Goal: Communication & Community: Answer question/provide support

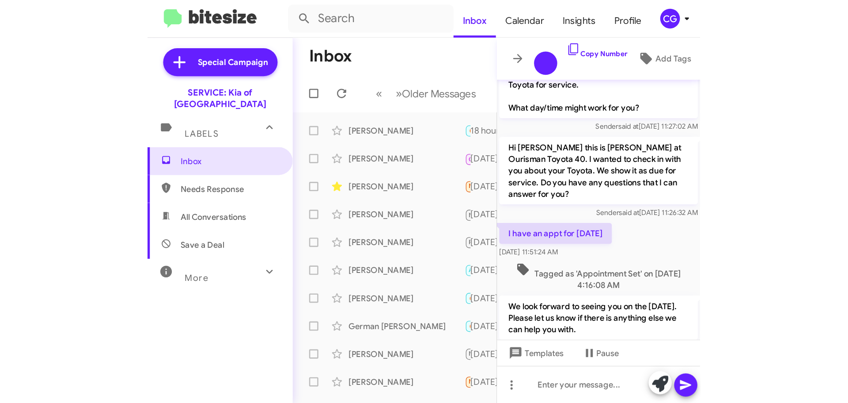
scroll to position [544, 0]
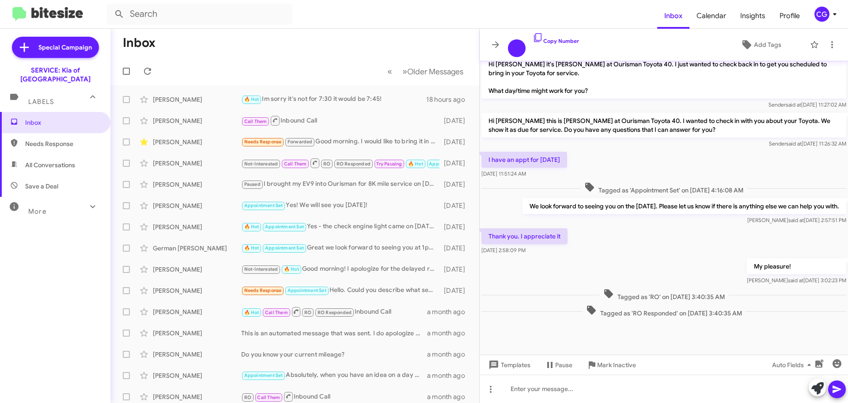
click at [832, 12] on icon at bounding box center [835, 14] width 11 height 11
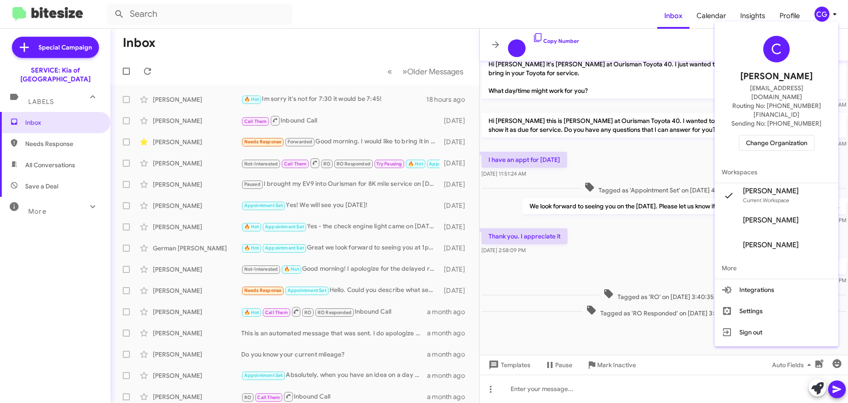
click at [787, 135] on div "C Carmen Gast cgast@ourismancars.com Routing No: +1 (443) 251-5700 Sending No: …" at bounding box center [777, 93] width 124 height 136
click at [784, 135] on span "Change Organization" at bounding box center [776, 142] width 61 height 15
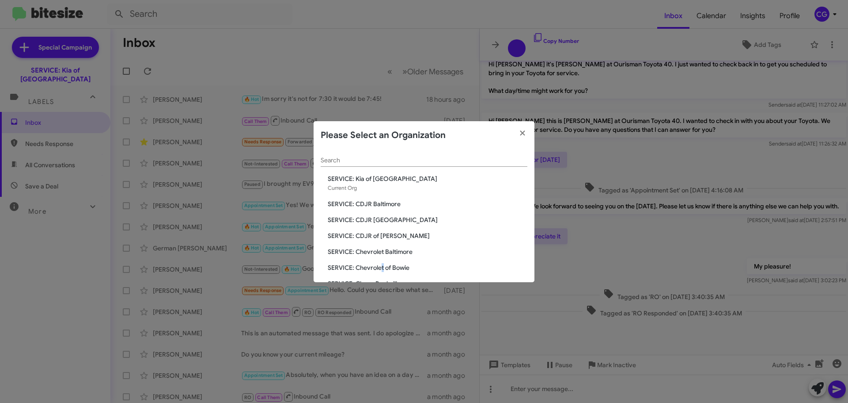
click at [383, 263] on span "SERVICE: Chevrolet of Bowie" at bounding box center [428, 267] width 200 height 9
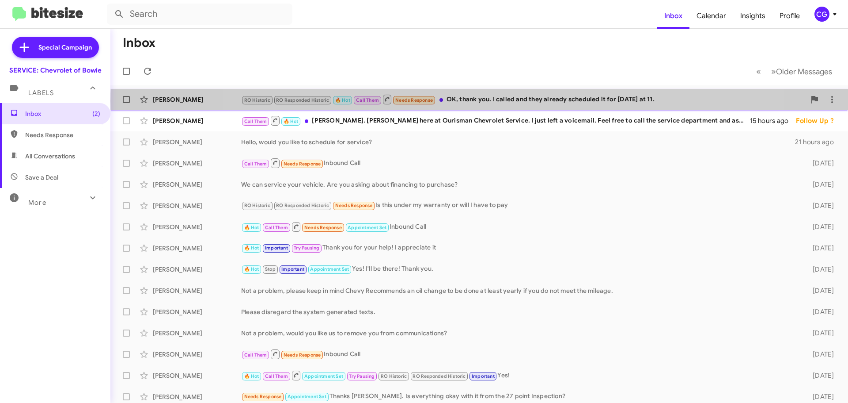
click at [491, 101] on div "RO Historic RO Responded Historic 🔥 Hot Call Them Needs Response OK, thank you.…" at bounding box center [523, 99] width 565 height 11
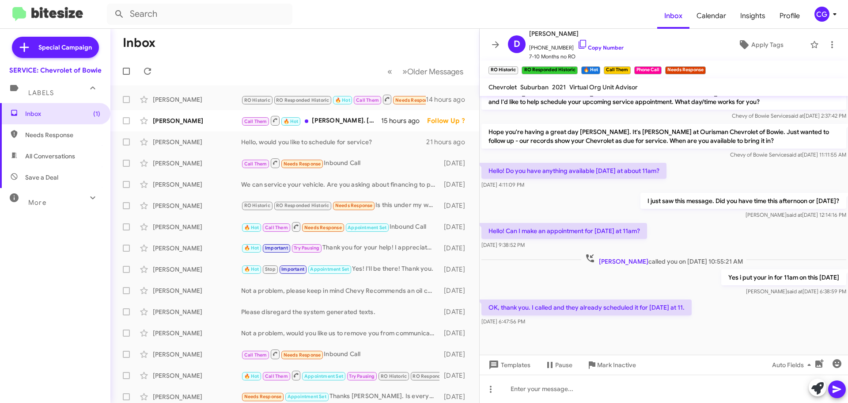
scroll to position [215, 0]
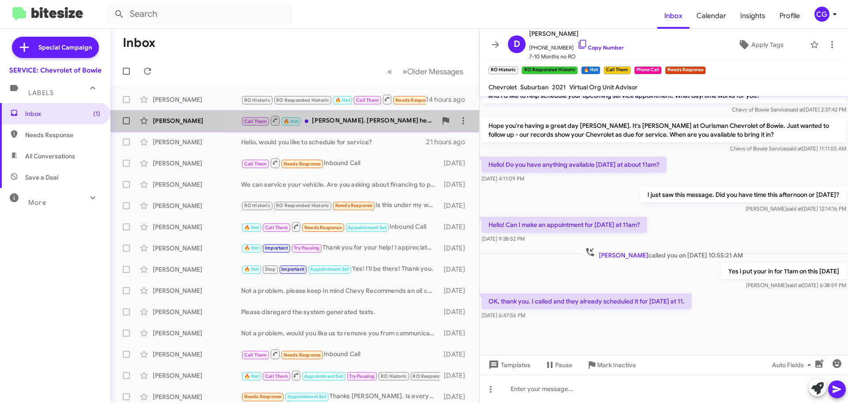
click at [332, 118] on div "Call Them 🔥 Hot [PERSON_NAME]. [PERSON_NAME] here at Ourisman Chevrolet Service…" at bounding box center [339, 120] width 196 height 11
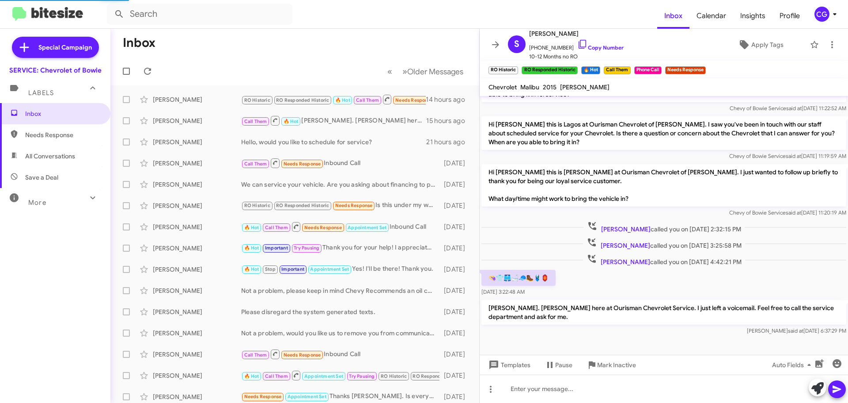
scroll to position [20, 0]
click at [493, 46] on icon at bounding box center [495, 44] width 11 height 11
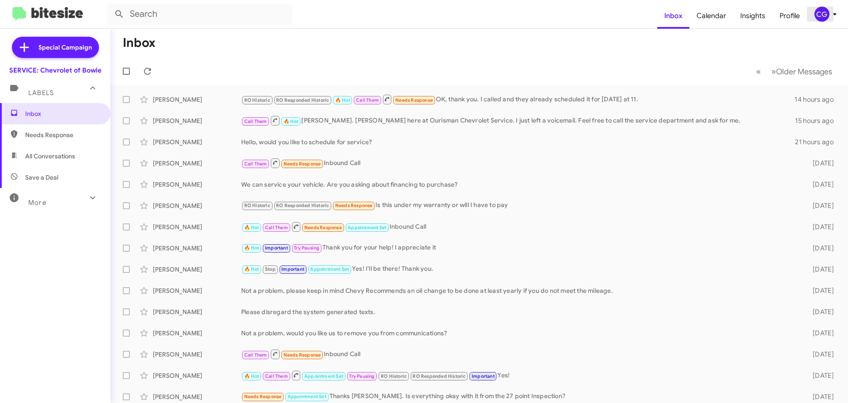
click at [815, 14] on div "CG" at bounding box center [822, 14] width 15 height 15
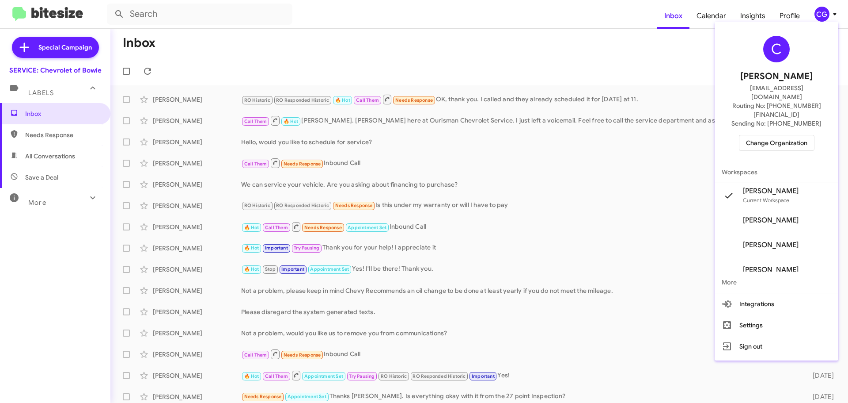
click at [803, 135] on span "Change Organization" at bounding box center [776, 142] width 61 height 15
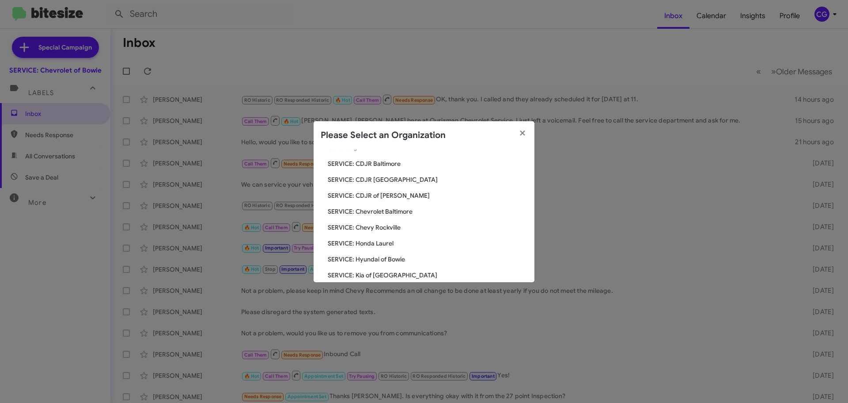
scroll to position [88, 0]
click at [379, 215] on span "SERVICE: Hyundai of Bowie" at bounding box center [428, 210] width 200 height 9
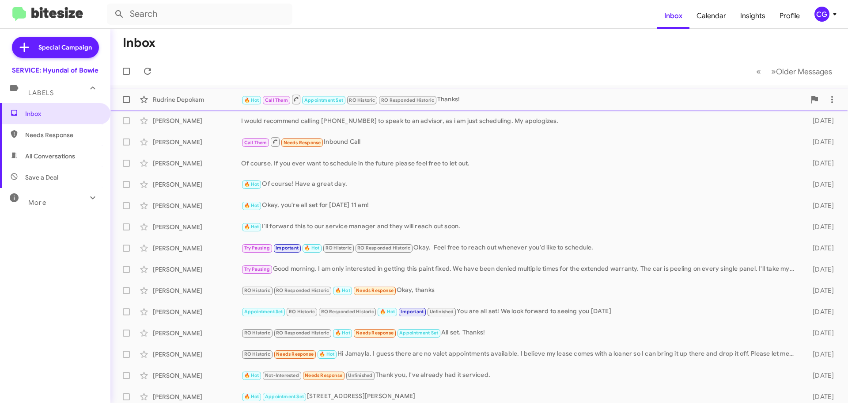
click at [472, 94] on div "🔥 Hot Call Them Appointment Set RO Historic RO Responded Historic Thanks!" at bounding box center [523, 99] width 565 height 11
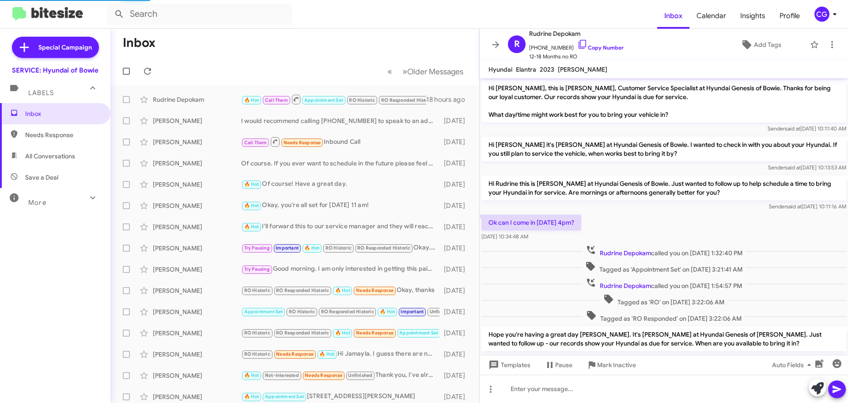
scroll to position [298, 0]
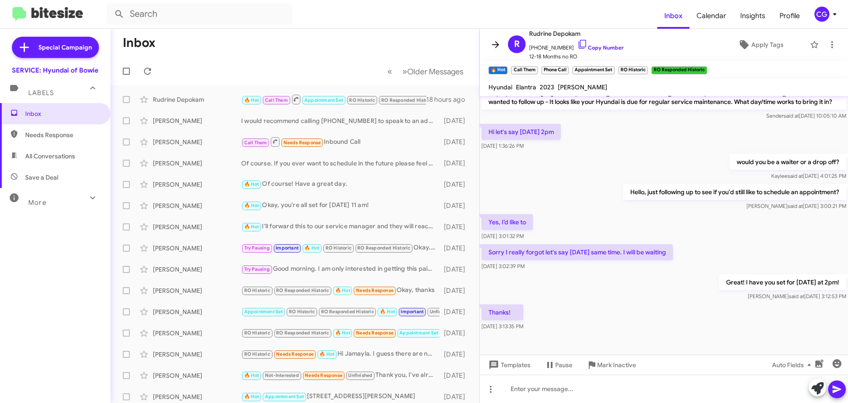
drag, startPoint x: 498, startPoint y: 46, endPoint x: 514, endPoint y: 42, distance: 16.8
click at [498, 46] on icon at bounding box center [495, 44] width 7 height 7
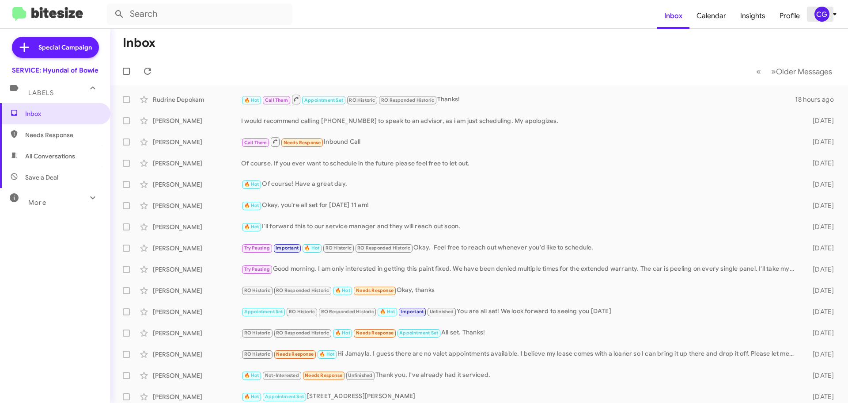
click at [840, 14] on icon at bounding box center [835, 14] width 11 height 11
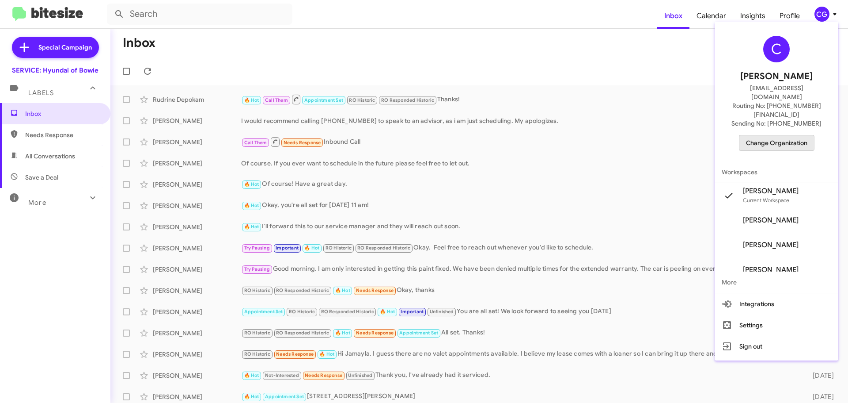
click at [793, 135] on span "Change Organization" at bounding box center [776, 142] width 61 height 15
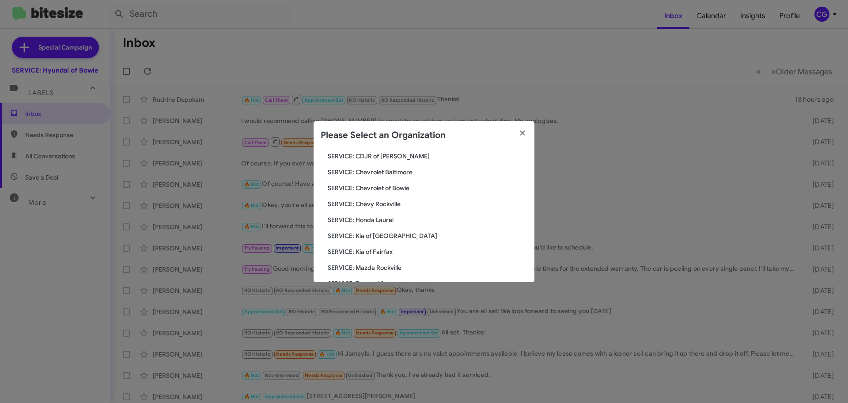
scroll to position [163, 0]
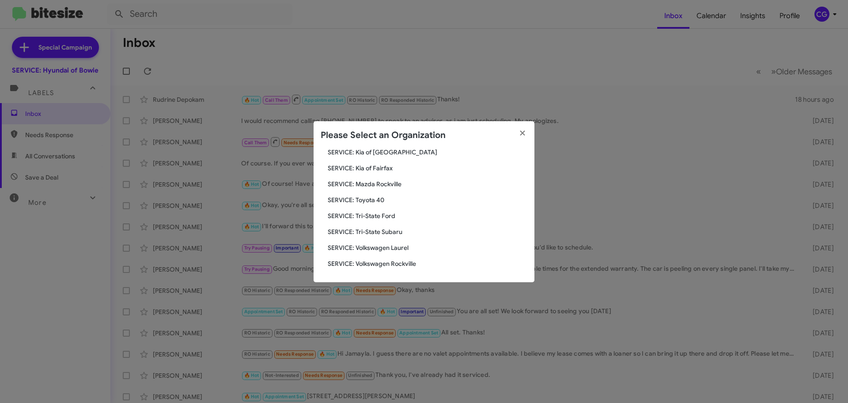
click at [365, 201] on span "SERVICE: Toyota 40" at bounding box center [428, 199] width 200 height 9
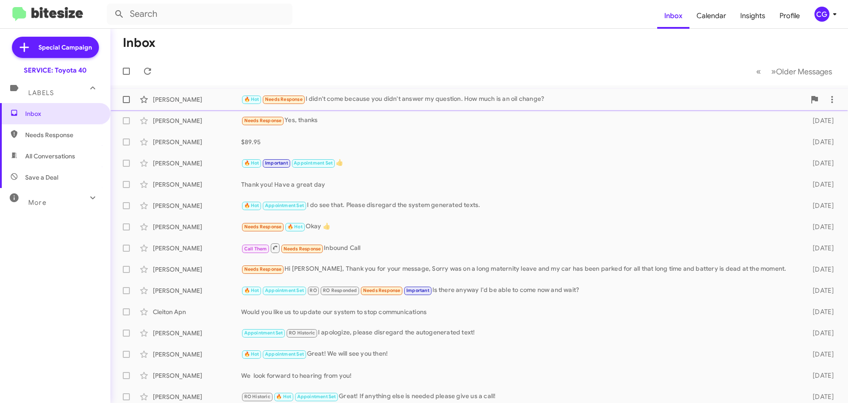
click at [422, 100] on div "🔥 Hot Needs Response I didn't come because you didn't answer my question. How m…" at bounding box center [523, 99] width 565 height 10
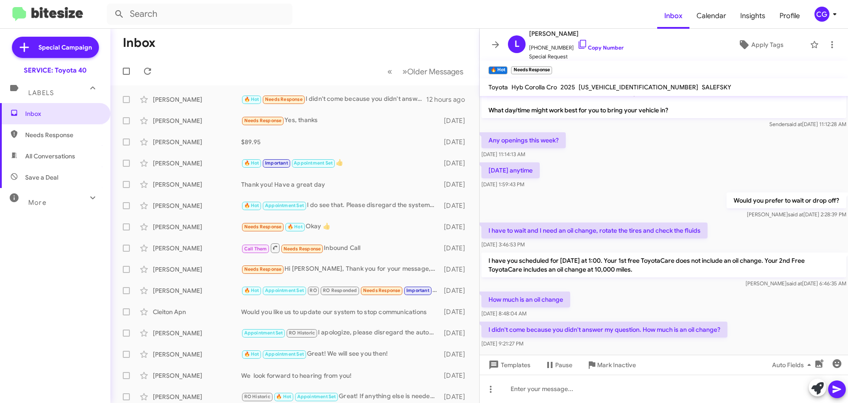
scroll to position [53, 0]
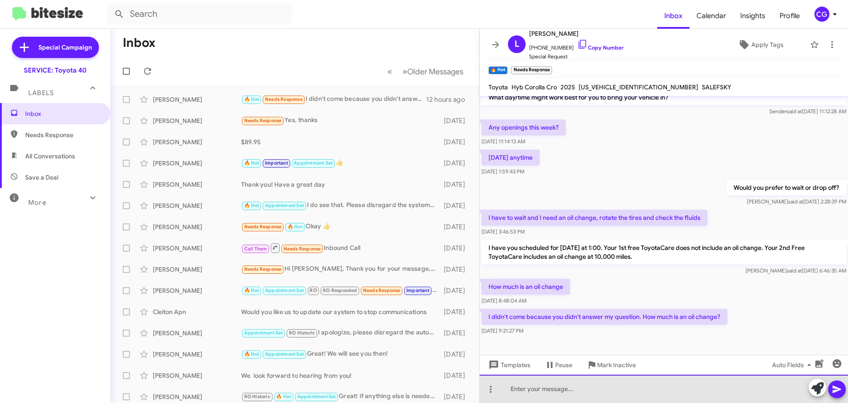
click at [620, 398] on div at bounding box center [664, 388] width 369 height 28
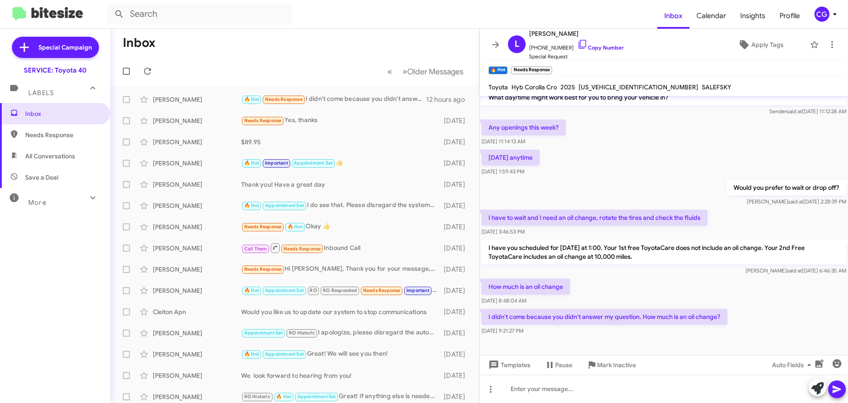
drag, startPoint x: 486, startPoint y: 245, endPoint x: 833, endPoint y: 260, distance: 347.2
click at [833, 260] on p "I have you scheduled for Thursday at 1:00. Your 1st free ToyotaCare does not in…" at bounding box center [664, 251] width 365 height 25
drag, startPoint x: 528, startPoint y: 288, endPoint x: 610, endPoint y: 294, distance: 82.0
click at [585, 293] on div "How much is an oil change Sep 24, 2025, 8:48:04 AM" at bounding box center [664, 292] width 369 height 30
drag, startPoint x: 788, startPoint y: 270, endPoint x: 732, endPoint y: 256, distance: 57.9
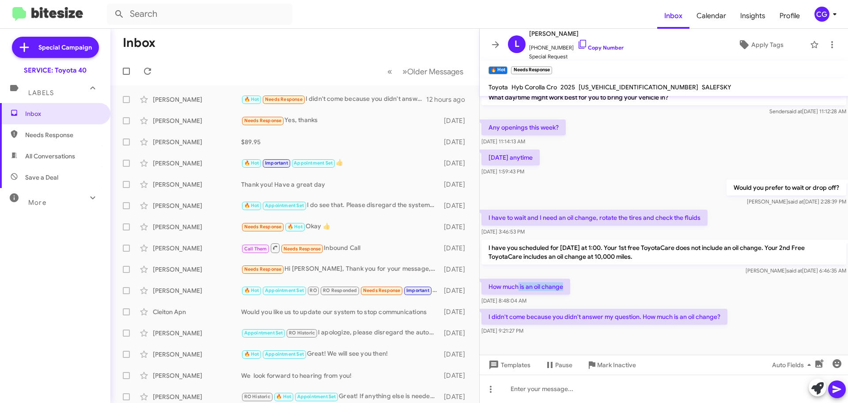
click at [739, 259] on div "I have you scheduled for Thursday at 1:00. Your 1st free ToyotaCare does not in…" at bounding box center [664, 256] width 365 height 35
drag, startPoint x: 487, startPoint y: 245, endPoint x: 697, endPoint y: 257, distance: 210.2
click at [697, 257] on p "I have you scheduled for Thursday at 1:00. Your 1st free ToyotaCare does not in…" at bounding box center [664, 251] width 365 height 25
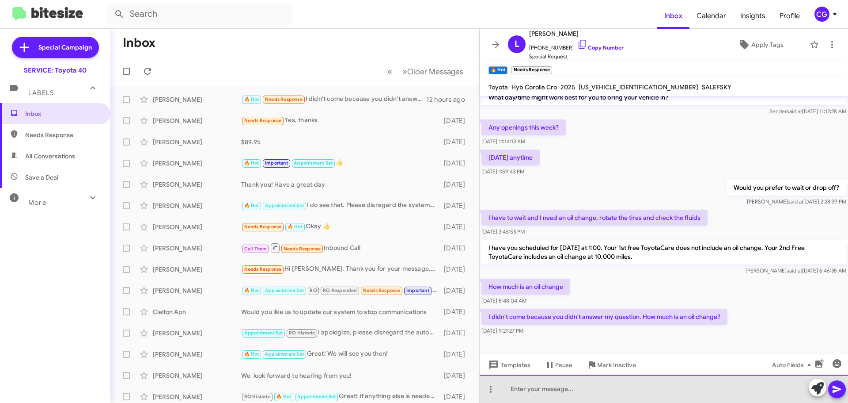
drag, startPoint x: 565, startPoint y: 388, endPoint x: 567, endPoint y: 380, distance: 8.4
click at [564, 388] on div at bounding box center [664, 388] width 369 height 28
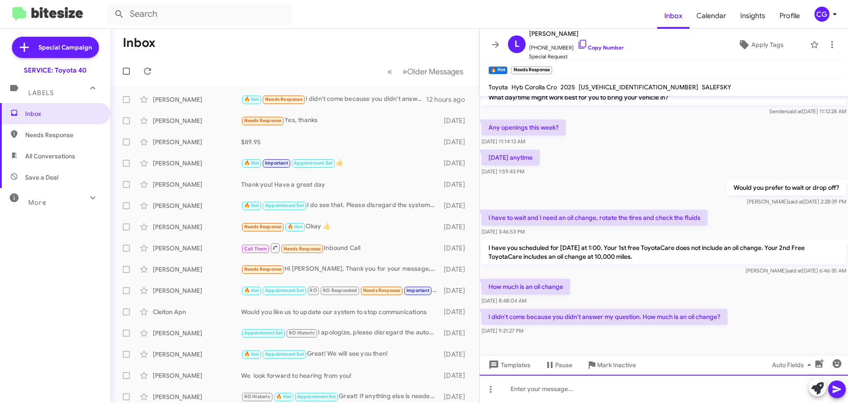
click at [573, 397] on div at bounding box center [664, 388] width 369 height 28
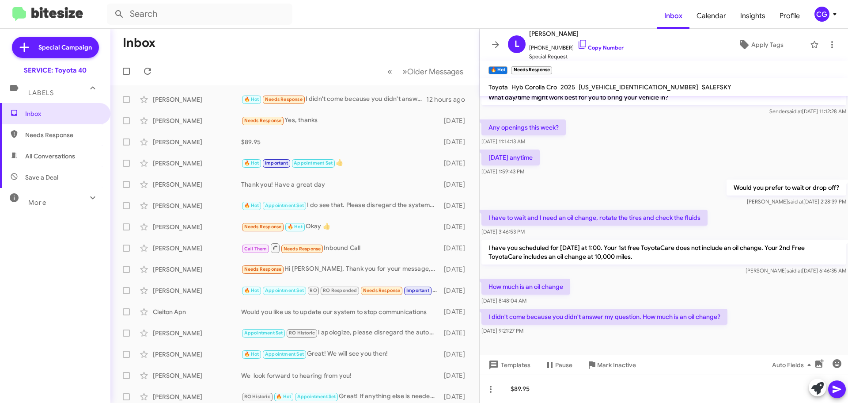
click at [834, 388] on icon at bounding box center [837, 389] width 8 height 8
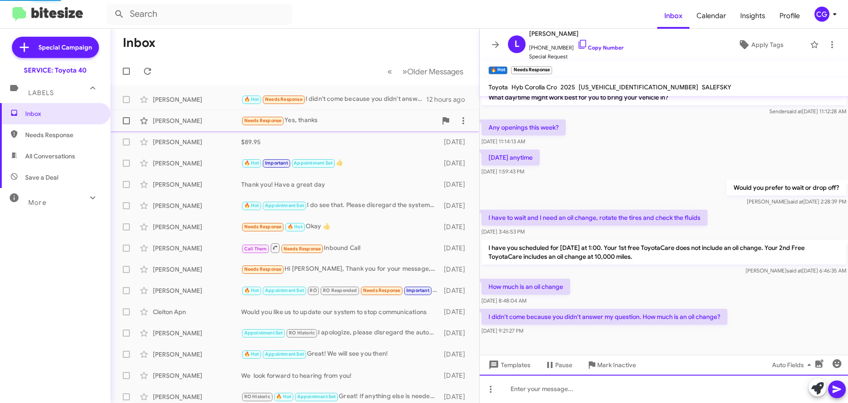
scroll to position [0, 0]
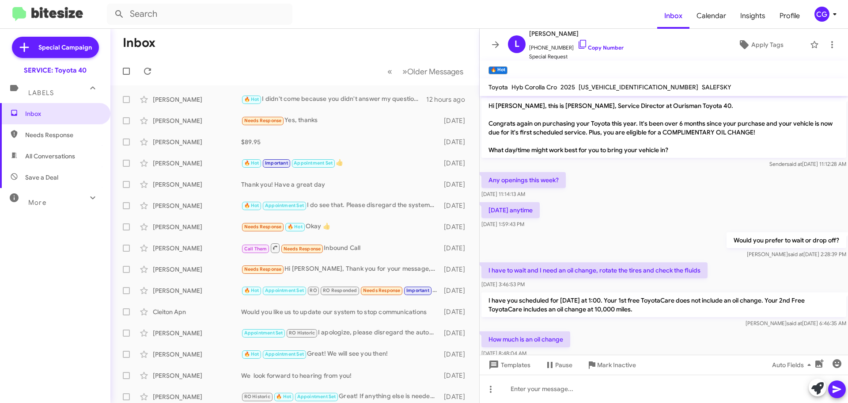
click at [821, 15] on div "CG" at bounding box center [822, 14] width 15 height 15
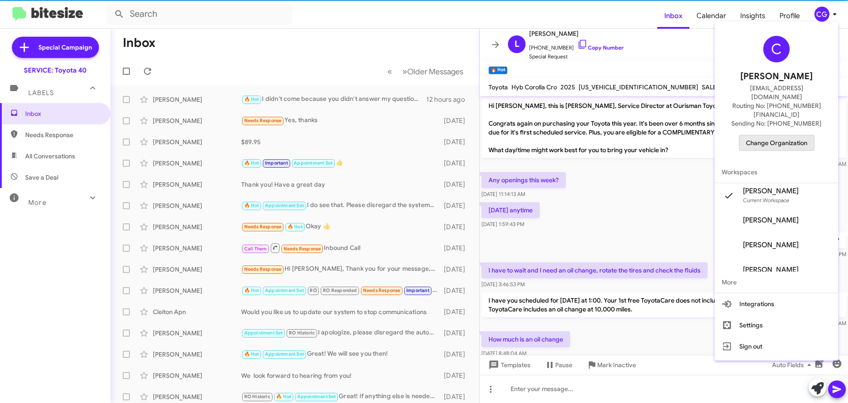
click at [813, 135] on button "Change Organization" at bounding box center [777, 143] width 76 height 16
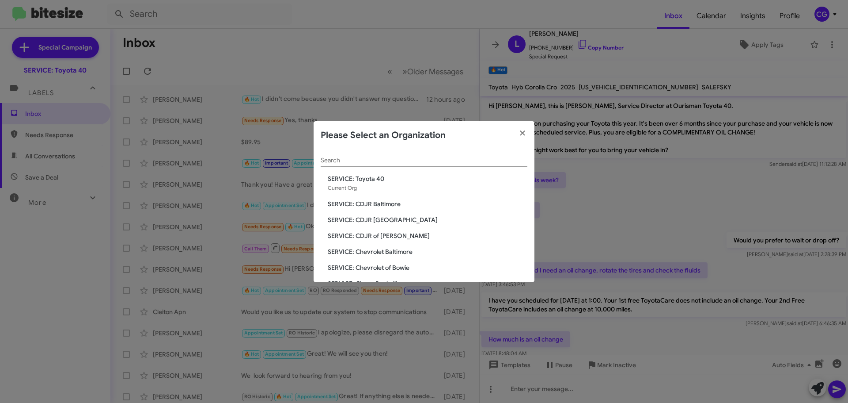
click at [380, 203] on span "SERVICE: CDJR Baltimore" at bounding box center [428, 203] width 200 height 9
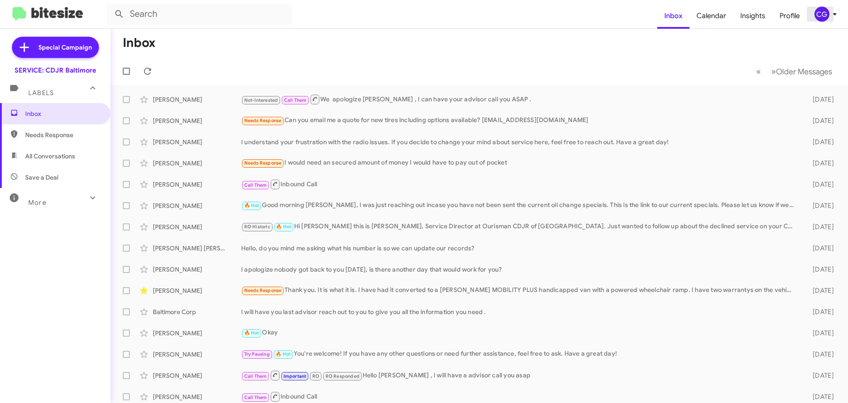
click at [824, 19] on div "CG" at bounding box center [822, 14] width 15 height 15
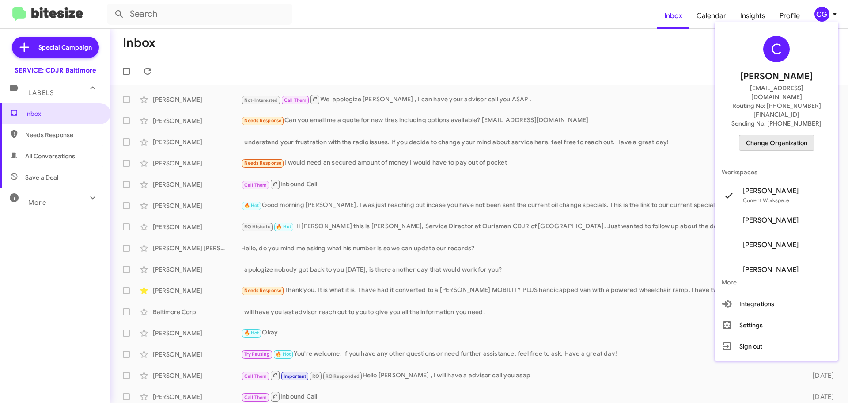
click at [805, 135] on span "Change Organization" at bounding box center [776, 142] width 61 height 15
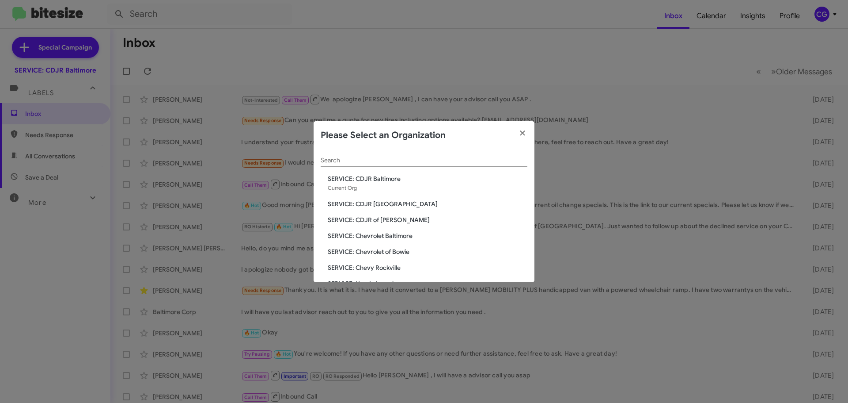
click at [375, 204] on span "SERVICE: CDJR [GEOGRAPHIC_DATA]" at bounding box center [428, 203] width 200 height 9
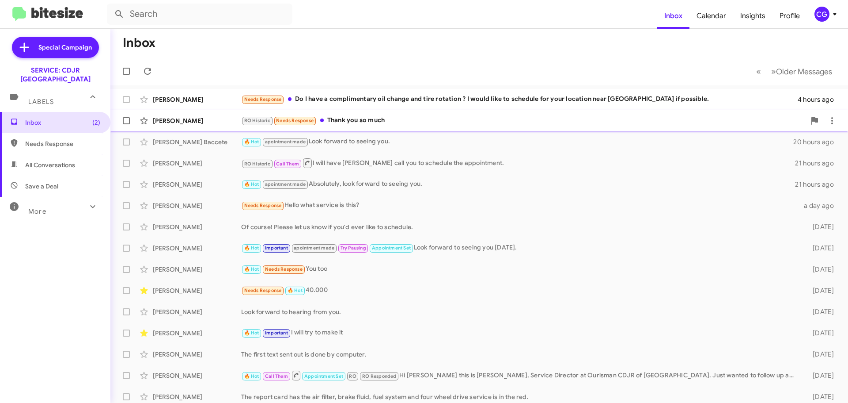
click at [452, 115] on div "[PERSON_NAME] RO Historic Needs Response Thank you so much 20 hours ago" at bounding box center [480, 121] width 724 height 18
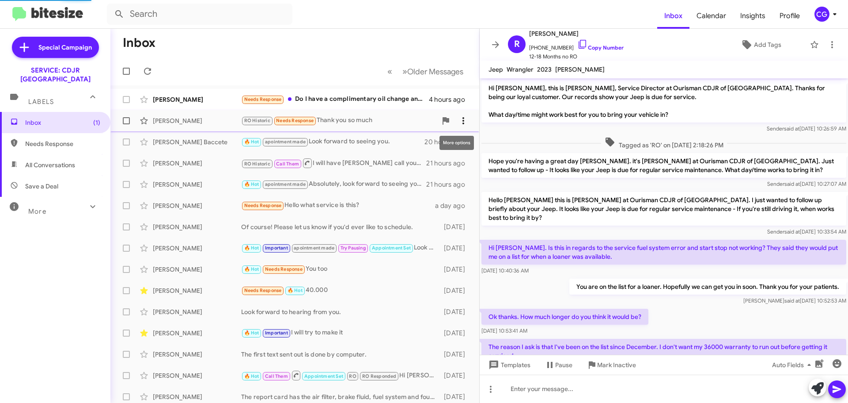
scroll to position [406, 0]
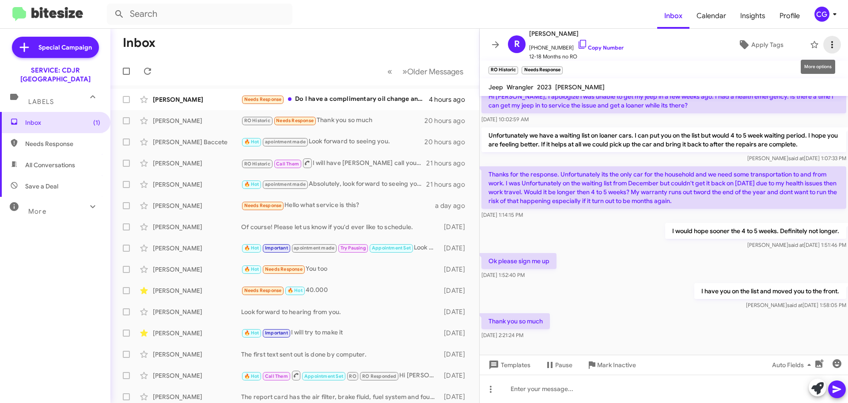
click at [827, 39] on icon at bounding box center [832, 44] width 11 height 11
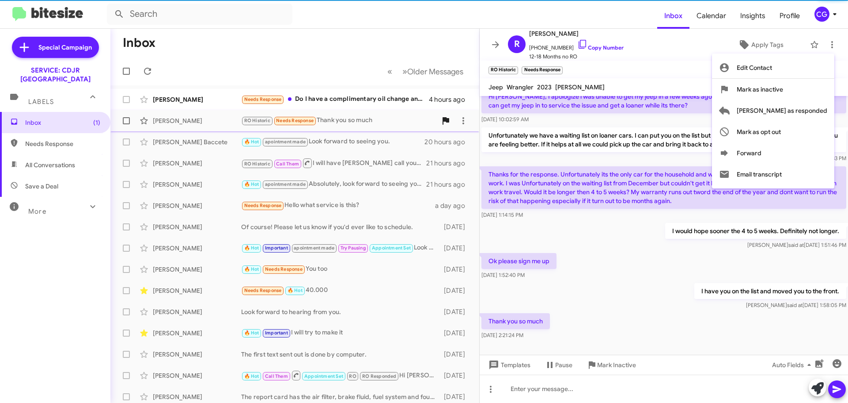
click at [781, 123] on span "Mark as opt out" at bounding box center [759, 131] width 44 height 21
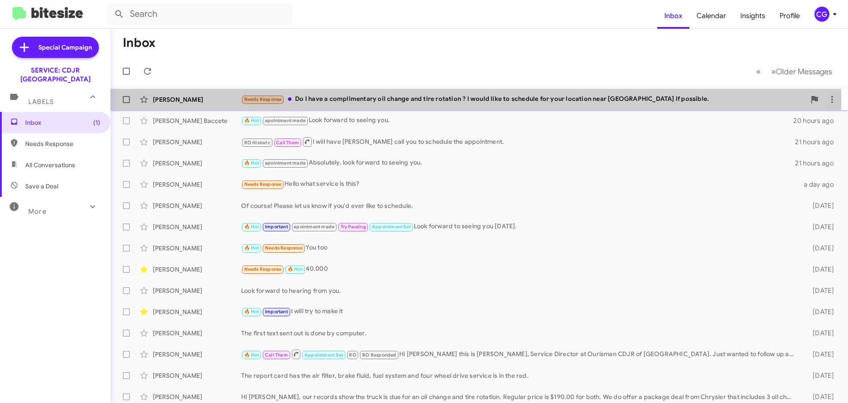
click at [385, 101] on div "Needs Response Do I have a complimentary oil change and tire rotation ? I would…" at bounding box center [523, 99] width 565 height 10
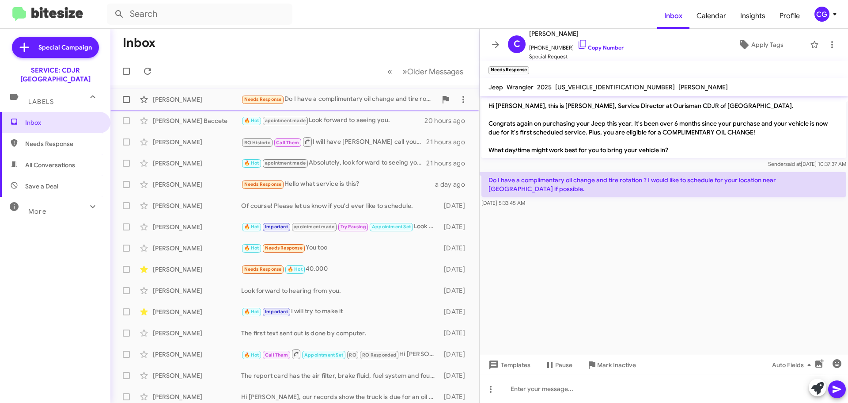
click at [128, 101] on span at bounding box center [126, 99] width 7 height 7
click at [126, 103] on input "checkbox" at bounding box center [126, 103] width 0 height 0
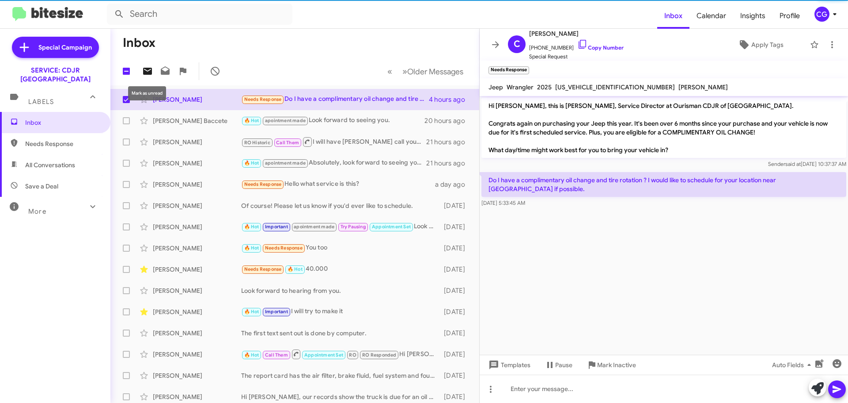
click at [150, 71] on icon at bounding box center [147, 71] width 9 height 7
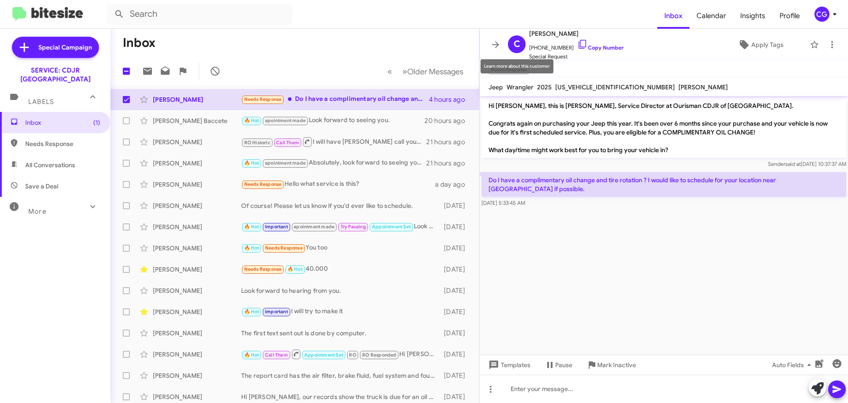
click at [498, 45] on icon at bounding box center [495, 44] width 7 height 7
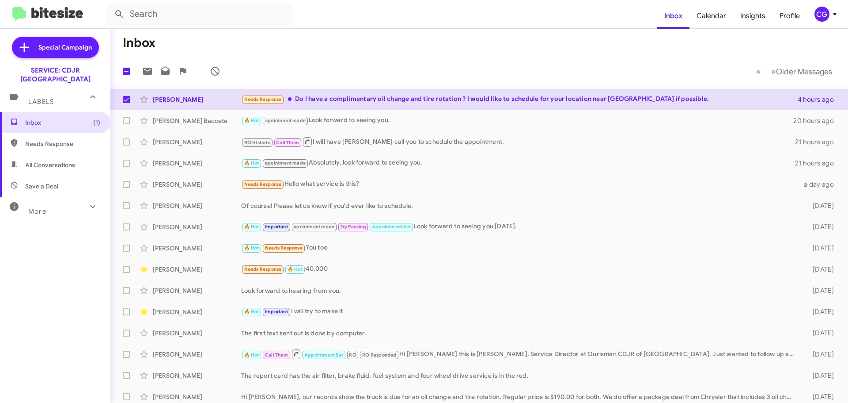
click at [510, 58] on mat-toolbar-row "1 « Previous » Next Older Messages" at bounding box center [479, 71] width 738 height 28
click at [279, 95] on span "Needs Response" at bounding box center [262, 99] width 43 height 8
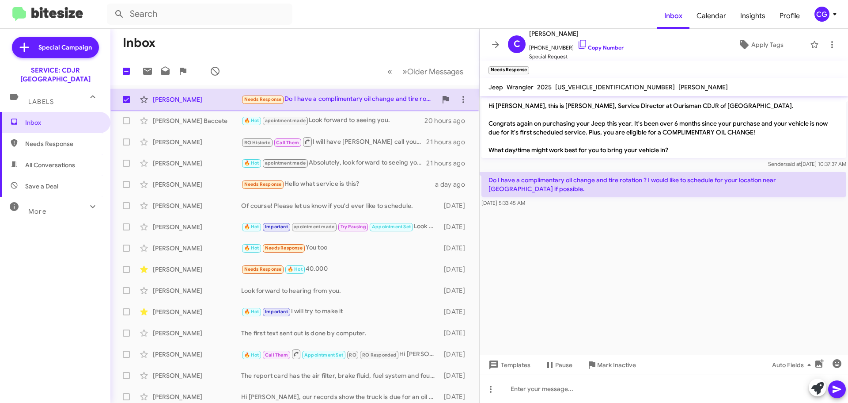
click at [128, 96] on span at bounding box center [126, 99] width 7 height 7
click at [126, 103] on input "checkbox" at bounding box center [126, 103] width 0 height 0
checkbox input "false"
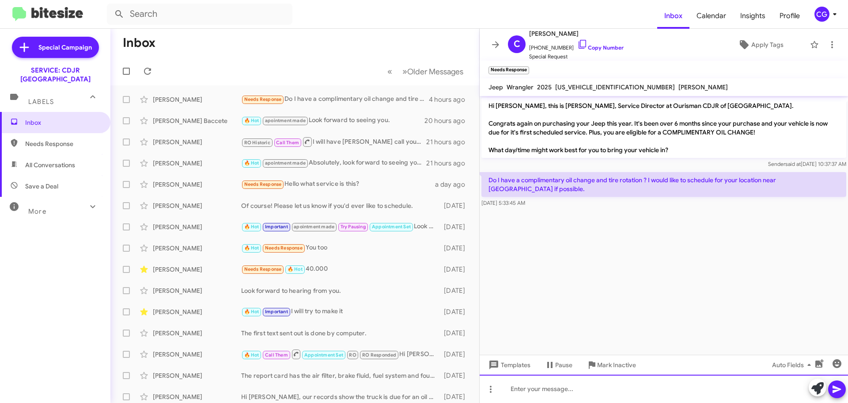
click at [616, 388] on div at bounding box center [664, 388] width 369 height 28
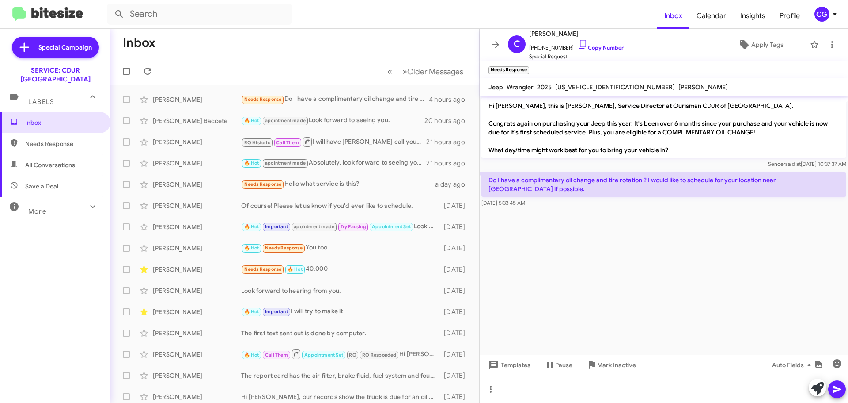
click at [596, 87] on span "1C4PJXANXSW522259" at bounding box center [615, 87] width 120 height 8
copy span "1C4PJXANXSW522259"
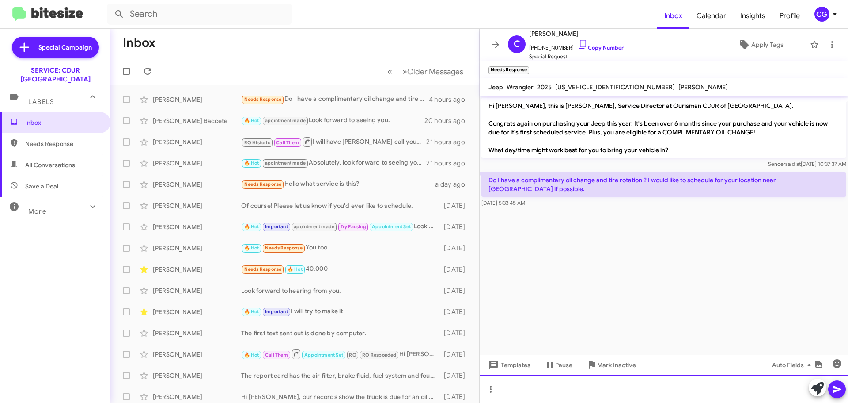
click at [635, 396] on div at bounding box center [664, 388] width 369 height 28
drag, startPoint x: 532, startPoint y: 391, endPoint x: 539, endPoint y: 388, distance: 8.0
click at [532, 391] on div "Yes, so you still have a complimentary oil change from purchasing the vehicle." at bounding box center [664, 388] width 369 height 28
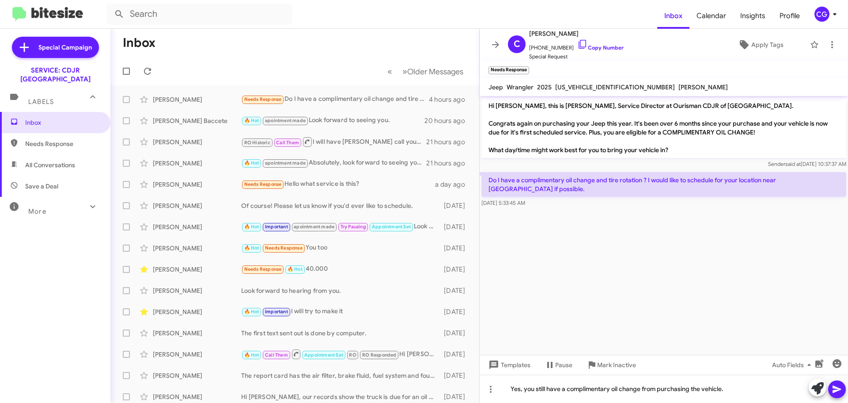
click at [836, 395] on span at bounding box center [837, 389] width 11 height 18
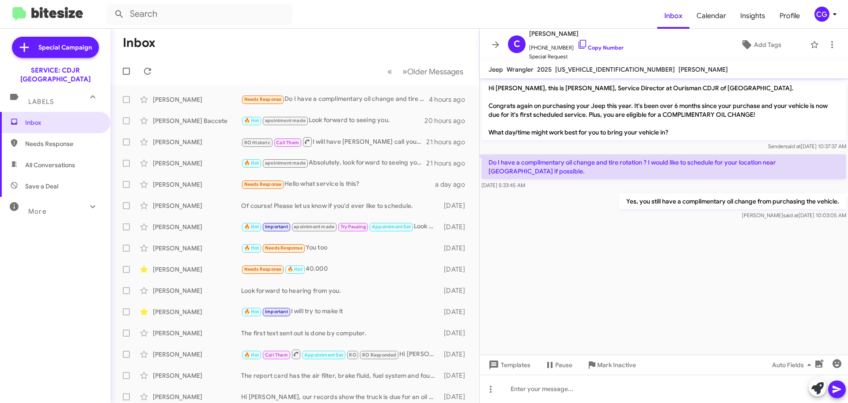
click at [828, 53] on mat-toolbar "C Chad Frishman +12403538099 Copy Number Special Request Add Tags" at bounding box center [664, 45] width 369 height 32
click at [827, 49] on icon at bounding box center [832, 44] width 11 height 11
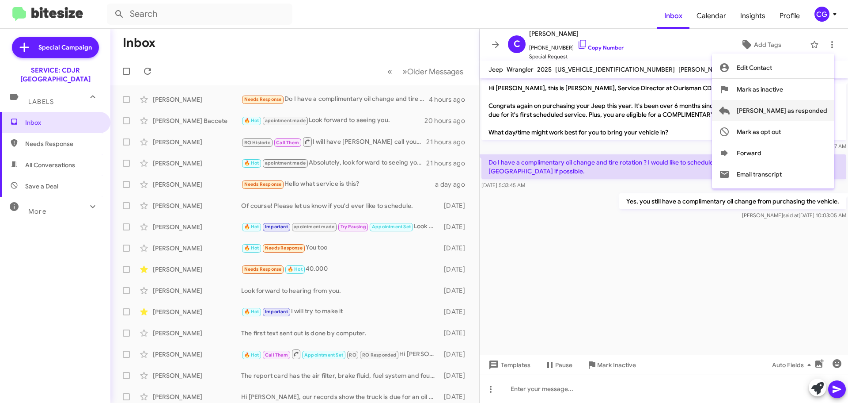
click at [818, 109] on span "[PERSON_NAME] as responded" at bounding box center [782, 110] width 91 height 21
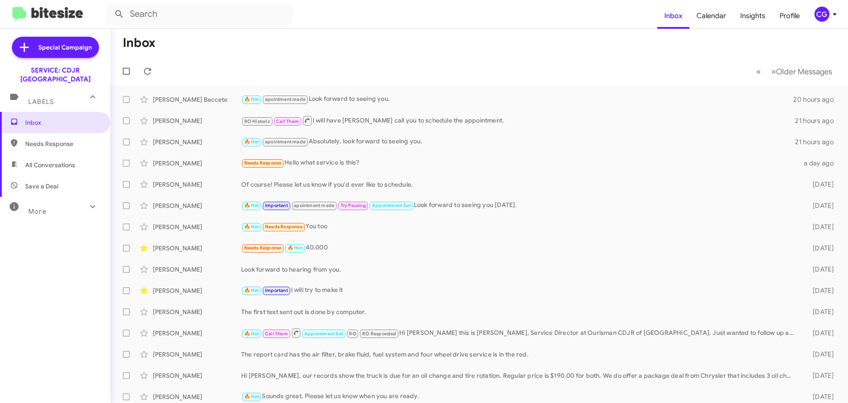
click at [824, 8] on div "CG" at bounding box center [822, 14] width 15 height 15
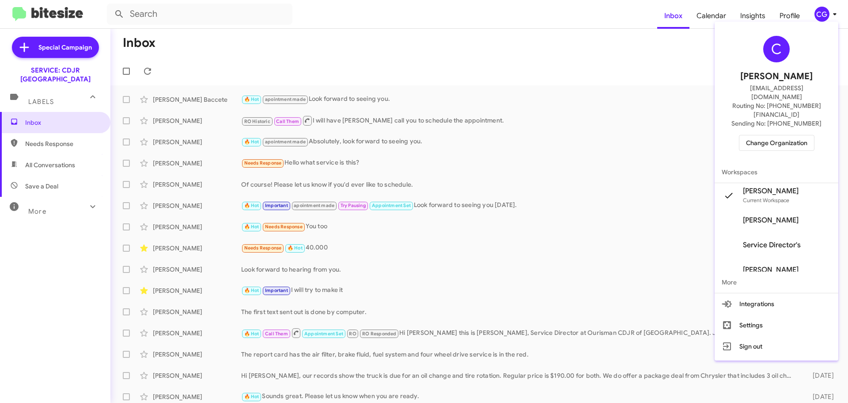
click at [786, 135] on span "Change Organization" at bounding box center [776, 142] width 61 height 15
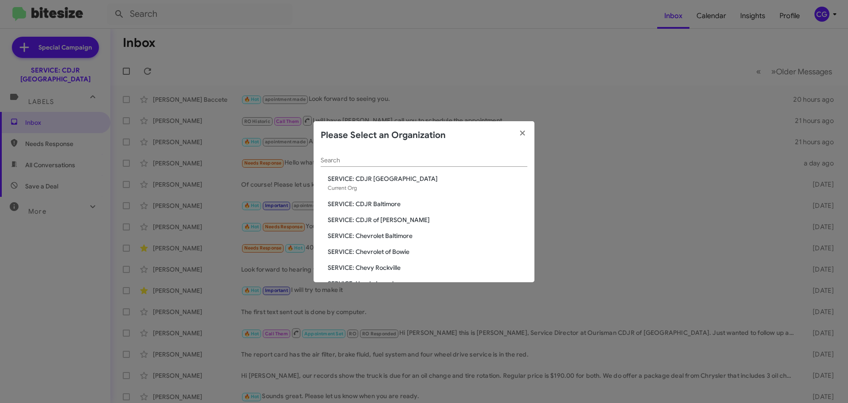
click at [375, 220] on span "SERVICE: CDJR of [PERSON_NAME]" at bounding box center [428, 219] width 200 height 9
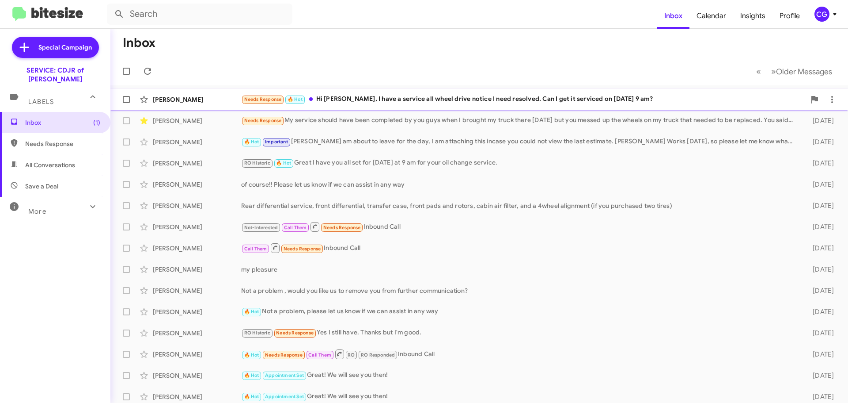
click at [382, 99] on div "Needs Response 🔥 Hot Hi David, I have a service all wheel drive notice I need r…" at bounding box center [523, 99] width 565 height 10
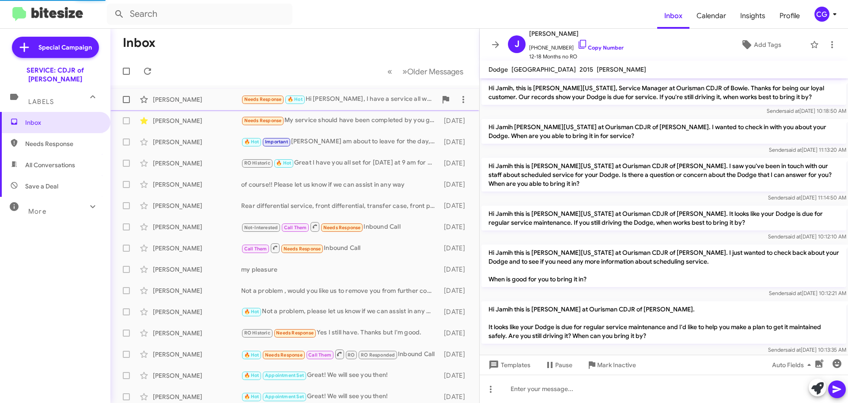
scroll to position [129, 0]
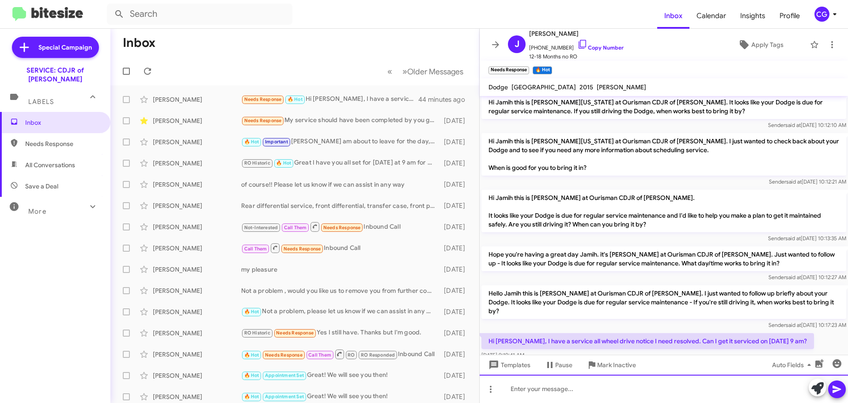
click at [617, 384] on div at bounding box center [664, 388] width 369 height 28
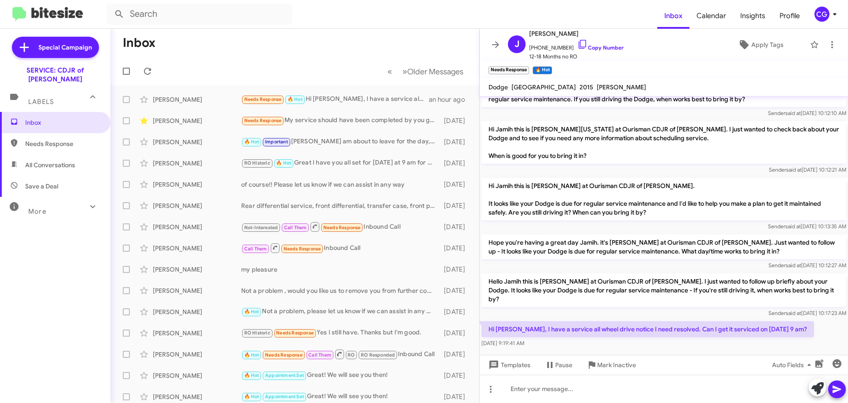
scroll to position [147, 0]
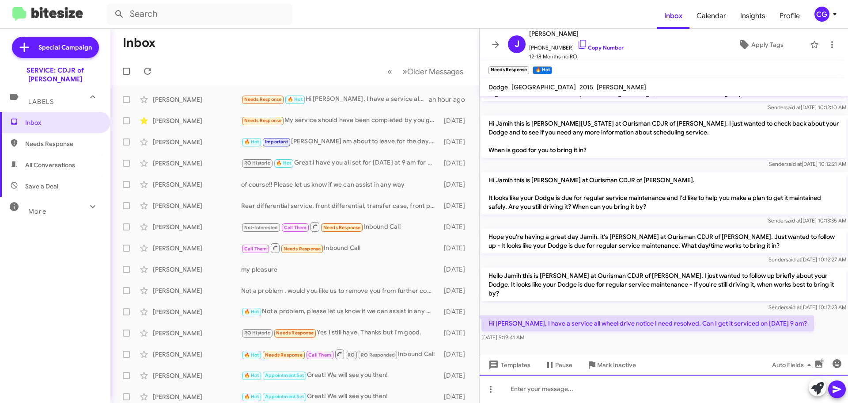
click at [638, 380] on div at bounding box center [664, 388] width 369 height 28
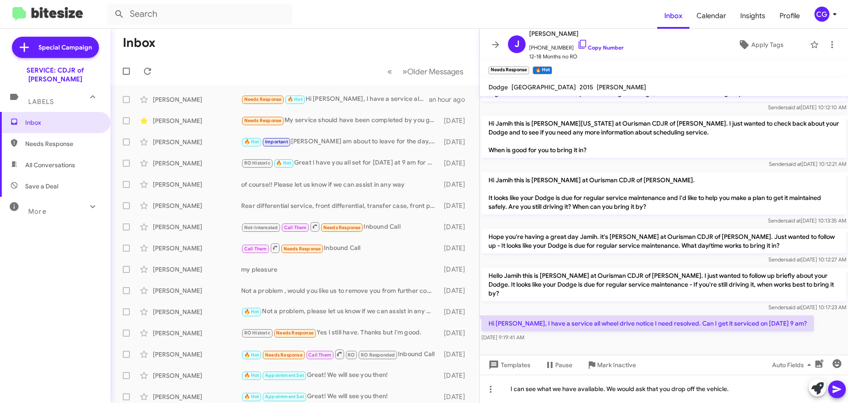
drag, startPoint x: 841, startPoint y: 388, endPoint x: 836, endPoint y: 386, distance: 5.6
click at [841, 388] on icon at bounding box center [837, 389] width 11 height 11
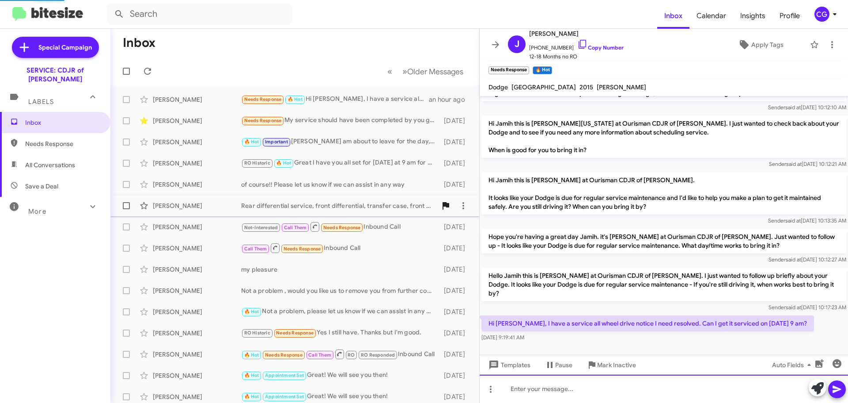
scroll to position [0, 0]
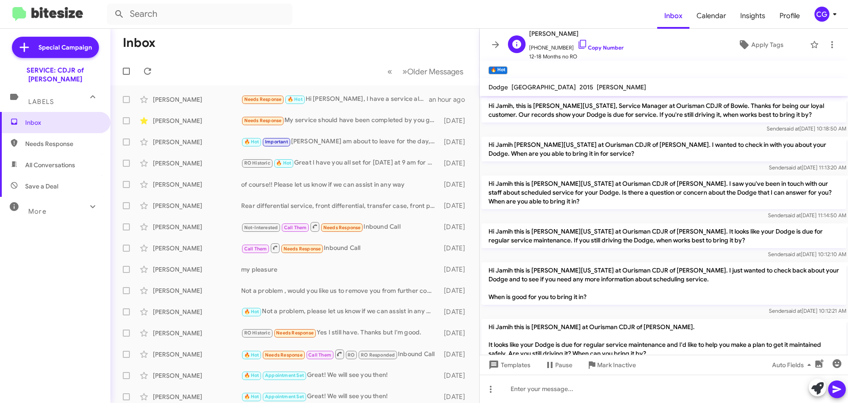
click at [548, 45] on span "+13016729489 Copy Number" at bounding box center [576, 45] width 95 height 13
click at [553, 46] on span "+13016729489 Copy Number" at bounding box center [576, 45] width 95 height 13
click at [554, 46] on span "+13016729489 Copy Number" at bounding box center [576, 45] width 95 height 13
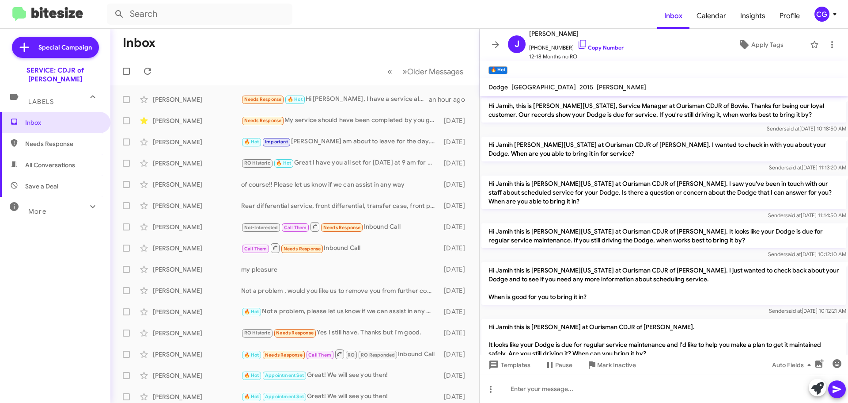
drag, startPoint x: 554, startPoint y: 46, endPoint x: 745, endPoint y: 72, distance: 192.7
click at [745, 72] on mat-toolbar "🔥 Hot ×" at bounding box center [664, 70] width 369 height 18
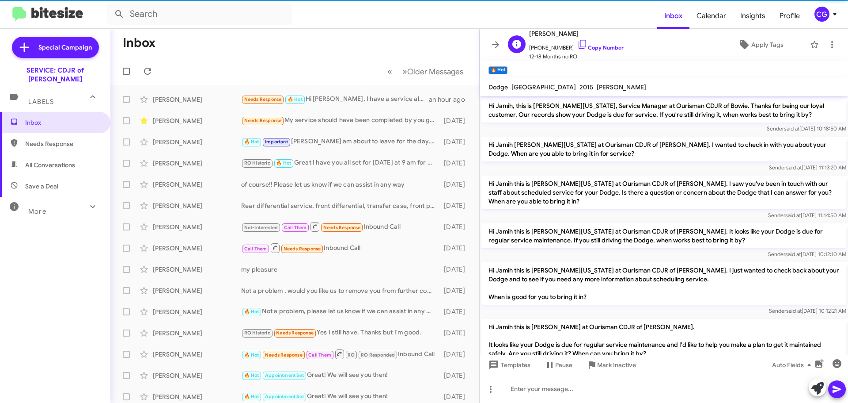
click at [551, 49] on span "+13016729489 Copy Number" at bounding box center [576, 45] width 95 height 13
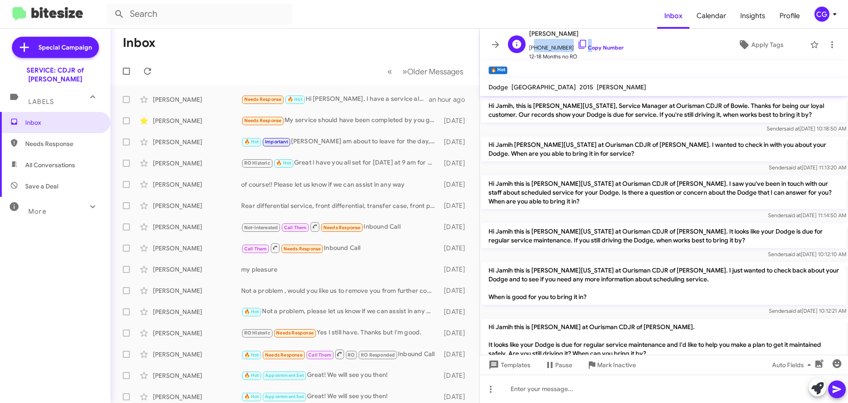
click at [551, 49] on span "+13016729489 Copy Number" at bounding box center [576, 45] width 95 height 13
copy span "13016729489"
click at [556, 34] on span "Jamih Rainer" at bounding box center [576, 33] width 95 height 11
copy span "Rainer"
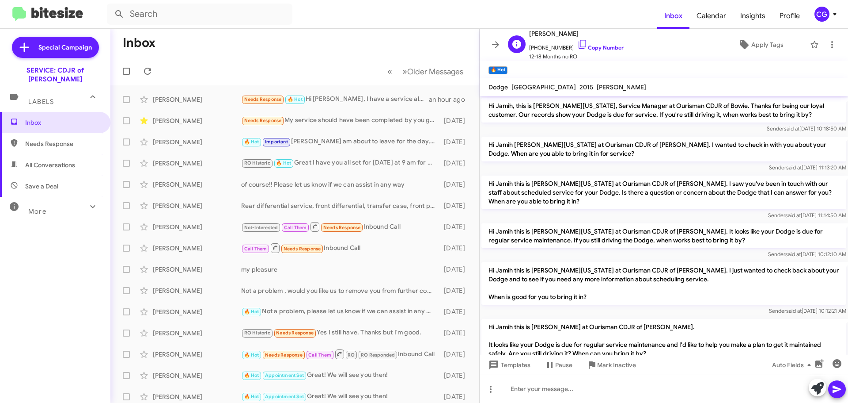
click at [551, 49] on span "+13016729489 Copy Number" at bounding box center [576, 45] width 95 height 13
copy span "13016729489"
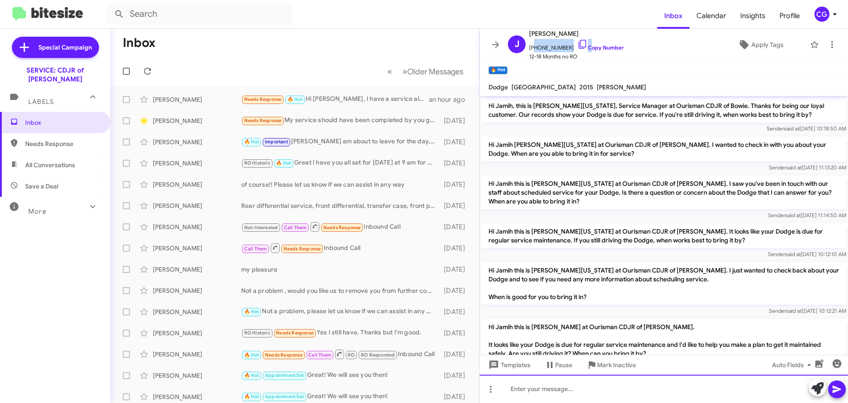
click at [598, 398] on div at bounding box center [664, 388] width 369 height 28
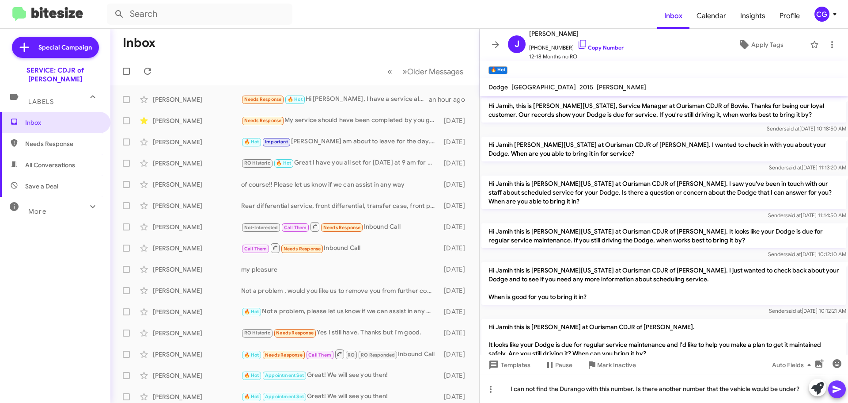
click at [840, 392] on icon at bounding box center [837, 389] width 11 height 11
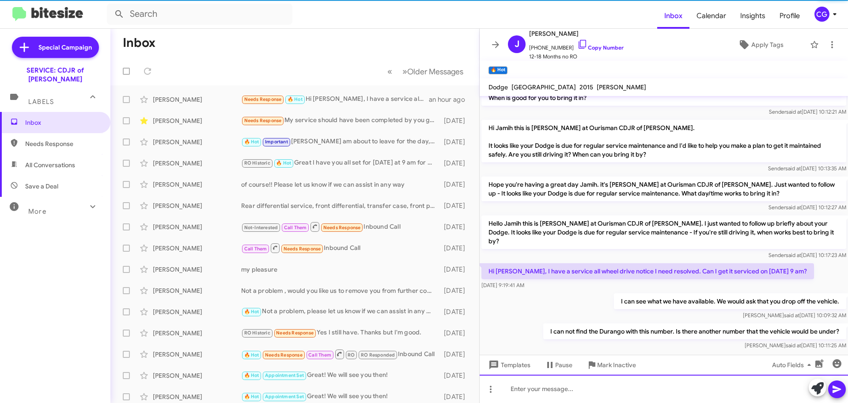
scroll to position [211, 0]
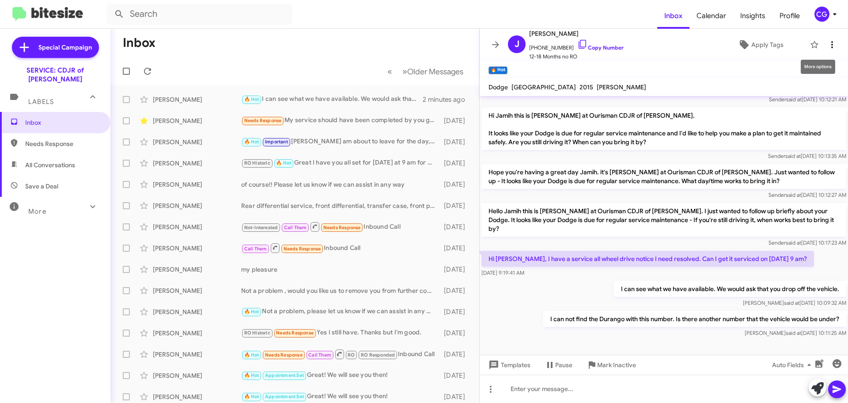
click at [828, 43] on icon at bounding box center [832, 44] width 11 height 11
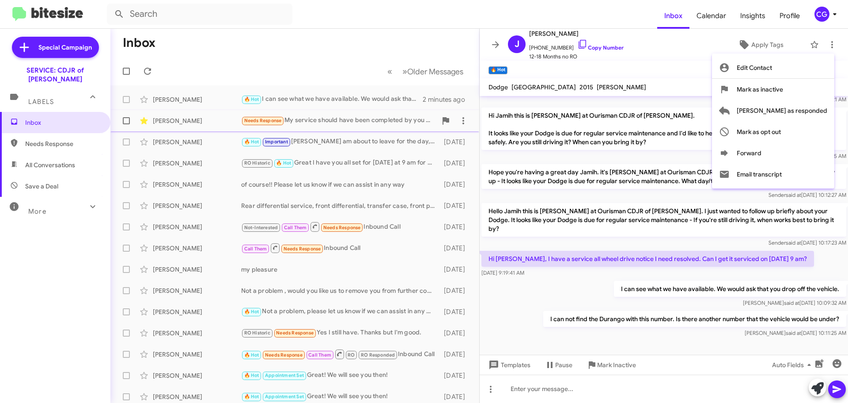
click at [812, 110] on span "[PERSON_NAME] as responded" at bounding box center [782, 110] width 91 height 21
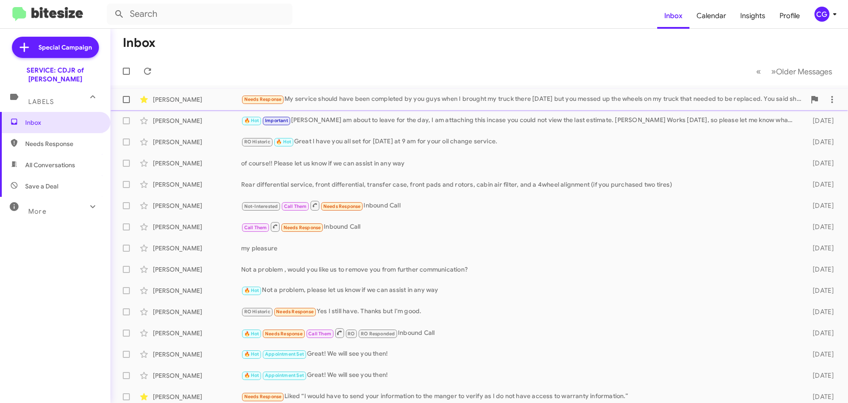
click at [551, 100] on div "Needs Response My service should have been completed by you guys when I brought…" at bounding box center [523, 99] width 565 height 10
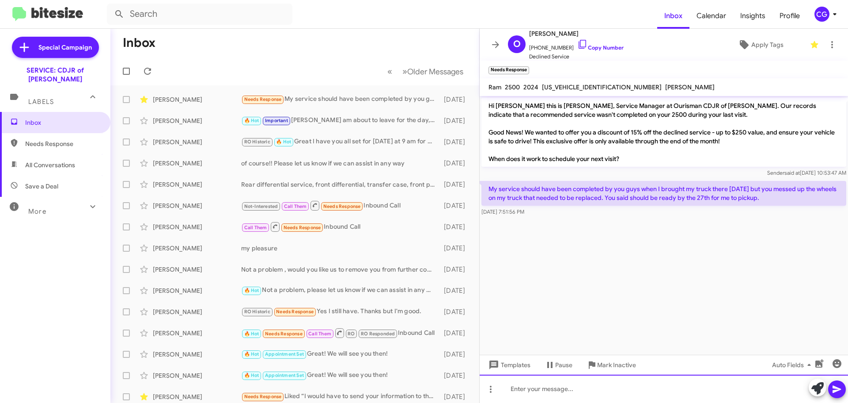
click at [566, 394] on div at bounding box center [664, 388] width 369 height 28
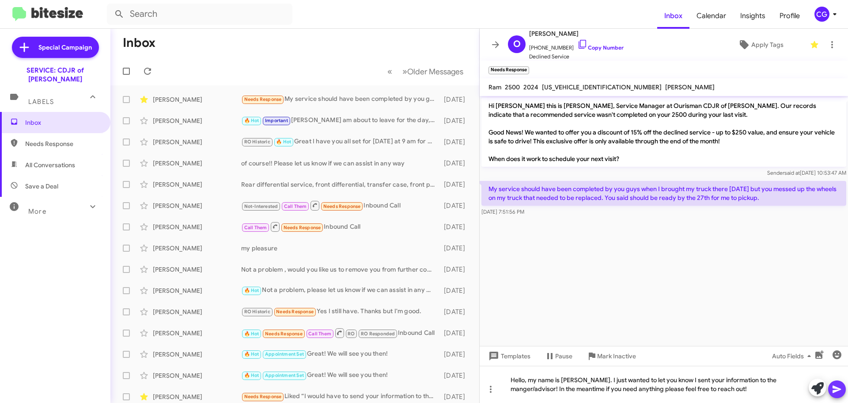
click at [844, 389] on button at bounding box center [837, 389] width 18 height 18
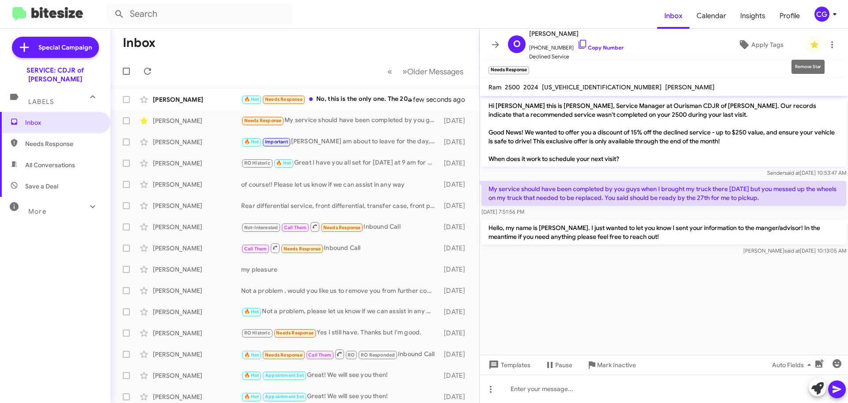
click at [811, 44] on icon at bounding box center [815, 44] width 8 height 7
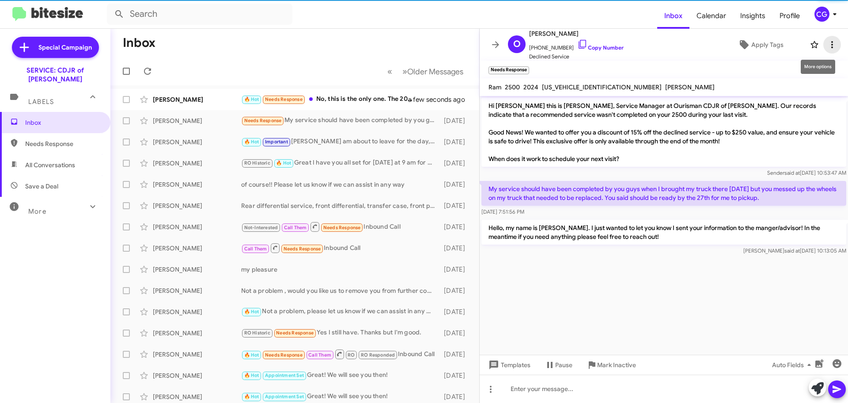
click at [827, 44] on icon at bounding box center [832, 44] width 11 height 11
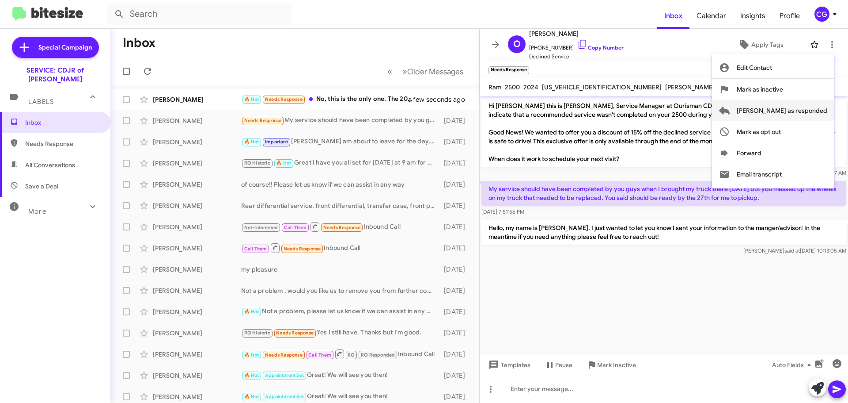
click at [814, 110] on span "[PERSON_NAME] as responded" at bounding box center [782, 110] width 91 height 21
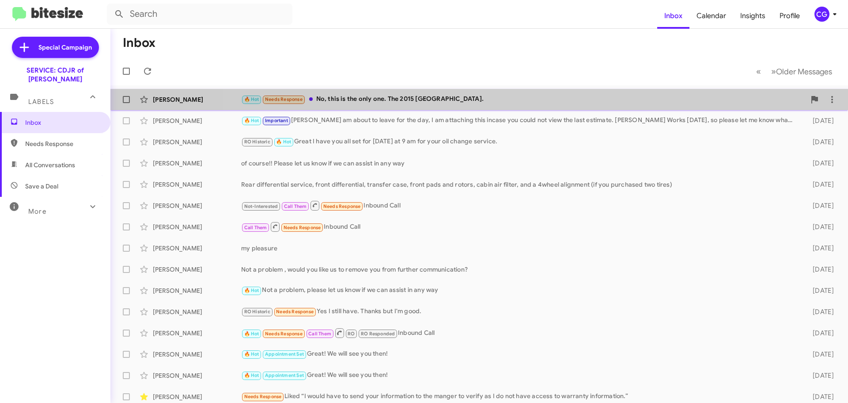
click at [509, 104] on div "🔥 Hot Needs Response No, this is the only one. The 2015 Durango." at bounding box center [523, 99] width 565 height 10
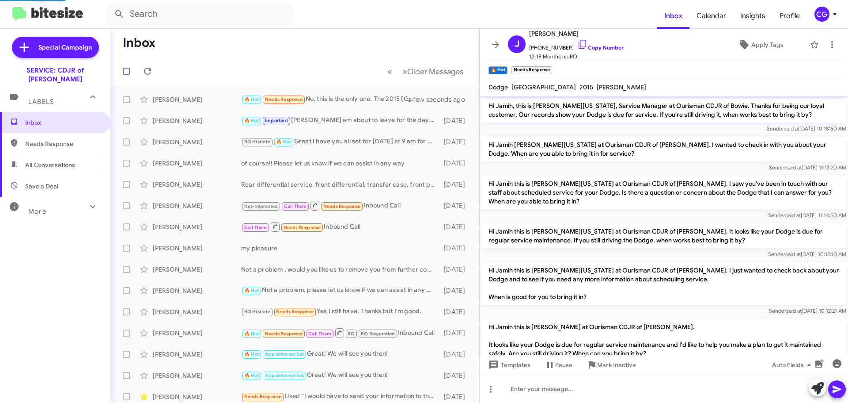
scroll to position [243, 0]
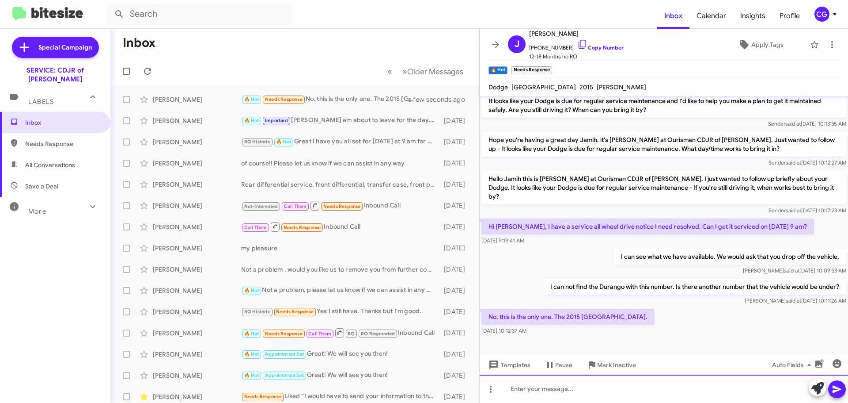
click at [596, 396] on div at bounding box center [664, 388] width 369 height 28
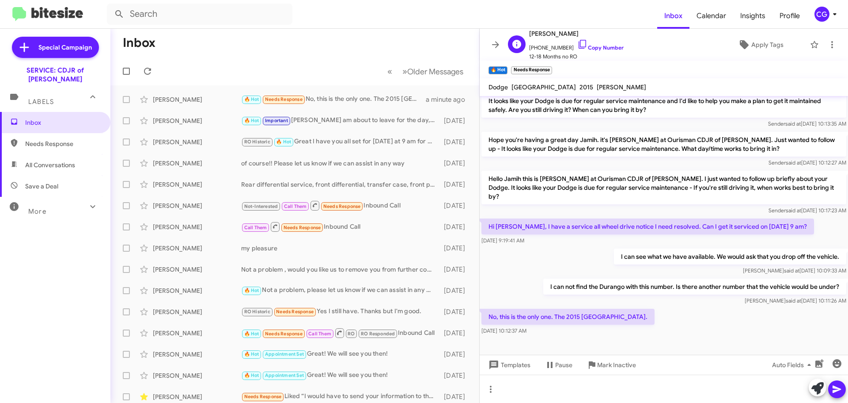
click at [554, 47] on span "+13016729489 Copy Number" at bounding box center [576, 45] width 95 height 13
copy span "13016729489"
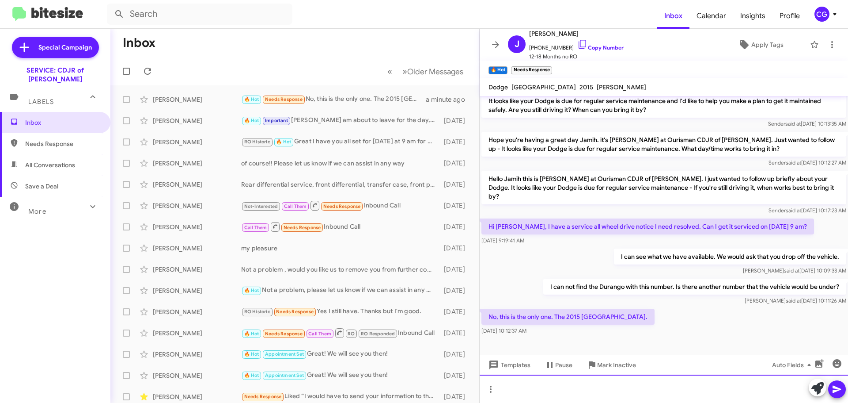
click at [536, 382] on div at bounding box center [664, 388] width 369 height 28
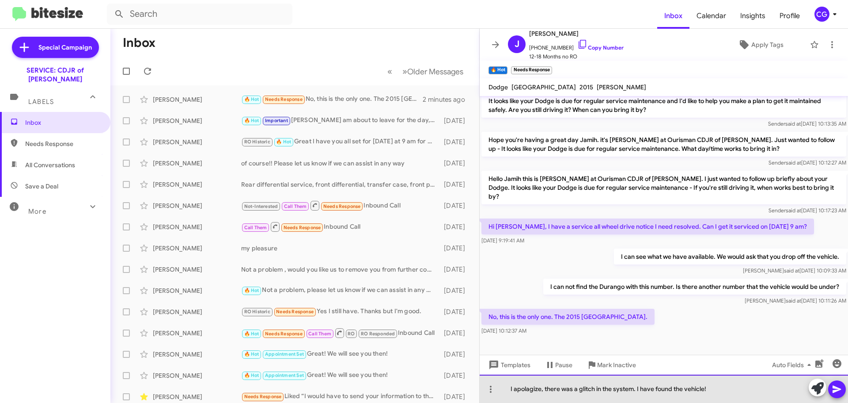
drag, startPoint x: 542, startPoint y: 386, endPoint x: 527, endPoint y: 389, distance: 15.7
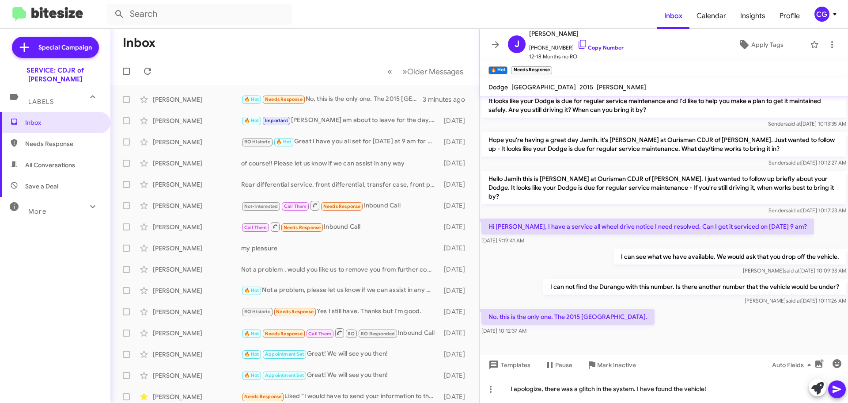
click at [836, 392] on icon at bounding box center [837, 389] width 11 height 11
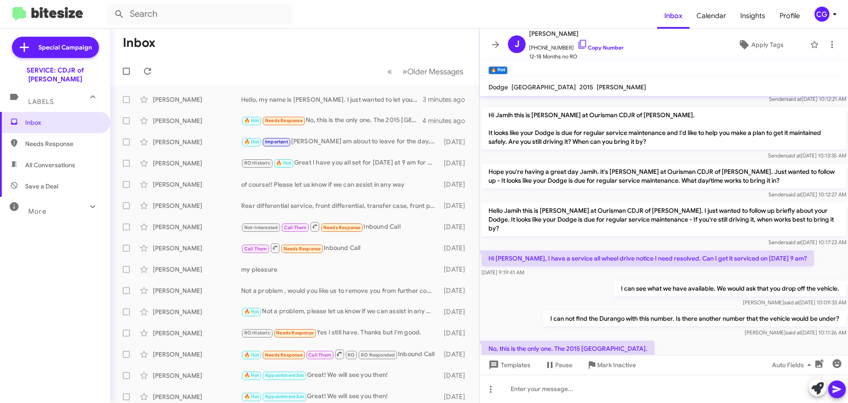
scroll to position [276, 0]
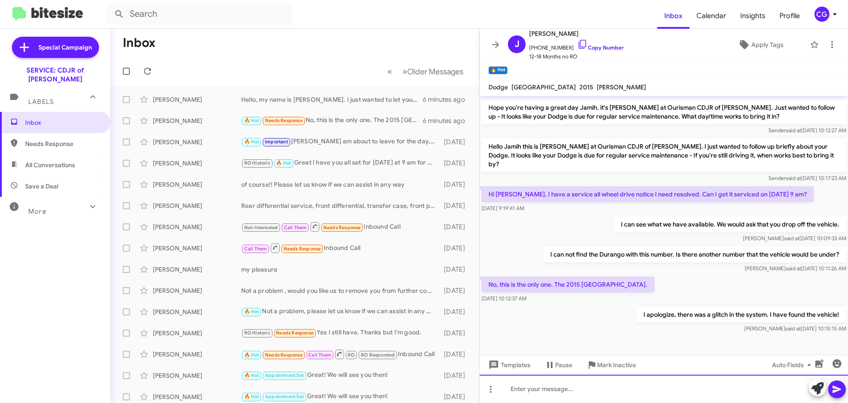
click at [567, 391] on div at bounding box center [664, 388] width 369 height 28
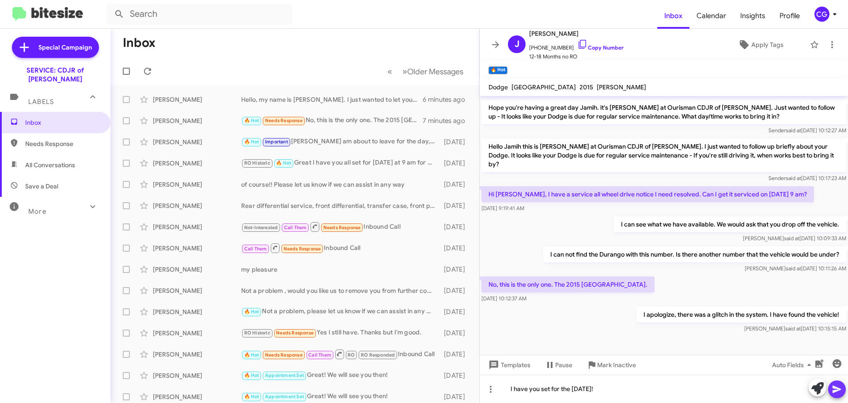
click at [832, 386] on icon at bounding box center [837, 389] width 11 height 11
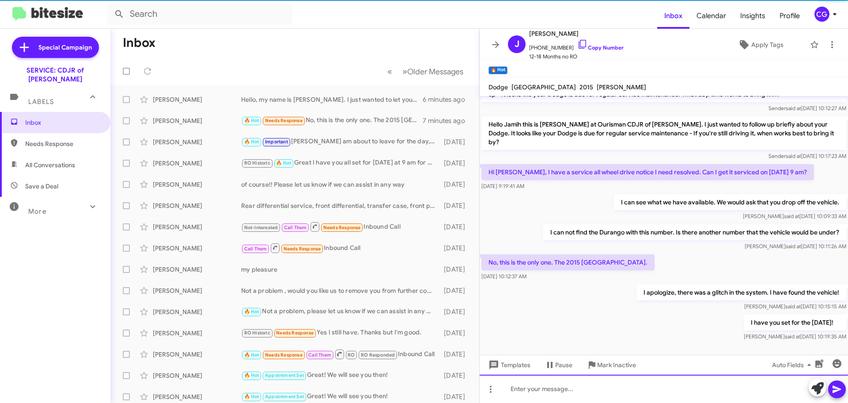
scroll to position [308, 0]
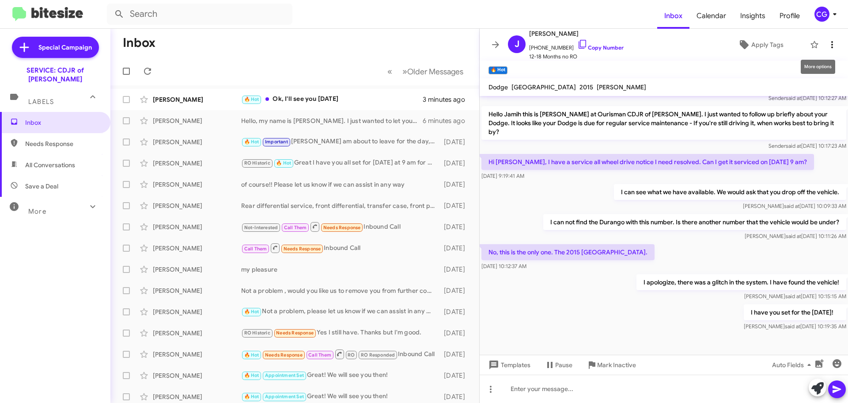
click at [828, 45] on icon at bounding box center [832, 44] width 11 height 11
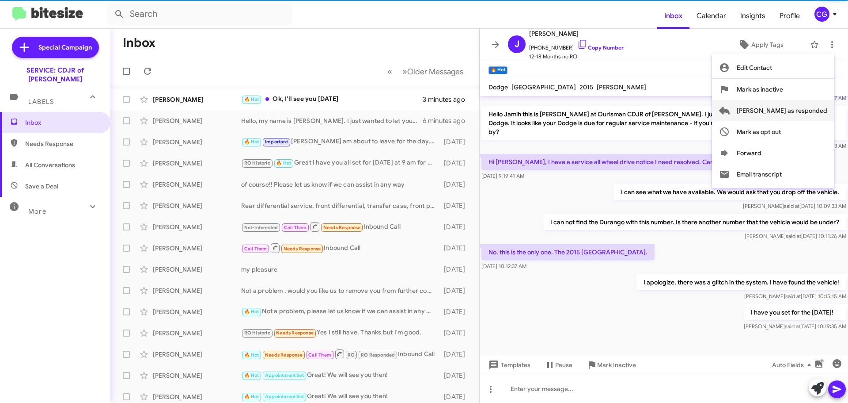
click at [805, 108] on span "[PERSON_NAME] as responded" at bounding box center [782, 110] width 91 height 21
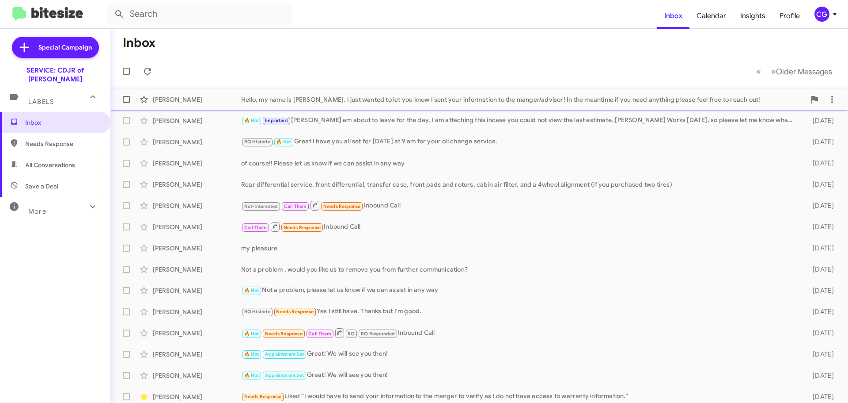
click at [378, 95] on div "Hello, my name is [PERSON_NAME]. I just wanted to let you know I sent your info…" at bounding box center [523, 99] width 565 height 9
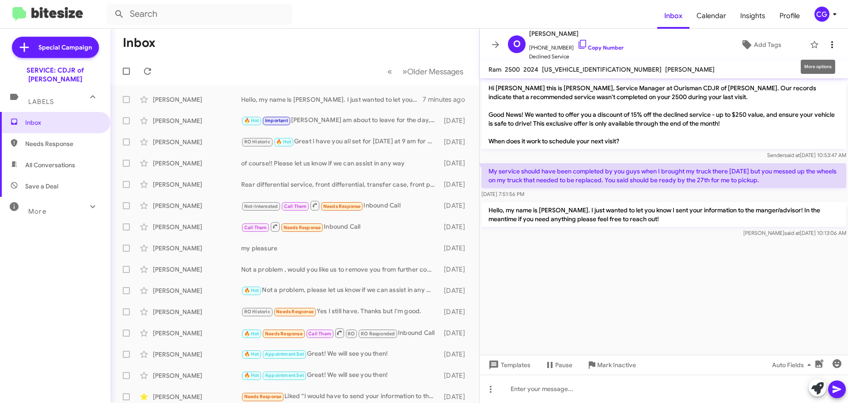
click at [827, 48] on icon at bounding box center [832, 44] width 11 height 11
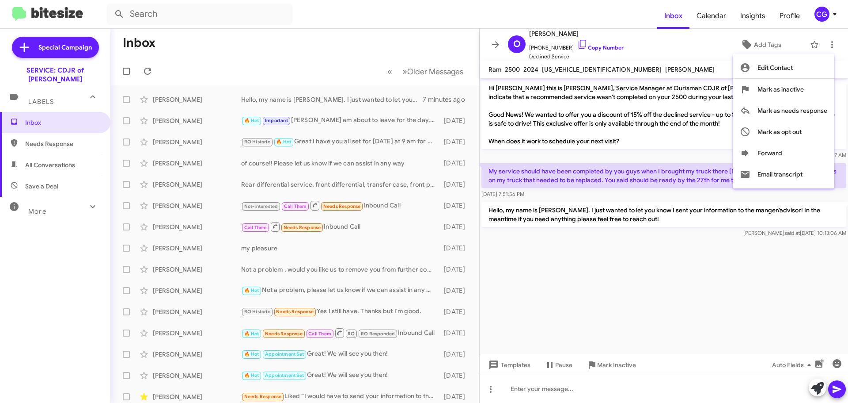
click at [57, 156] on div at bounding box center [424, 201] width 848 height 403
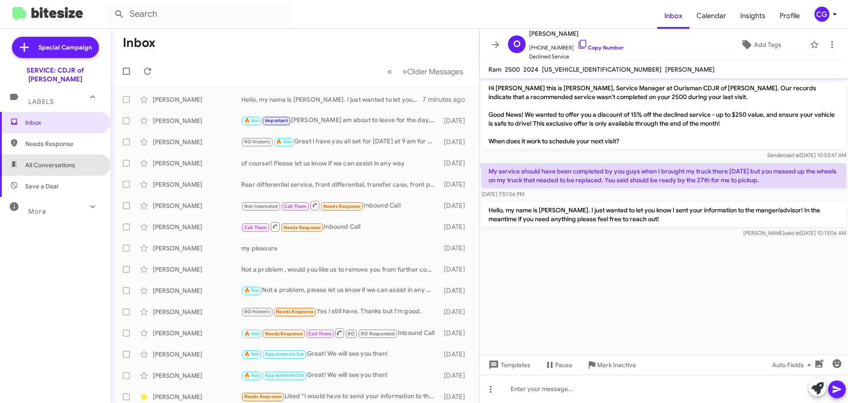
click at [58, 160] on span "All Conversations" at bounding box center [50, 164] width 50 height 9
type input "in:all-conversations"
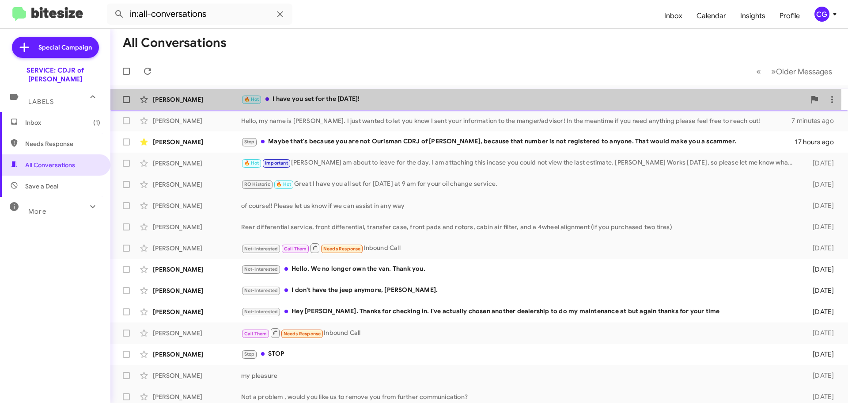
click at [213, 99] on div "Jamih Rainer" at bounding box center [197, 99] width 88 height 9
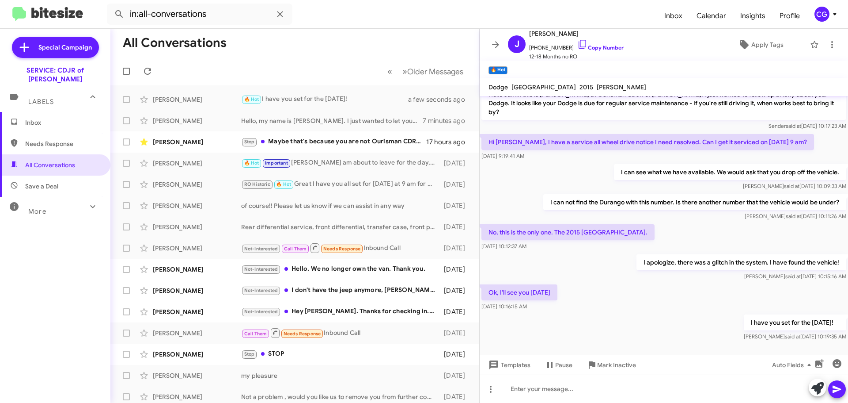
scroll to position [340, 0]
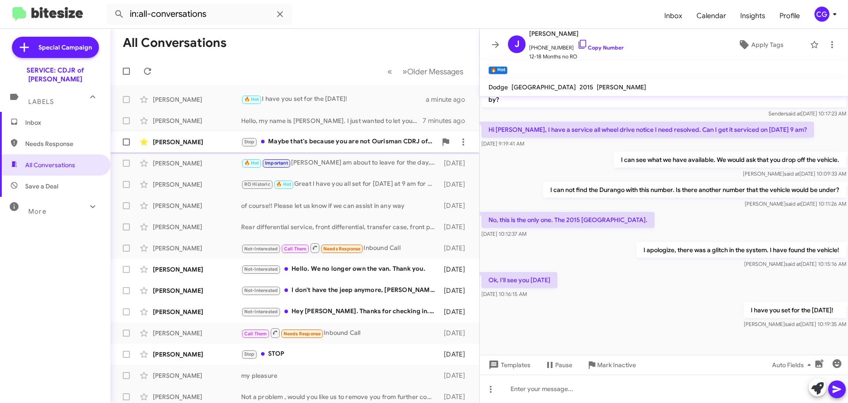
click at [342, 147] on div "Stop Maybe that's because you are not Ourisman CDRJ of Bowie, because that numb…" at bounding box center [339, 142] width 196 height 10
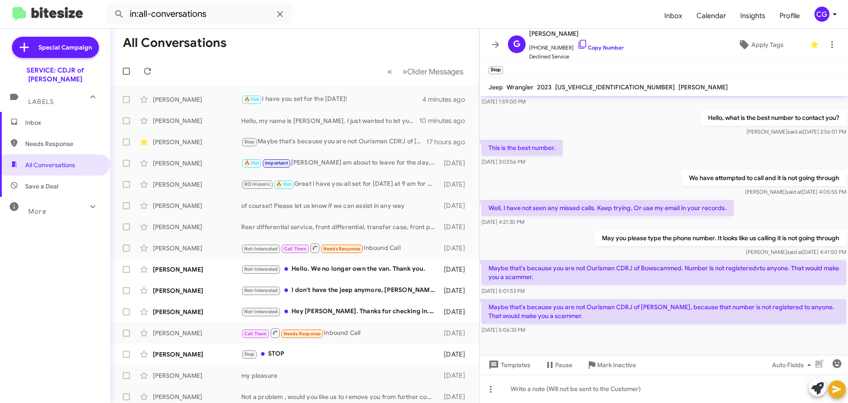
scroll to position [194, 0]
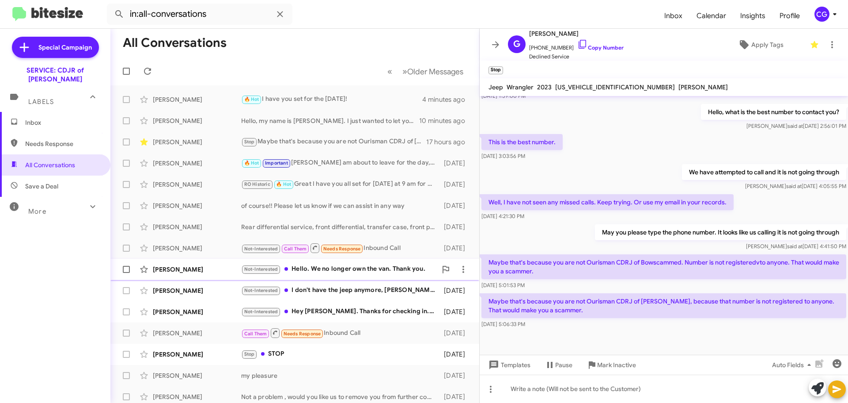
click at [379, 269] on div "Not-Interested Hello. We no longer own the van. Thank you." at bounding box center [339, 269] width 196 height 10
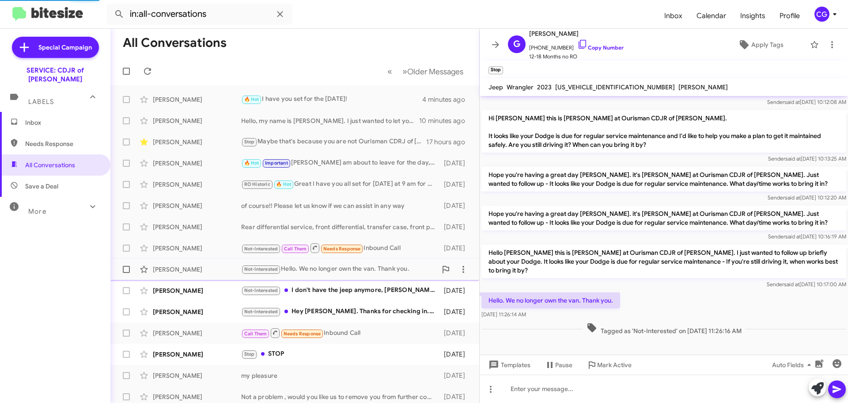
scroll to position [92, 0]
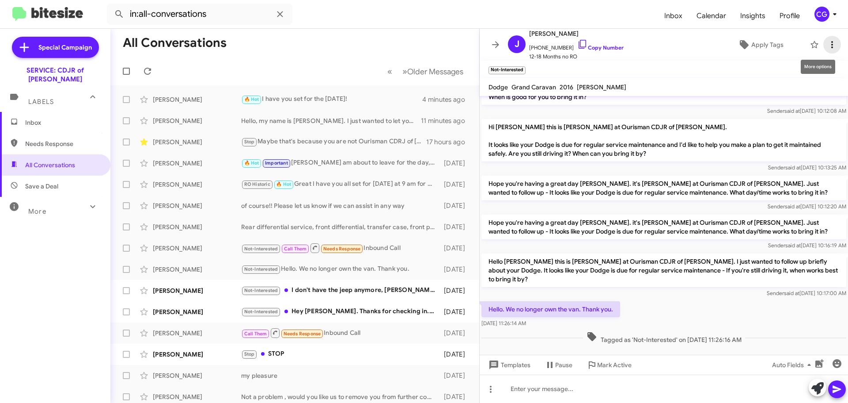
click at [827, 44] on icon at bounding box center [832, 44] width 11 height 11
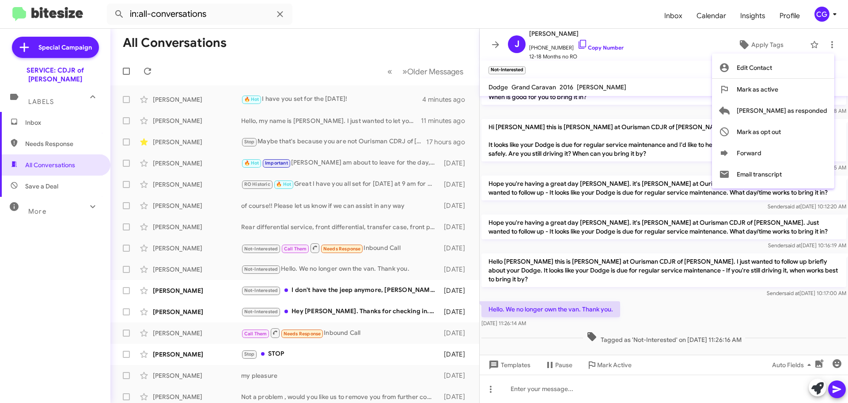
click at [635, 49] on div at bounding box center [424, 201] width 848 height 403
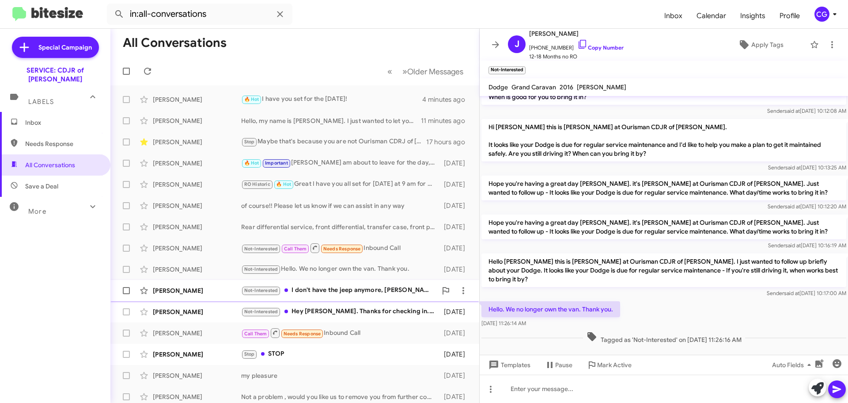
click at [348, 289] on div "Not-Interested I don't have the jeep anymore, David." at bounding box center [339, 290] width 196 height 10
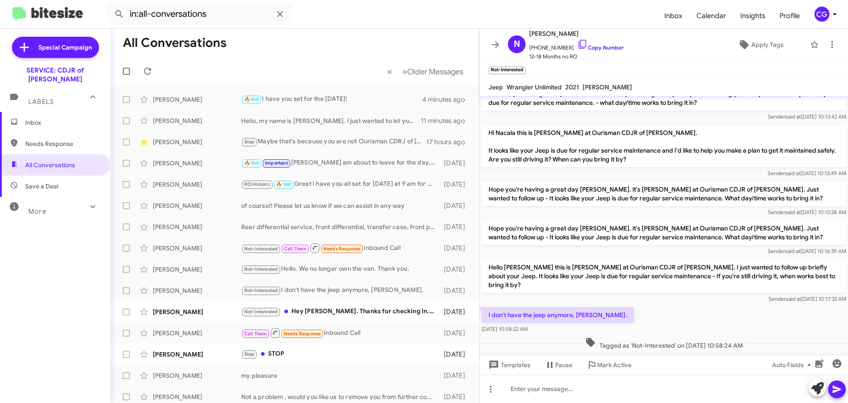
scroll to position [156, 0]
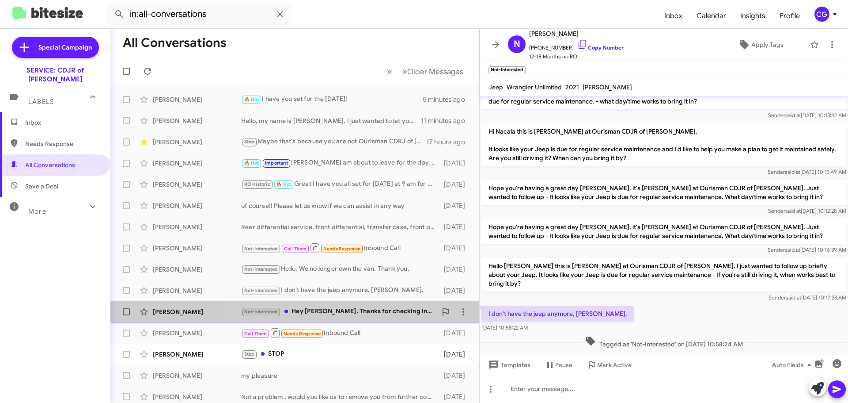
click at [326, 310] on div "Not-Interested Hey David. Thanks for checking in. I've actually chosen another …" at bounding box center [339, 311] width 196 height 10
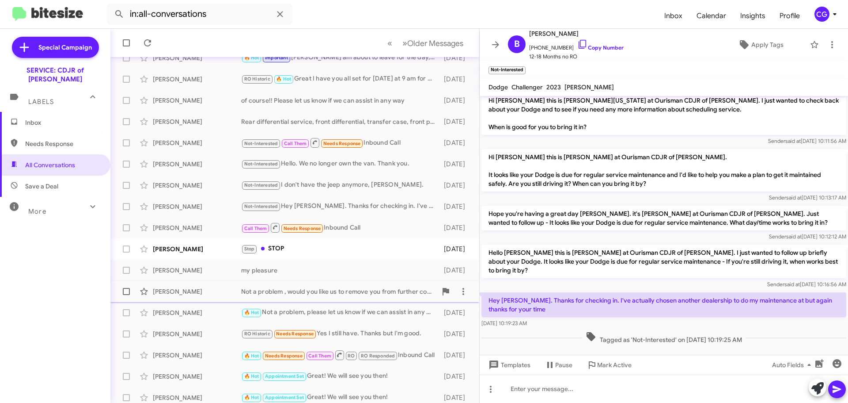
scroll to position [110, 0]
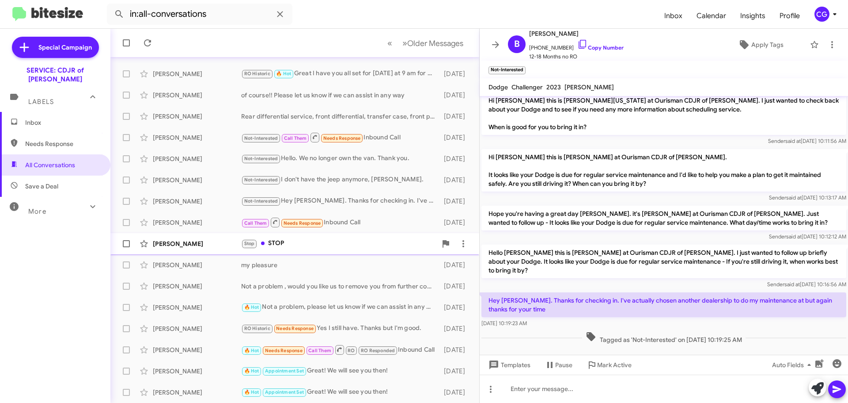
click at [334, 244] on div "Stop STOP" at bounding box center [339, 243] width 196 height 10
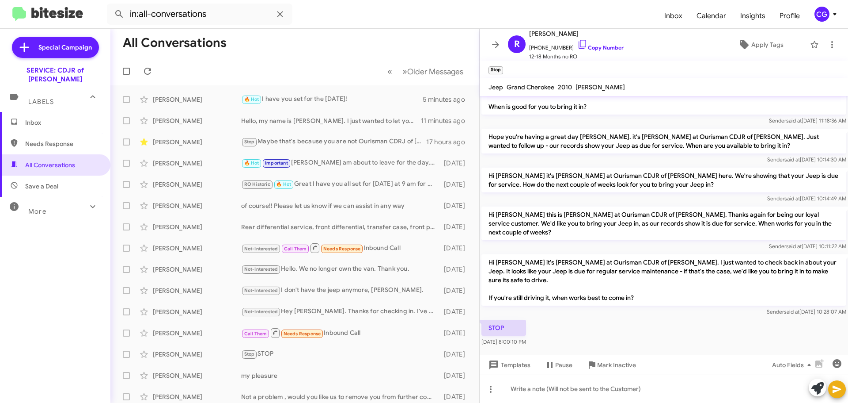
click at [44, 118] on span "Inbox" at bounding box center [62, 122] width 75 height 9
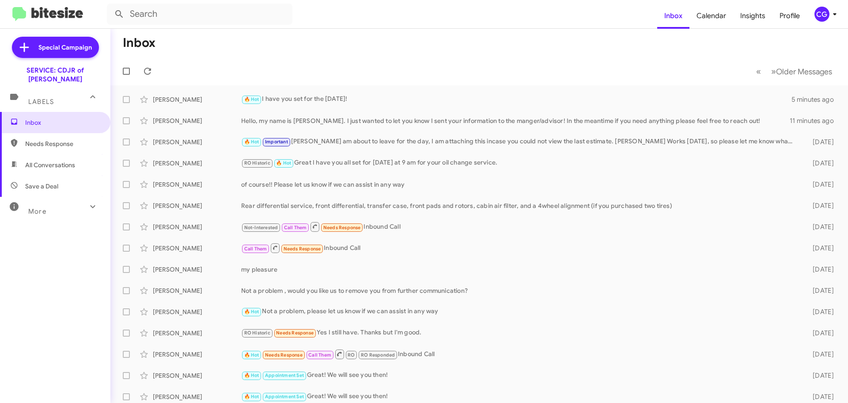
click at [819, 15] on div "CG" at bounding box center [822, 14] width 15 height 15
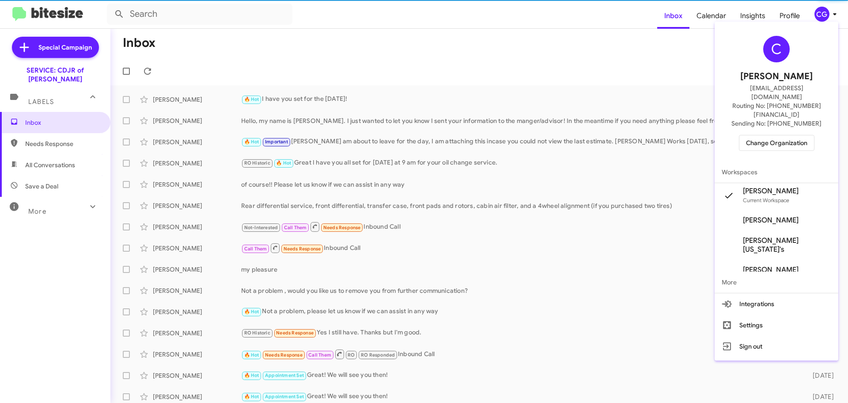
click at [794, 135] on span "Change Organization" at bounding box center [776, 142] width 61 height 15
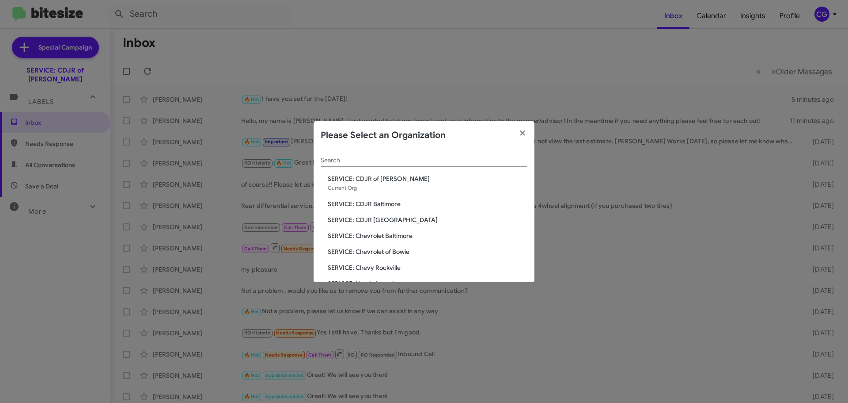
click at [386, 238] on span "SERVICE: Chevrolet Baltimore" at bounding box center [428, 235] width 200 height 9
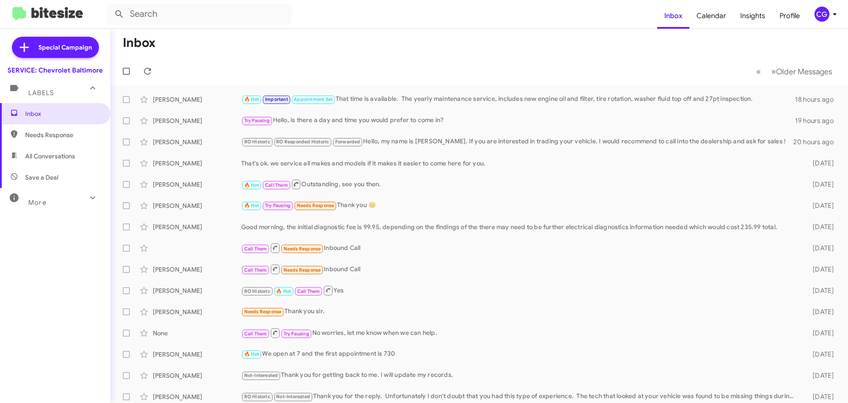
click at [825, 9] on div "CG" at bounding box center [822, 14] width 15 height 15
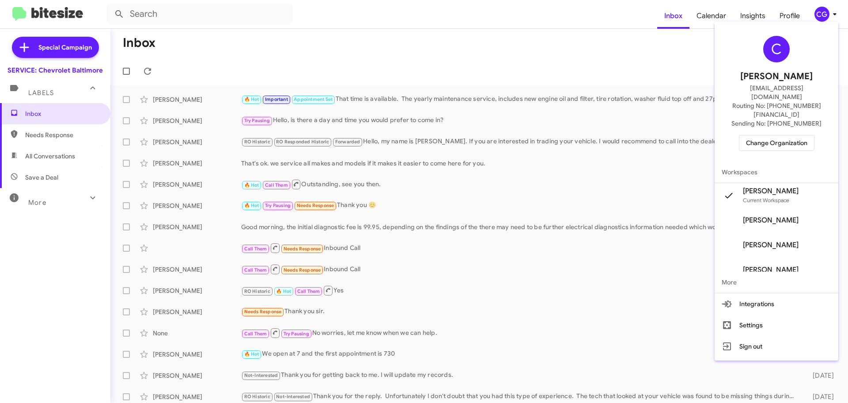
click at [785, 135] on button "Change Organization" at bounding box center [777, 143] width 76 height 16
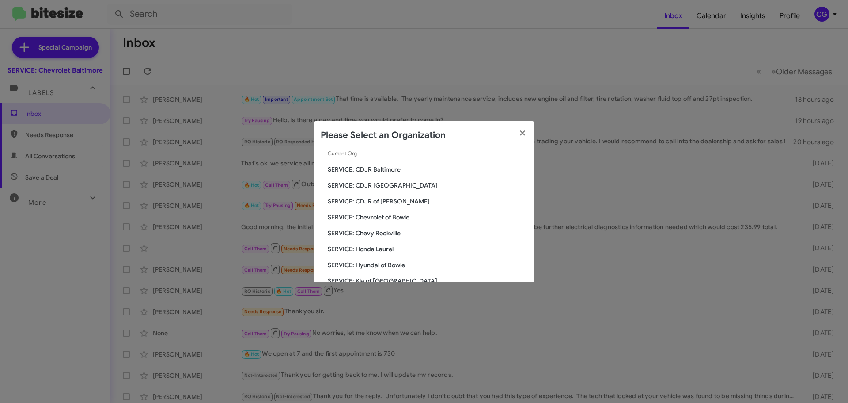
scroll to position [44, 0]
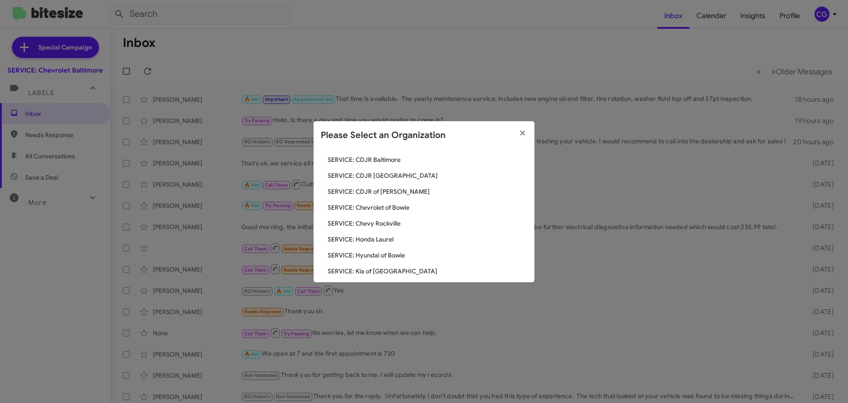
click at [377, 224] on span "SERVICE: Chevy Rockville" at bounding box center [428, 223] width 200 height 9
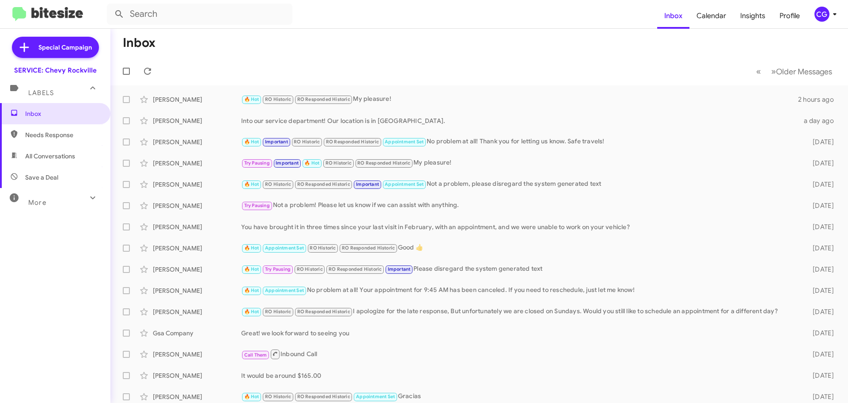
click at [832, 11] on icon at bounding box center [835, 14] width 11 height 11
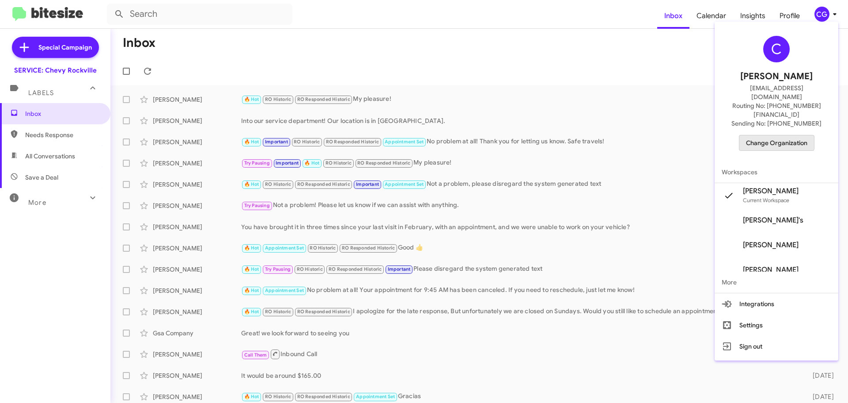
click at [766, 135] on span "Change Organization" at bounding box center [776, 142] width 61 height 15
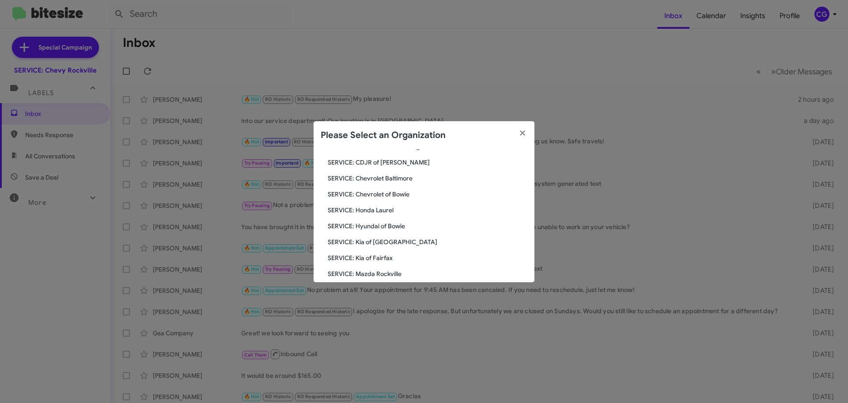
scroll to position [163, 0]
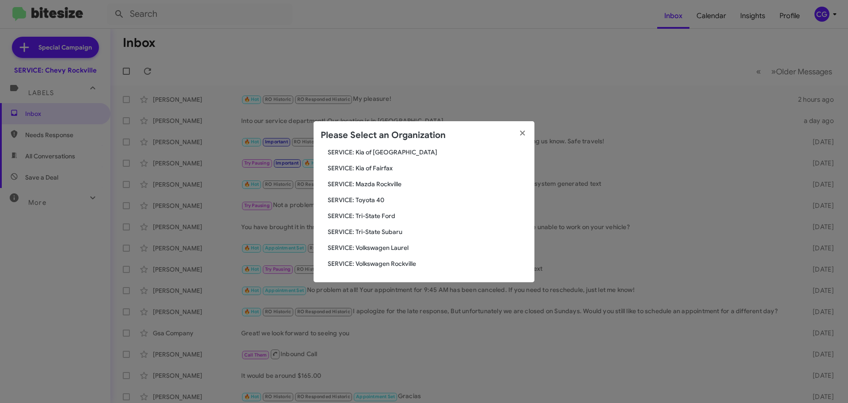
click at [392, 149] on span "SERVICE: Kia of [GEOGRAPHIC_DATA]" at bounding box center [428, 152] width 200 height 9
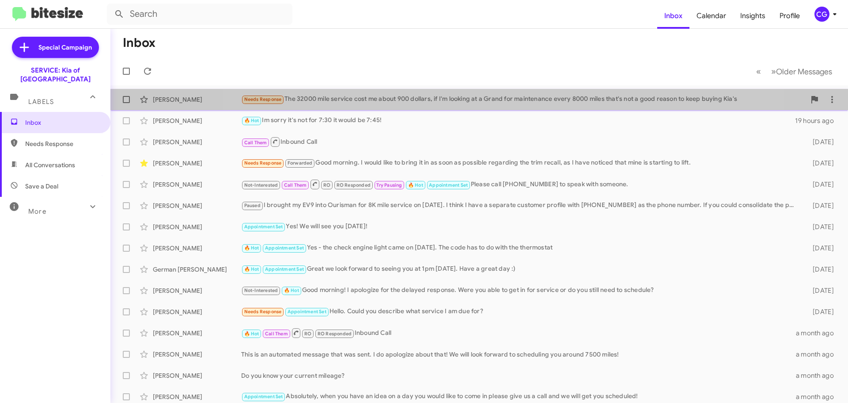
click at [504, 104] on div "Needs Response The 32000 mile service cost me about 900 dollars, if I'm looking…" at bounding box center [523, 99] width 565 height 10
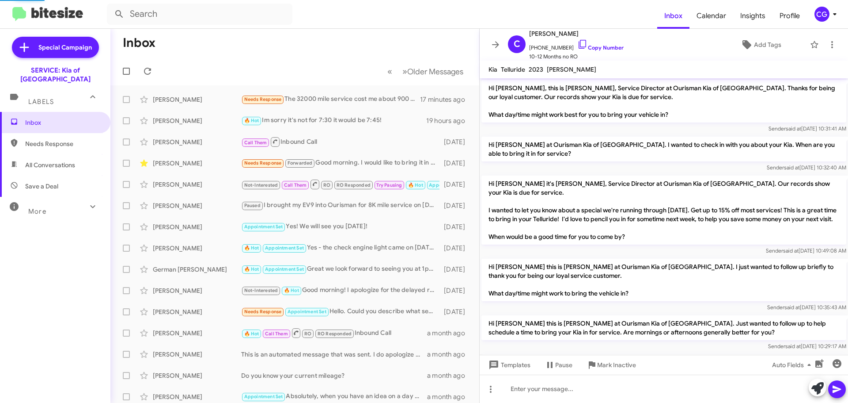
scroll to position [326, 0]
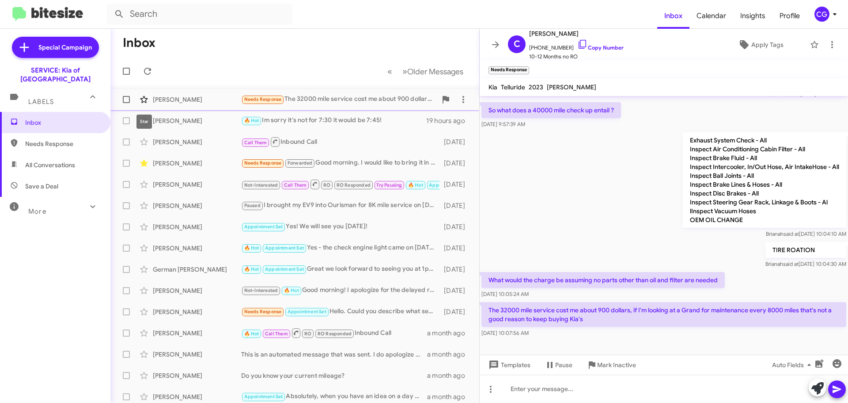
click at [144, 95] on icon at bounding box center [144, 99] width 11 height 11
click at [125, 69] on span at bounding box center [126, 71] width 7 height 7
click at [126, 75] on input "checkbox" at bounding box center [126, 75] width 0 height 0
checkbox input "true"
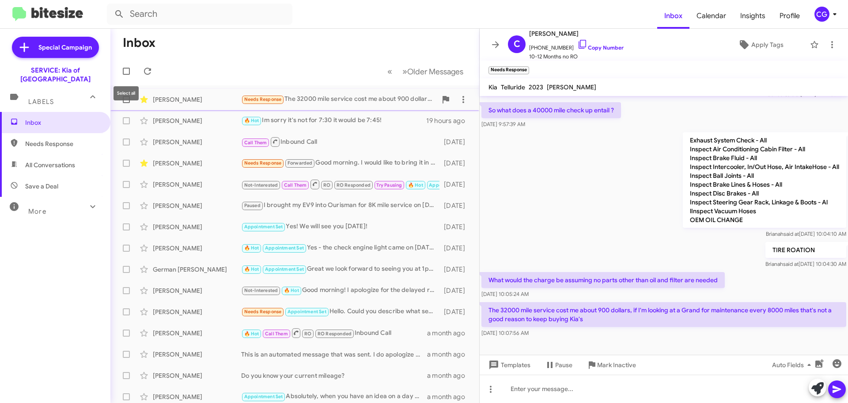
checkbox input "true"
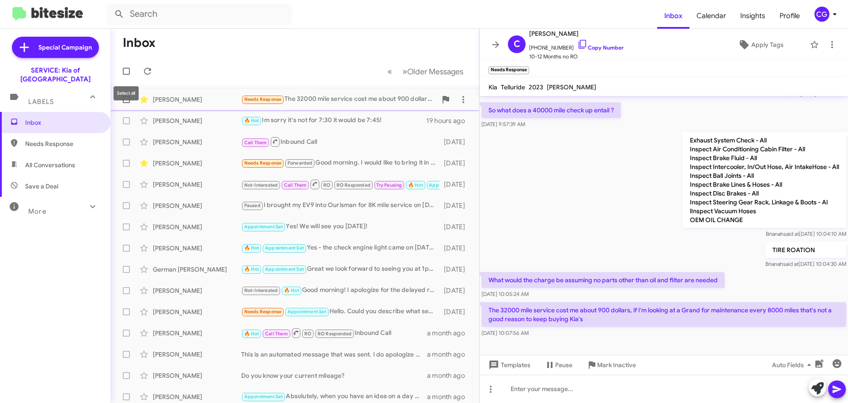
checkbox input "true"
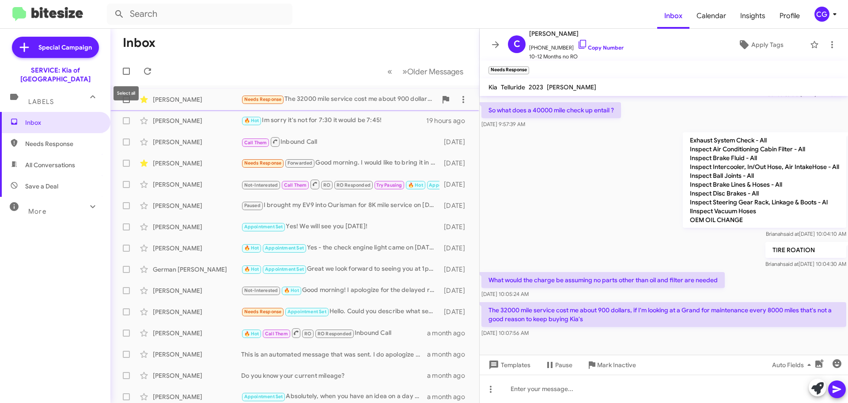
checkbox input "true"
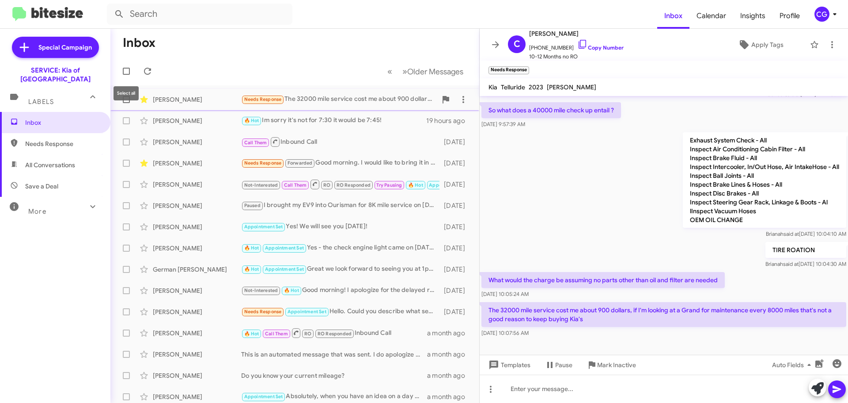
checkbox input "true"
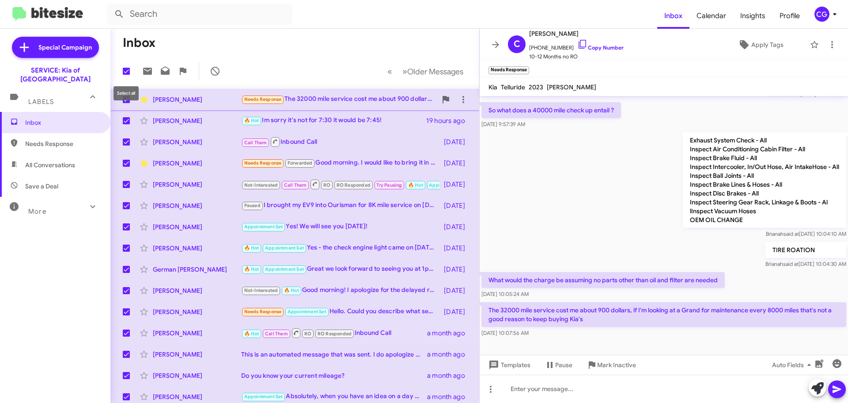
drag, startPoint x: 129, startPoint y: 72, endPoint x: 129, endPoint y: 80, distance: 7.5
click at [129, 72] on span at bounding box center [126, 71] width 7 height 7
click at [126, 75] on input "checkbox" at bounding box center [126, 75] width 0 height 0
checkbox input "false"
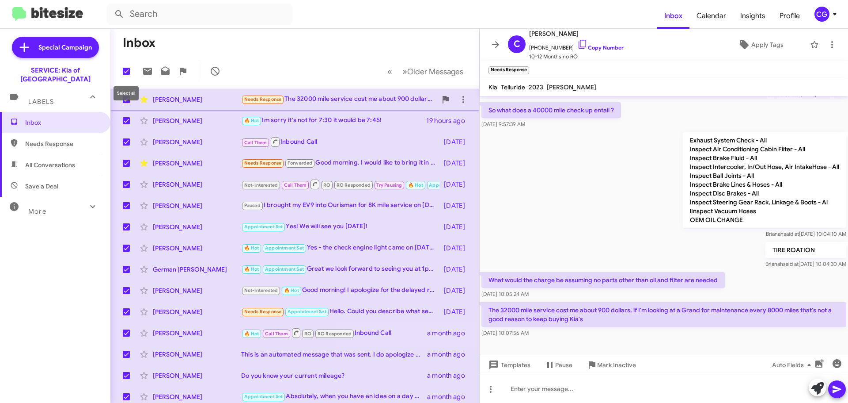
checkbox input "false"
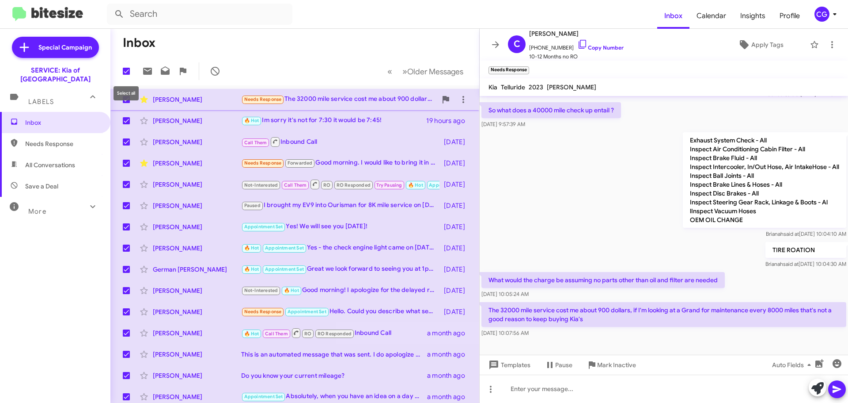
checkbox input "false"
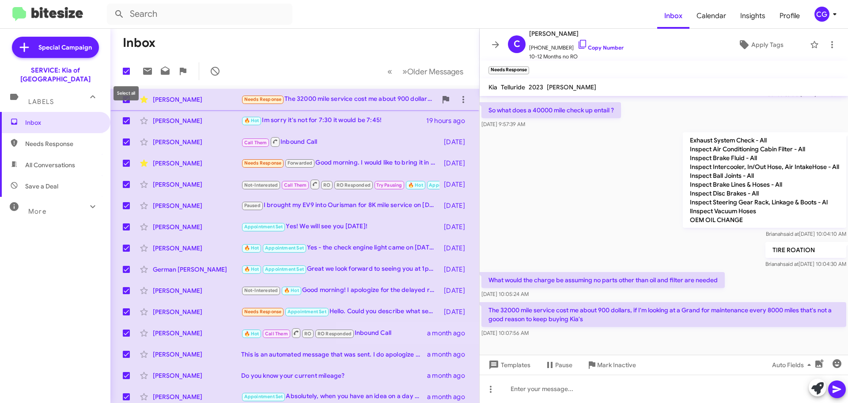
checkbox input "false"
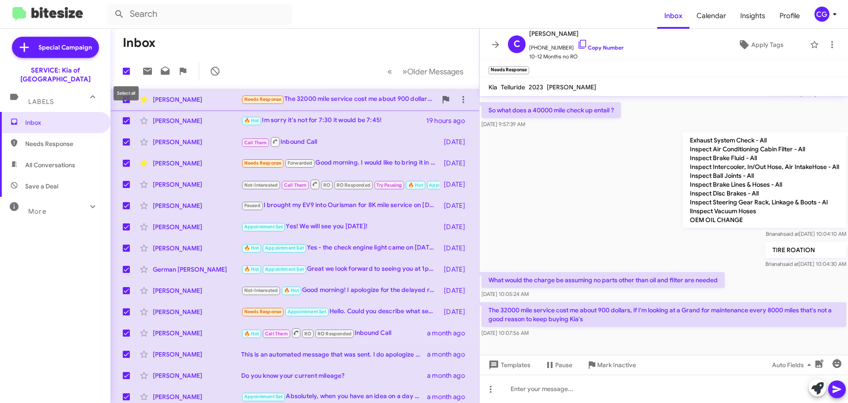
checkbox input "false"
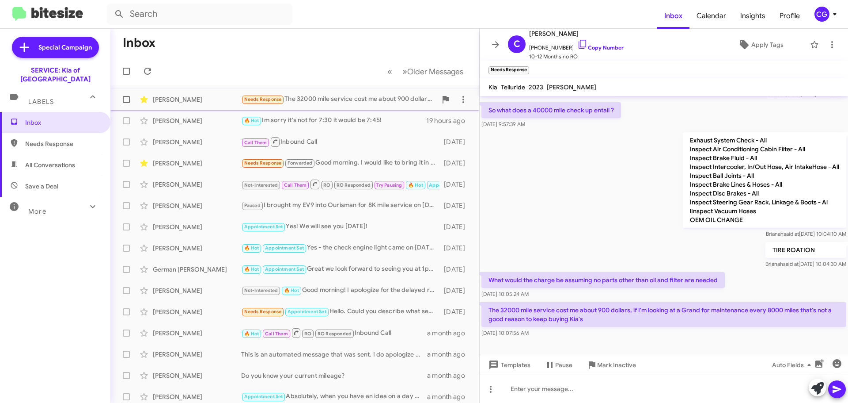
click at [125, 100] on span at bounding box center [126, 99] width 7 height 7
click at [126, 103] on input "checkbox" at bounding box center [126, 103] width 0 height 0
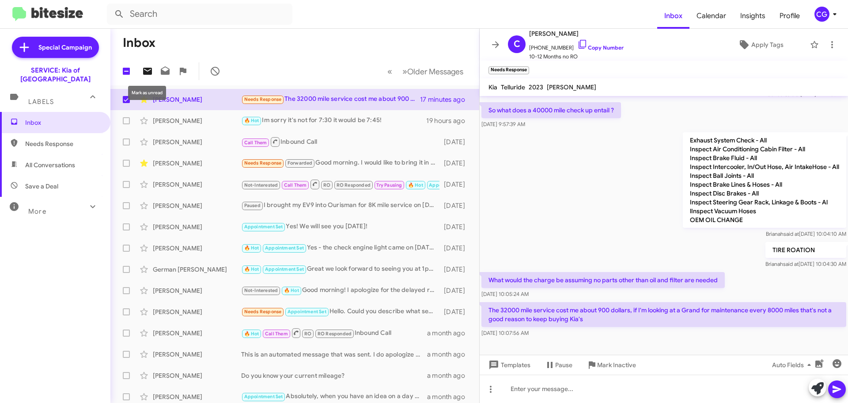
click at [148, 68] on icon at bounding box center [147, 71] width 9 height 7
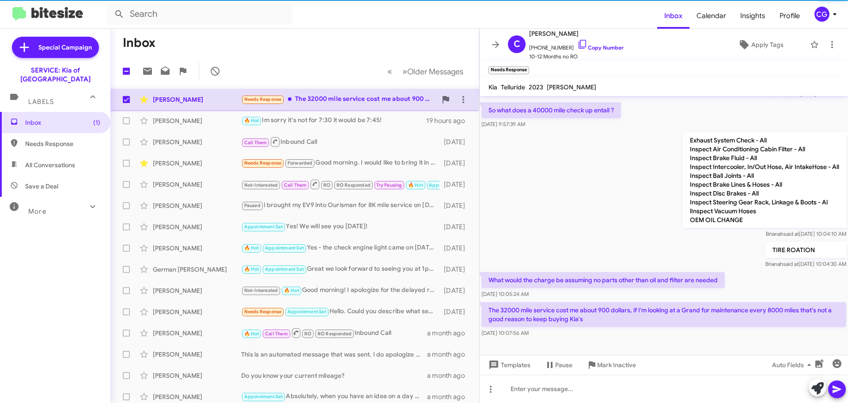
click at [122, 100] on label at bounding box center [127, 100] width 18 height 18
click at [126, 103] on input "checkbox" at bounding box center [126, 103] width 0 height 0
checkbox input "false"
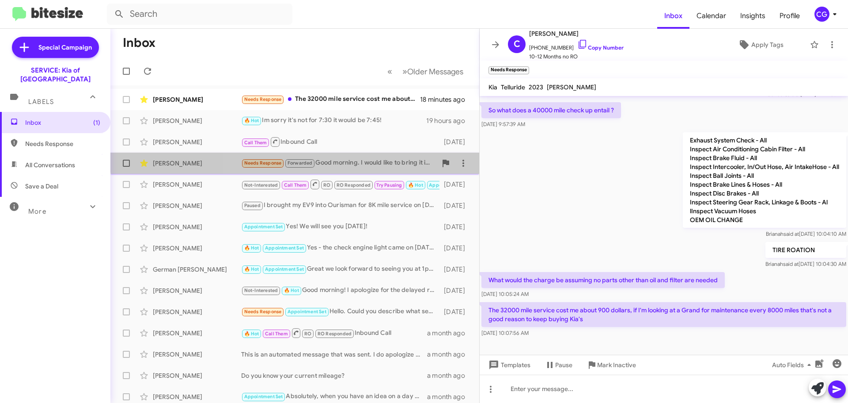
click at [371, 157] on div "Raymond Mayo Needs Response Forwarded Good morning. I would like to bring it in…" at bounding box center [295, 163] width 355 height 18
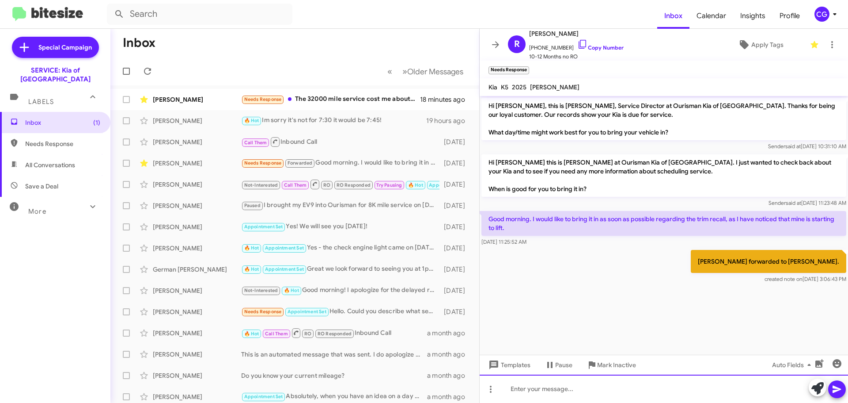
drag, startPoint x: 604, startPoint y: 389, endPoint x: 599, endPoint y: 381, distance: 9.8
click at [604, 388] on div at bounding box center [664, 388] width 369 height 28
click at [779, 394] on div "Hello, i am following up to see if anyone has reached out to you regarding the …" at bounding box center [664, 388] width 369 height 28
drag, startPoint x: 530, startPoint y: 391, endPoint x: 550, endPoint y: 396, distance: 20.4
click at [530, 392] on div "Hello, i am following up to see if anyone has reached out to you regarding the …" at bounding box center [664, 388] width 369 height 28
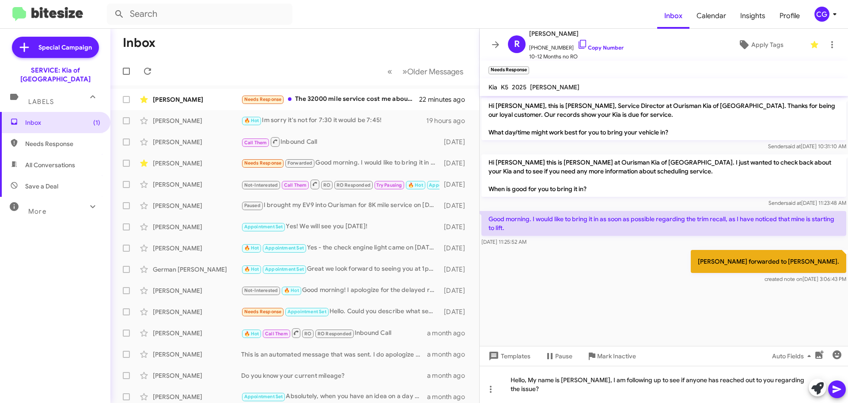
click at [816, 15] on div "CG" at bounding box center [822, 14] width 15 height 15
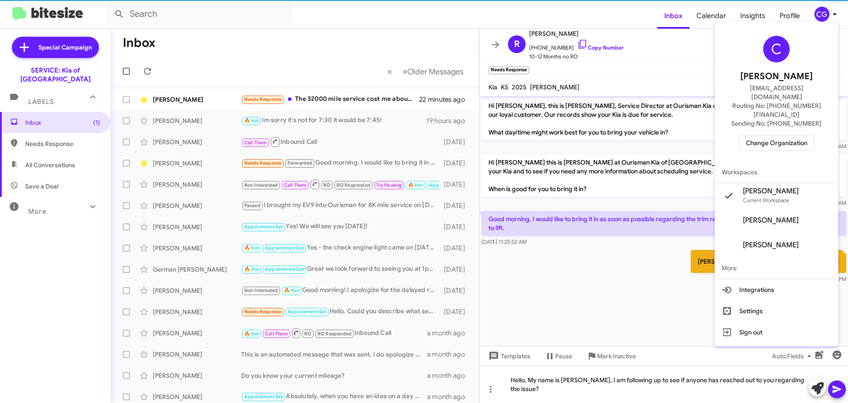
click at [798, 135] on span "Change Organization" at bounding box center [776, 142] width 61 height 15
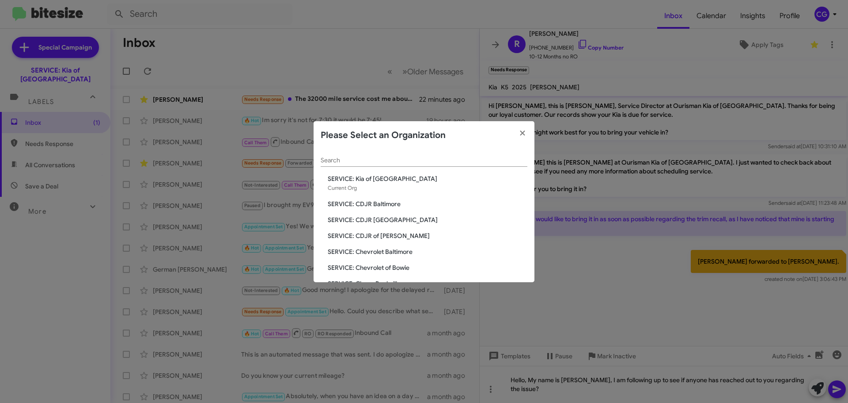
click at [368, 238] on span "SERVICE: CDJR of [PERSON_NAME]" at bounding box center [428, 235] width 200 height 9
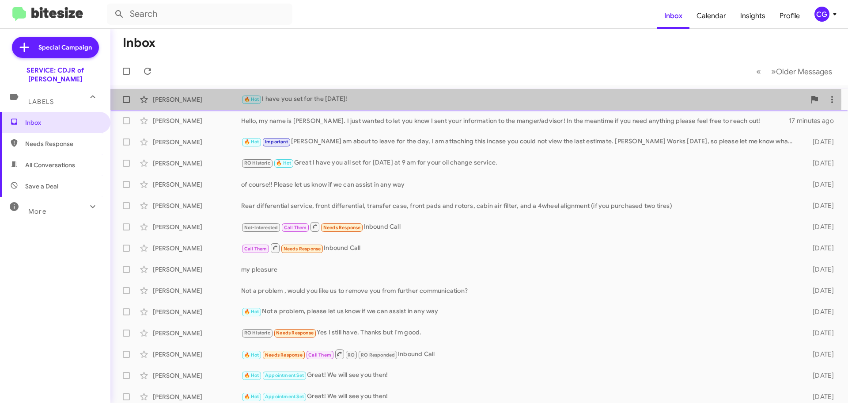
click at [219, 101] on div "[PERSON_NAME]" at bounding box center [197, 99] width 88 height 9
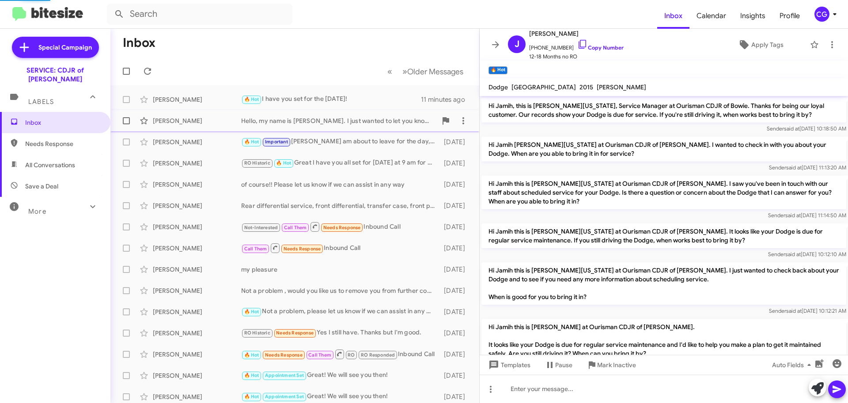
scroll to position [323, 0]
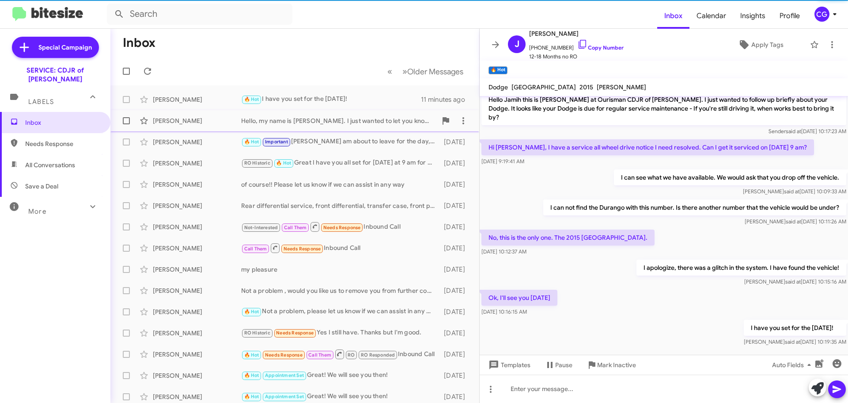
click at [220, 114] on div "[PERSON_NAME] Hello, my name is [PERSON_NAME]. I just wanted to let you know I …" at bounding box center [295, 121] width 355 height 18
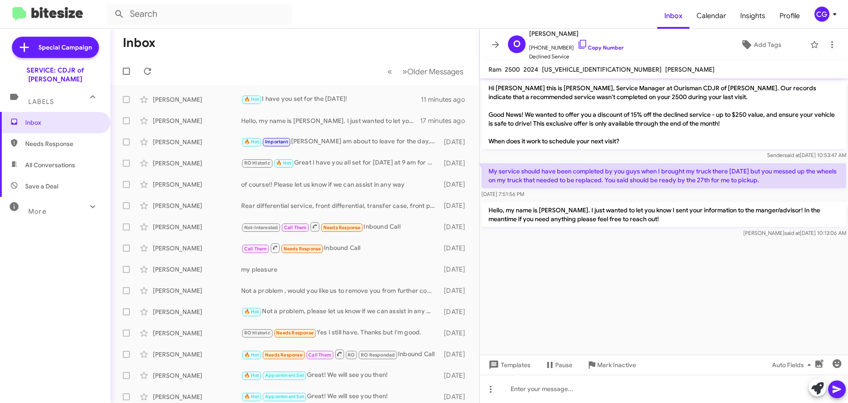
click at [70, 154] on span "All Conversations" at bounding box center [55, 164] width 110 height 21
type input "in:all-conversations"
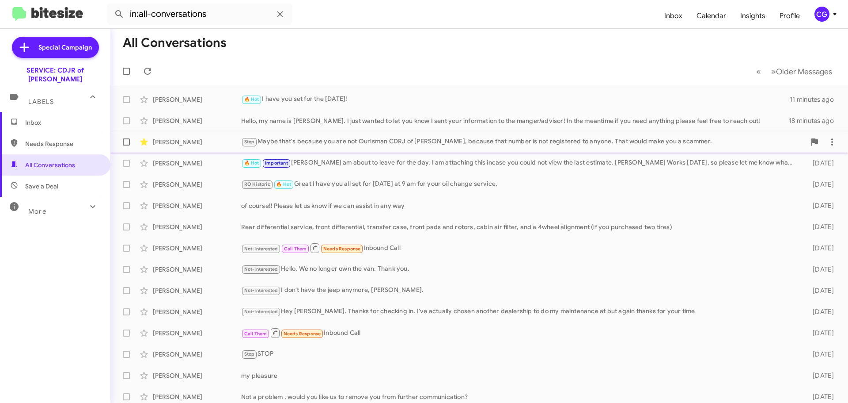
click at [224, 138] on div "[PERSON_NAME]" at bounding box center [197, 141] width 88 height 9
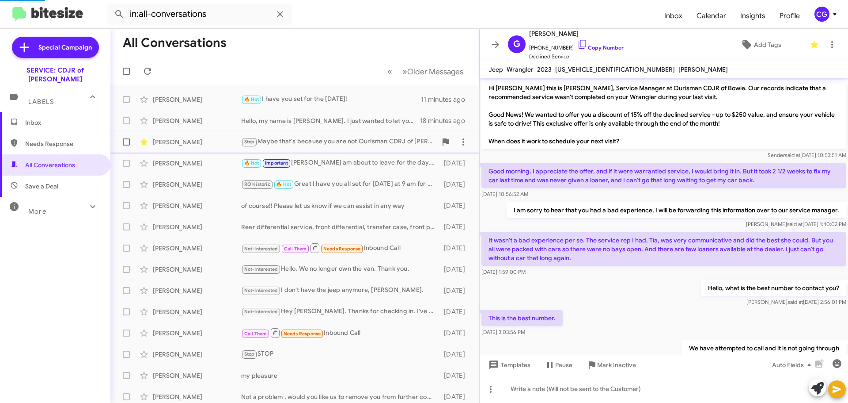
scroll to position [176, 0]
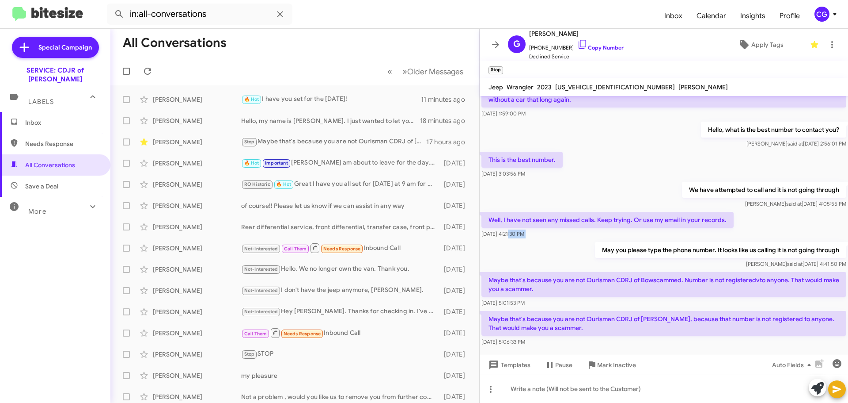
drag, startPoint x: 505, startPoint y: 237, endPoint x: 506, endPoint y: 243, distance: 6.7
click at [506, 243] on div "Hi [PERSON_NAME] this is [PERSON_NAME], Service Manager at Ourisman CDJR of Bow…" at bounding box center [664, 134] width 369 height 428
click at [555, 195] on div "We have attempted to call and it is not going through [PERSON_NAME] said at [DA…" at bounding box center [664, 195] width 369 height 30
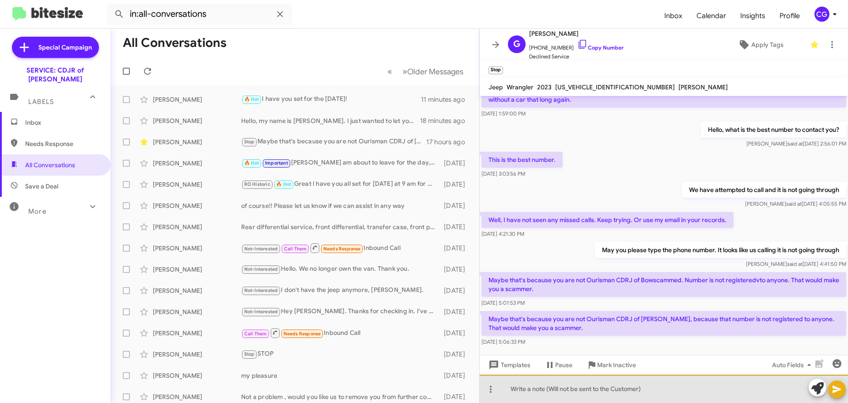
click at [579, 391] on div at bounding box center [664, 388] width 369 height 28
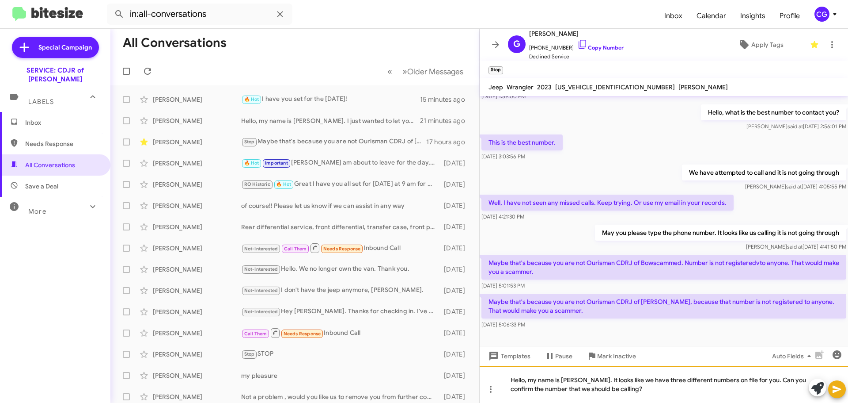
scroll to position [202, 0]
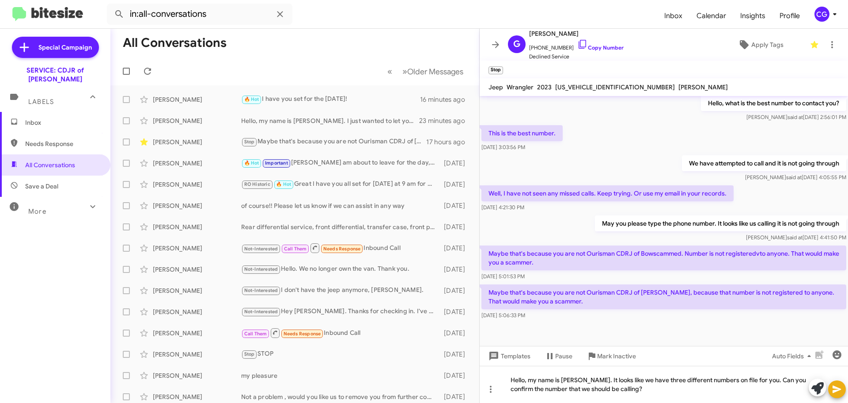
click at [840, 390] on icon at bounding box center [837, 389] width 11 height 11
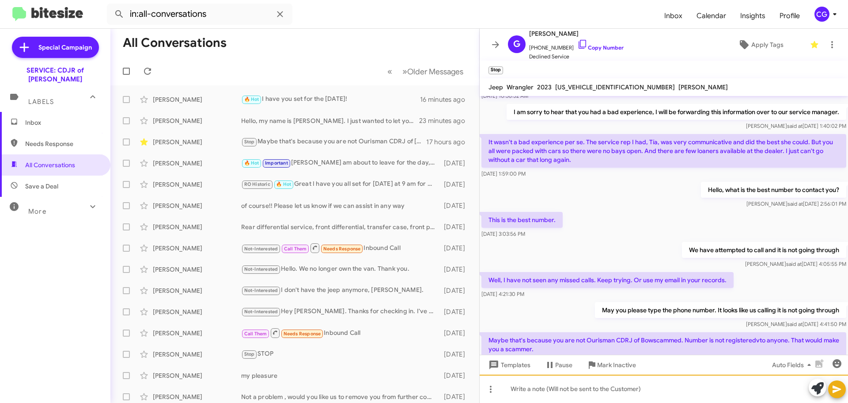
scroll to position [242, 0]
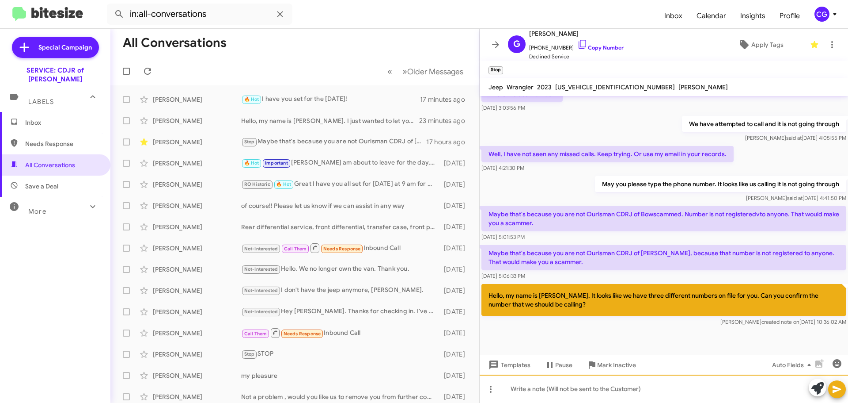
drag, startPoint x: 817, startPoint y: 302, endPoint x: 716, endPoint y: 386, distance: 131.5
click at [712, 389] on div at bounding box center [664, 388] width 369 height 28
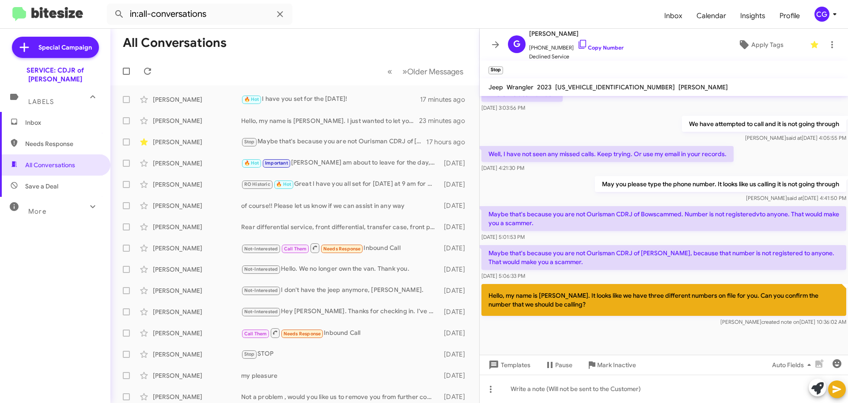
drag, startPoint x: 741, startPoint y: 363, endPoint x: 726, endPoint y: 365, distance: 16.1
click at [741, 364] on div "Templates Pause Mark Inactive Auto Fields" at bounding box center [664, 364] width 369 height 20
click at [516, 362] on span "Templates" at bounding box center [509, 365] width 44 height 16
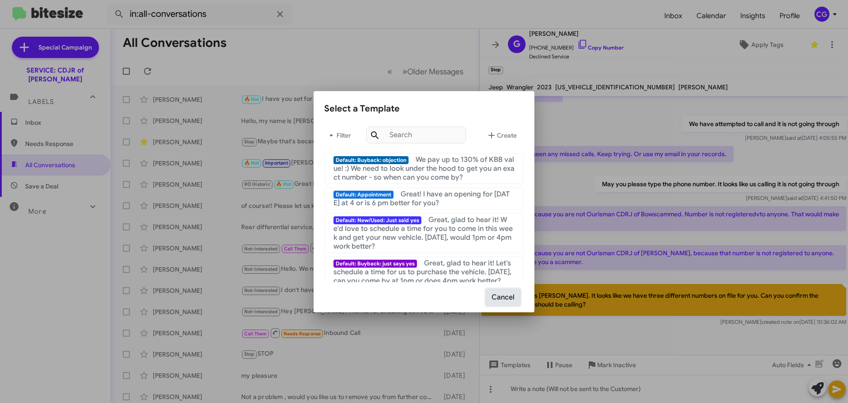
click at [504, 300] on button "Cancel" at bounding box center [503, 297] width 34 height 17
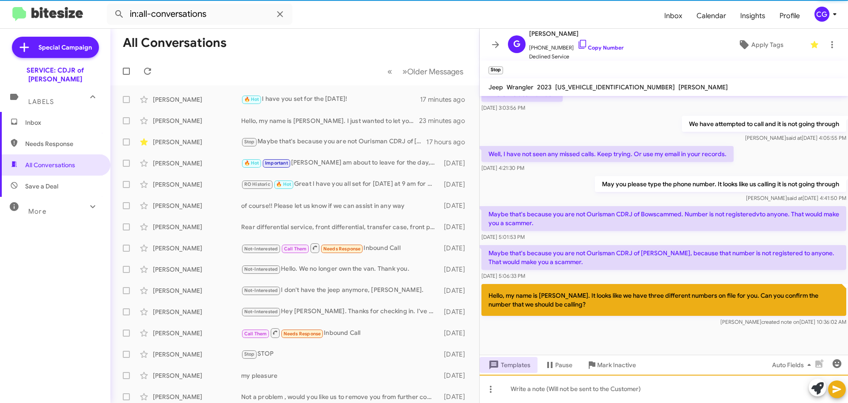
click at [529, 388] on div at bounding box center [664, 388] width 369 height 28
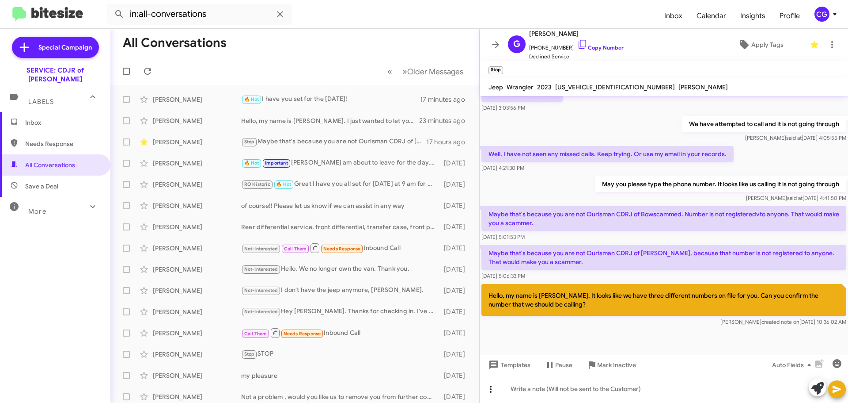
click at [490, 388] on icon at bounding box center [491, 389] width 11 height 11
click at [504, 365] on button "note" at bounding box center [509, 365] width 55 height 21
click at [493, 388] on icon at bounding box center [491, 389] width 11 height 11
click at [513, 340] on span "Message type" at bounding box center [509, 343] width 55 height 23
click at [490, 388] on icon at bounding box center [491, 389] width 11 height 11
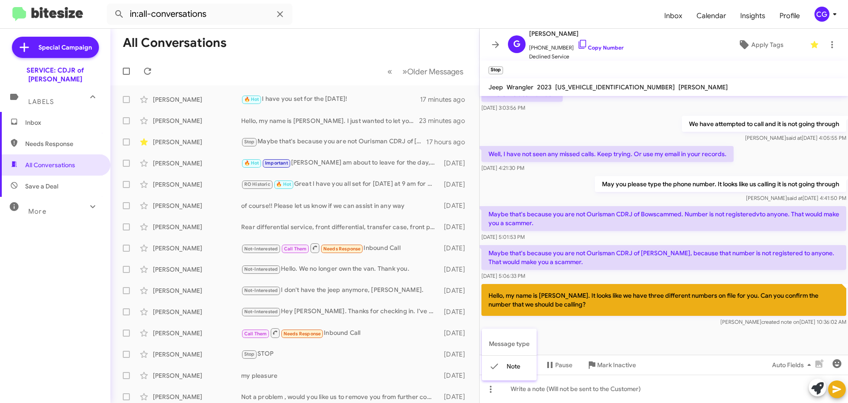
click at [505, 342] on span "Message type" at bounding box center [509, 343] width 55 height 23
click at [490, 393] on icon at bounding box center [491, 389] width 11 height 11
click at [498, 371] on icon at bounding box center [494, 366] width 11 height 11
click at [494, 390] on icon at bounding box center [491, 389] width 11 height 11
click at [495, 368] on icon at bounding box center [494, 366] width 11 height 11
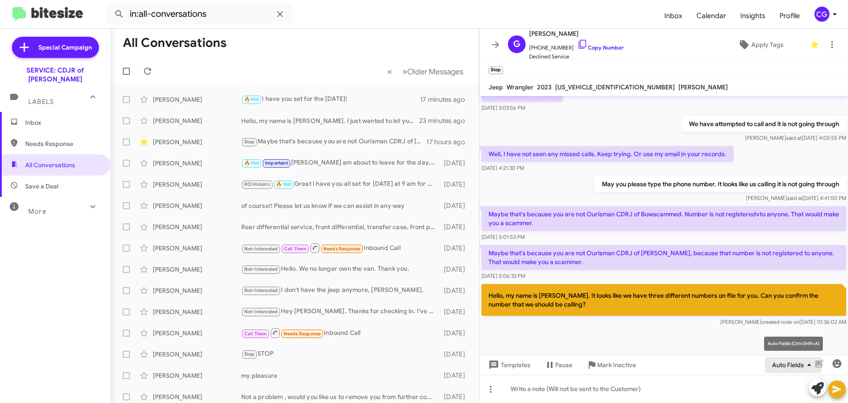
click at [806, 368] on icon "button" at bounding box center [809, 364] width 11 height 11
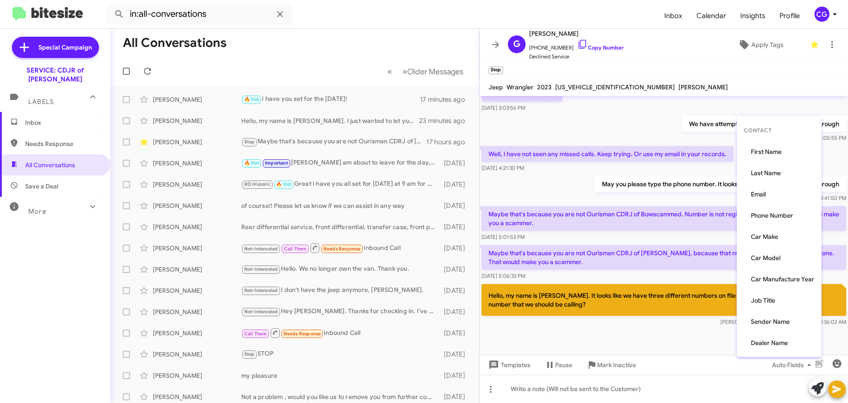
click at [805, 366] on div at bounding box center [424, 201] width 848 height 403
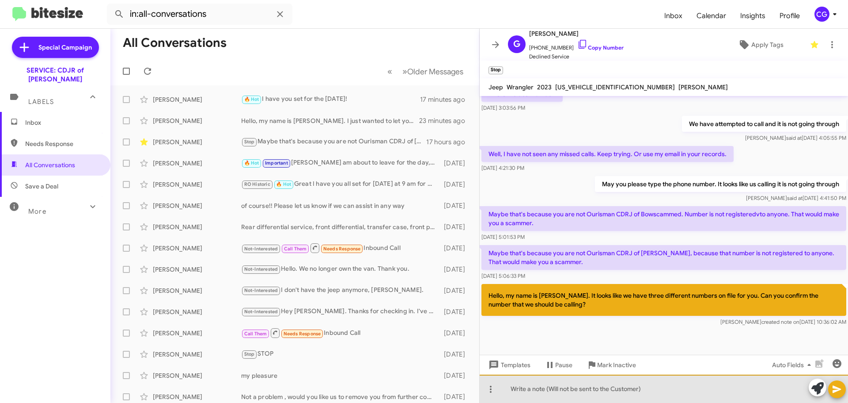
click at [669, 394] on div at bounding box center [664, 388] width 369 height 28
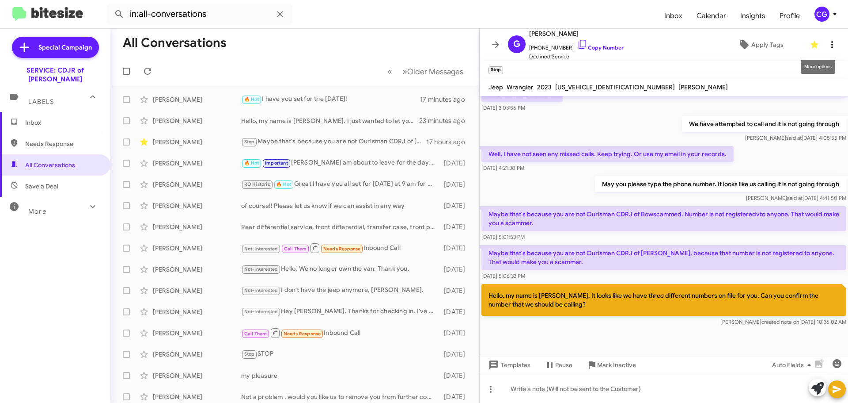
click at [828, 47] on icon at bounding box center [832, 44] width 11 height 11
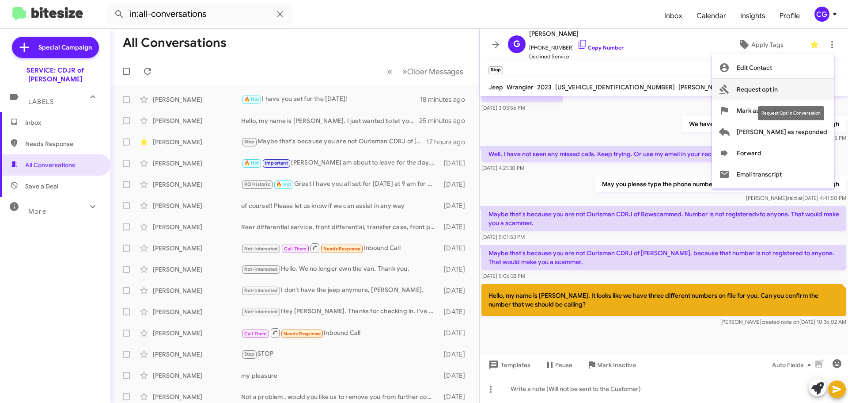
click at [778, 87] on span "Request opt in" at bounding box center [757, 89] width 41 height 21
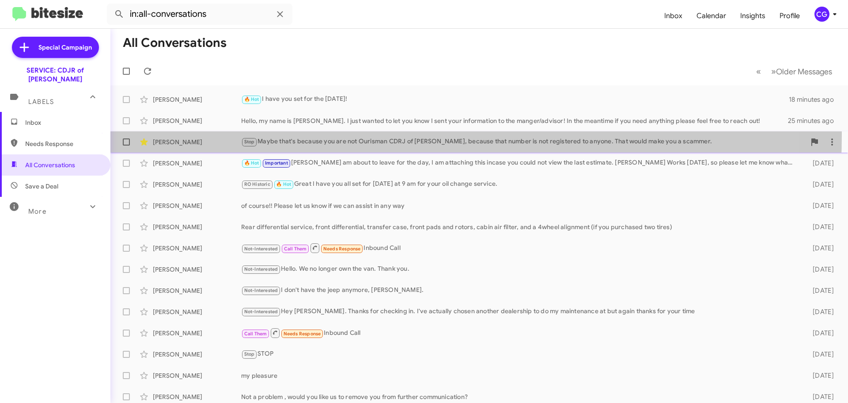
click at [259, 134] on div "George Segredo Stop Maybe that's because you are not Ourisman CDRJ of Bowie, be…" at bounding box center [480, 142] width 724 height 18
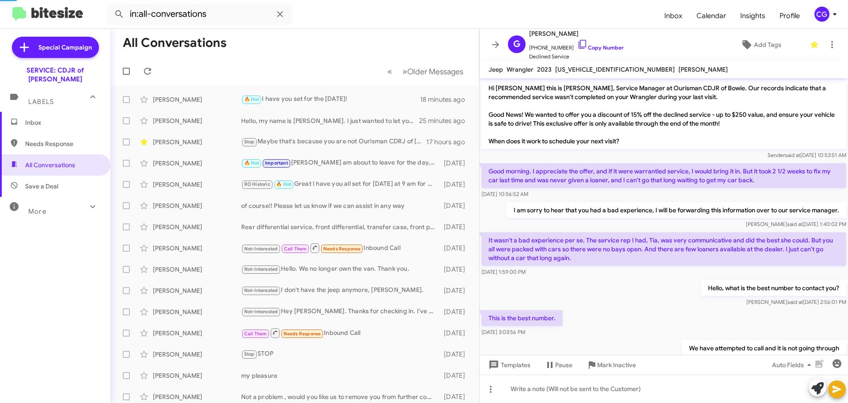
scroll to position [224, 0]
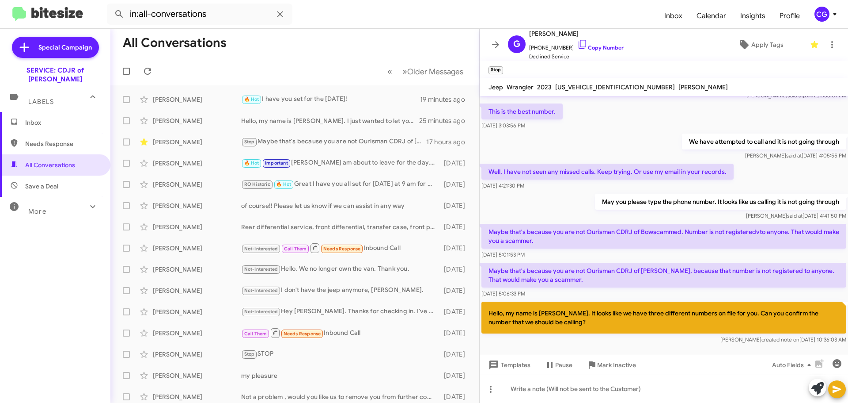
click at [498, 73] on small "Stop" at bounding box center [496, 70] width 15 height 8
click at [498, 72] on small "Stop" at bounding box center [496, 70] width 15 height 8
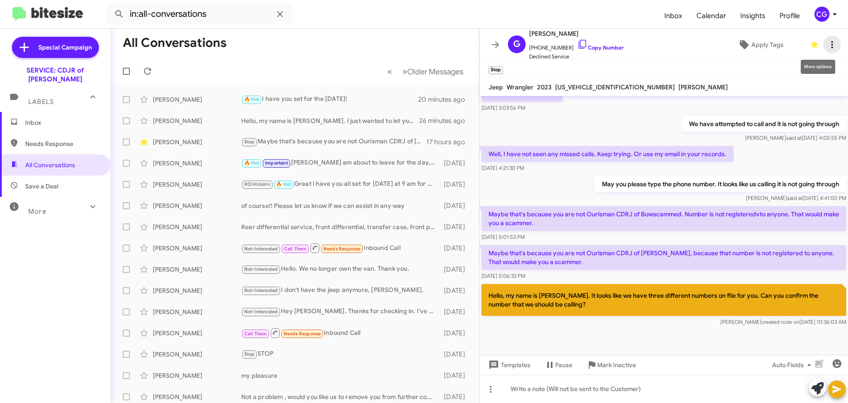
click at [827, 47] on icon at bounding box center [832, 44] width 11 height 11
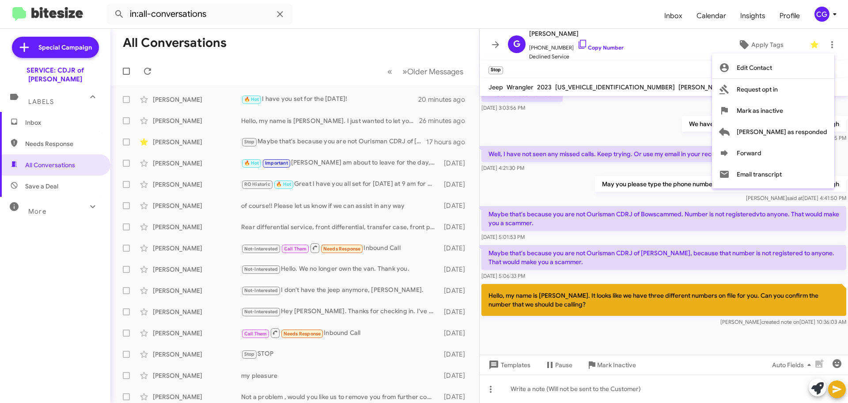
click at [832, 11] on div at bounding box center [424, 201] width 848 height 403
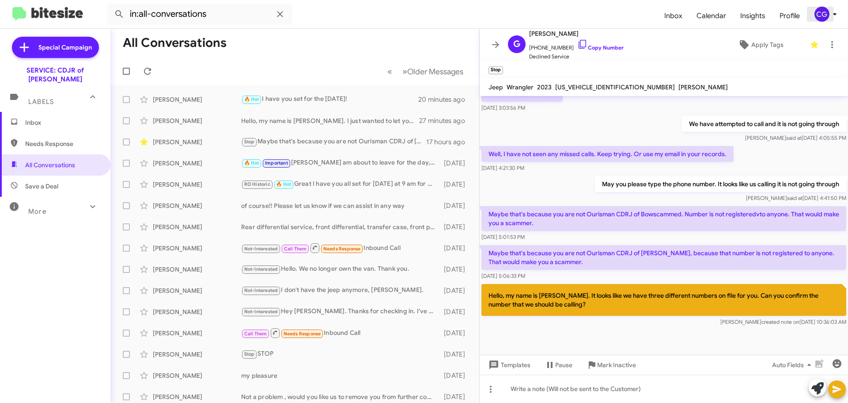
click at [832, 13] on icon at bounding box center [835, 14] width 11 height 11
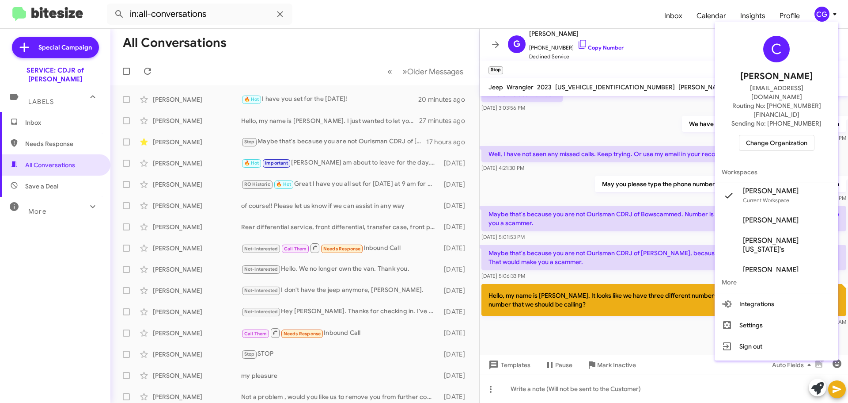
click at [802, 135] on span "Change Organization" at bounding box center [776, 142] width 61 height 15
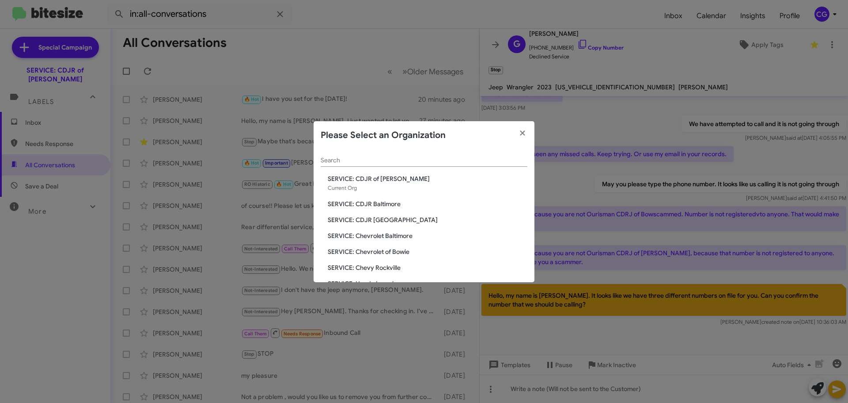
click at [366, 206] on span "SERVICE: CDJR Baltimore" at bounding box center [428, 203] width 200 height 9
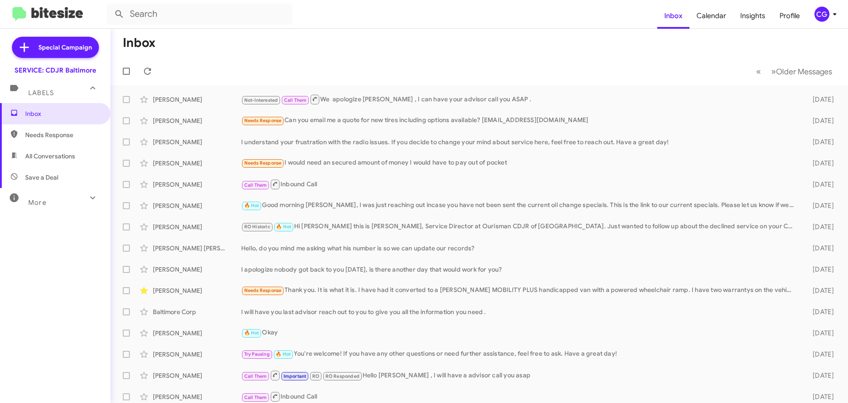
click at [819, 14] on div "CG" at bounding box center [822, 14] width 15 height 15
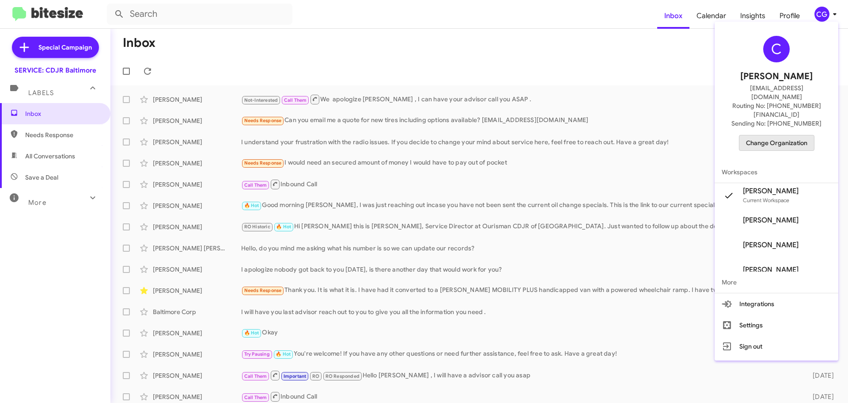
click at [806, 135] on span "Change Organization" at bounding box center [776, 142] width 61 height 15
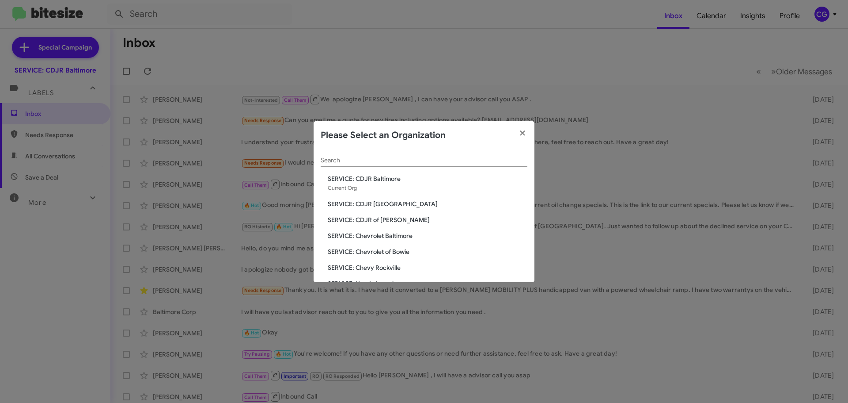
click at [374, 200] on span "SERVICE: CDJR [GEOGRAPHIC_DATA]" at bounding box center [428, 203] width 200 height 9
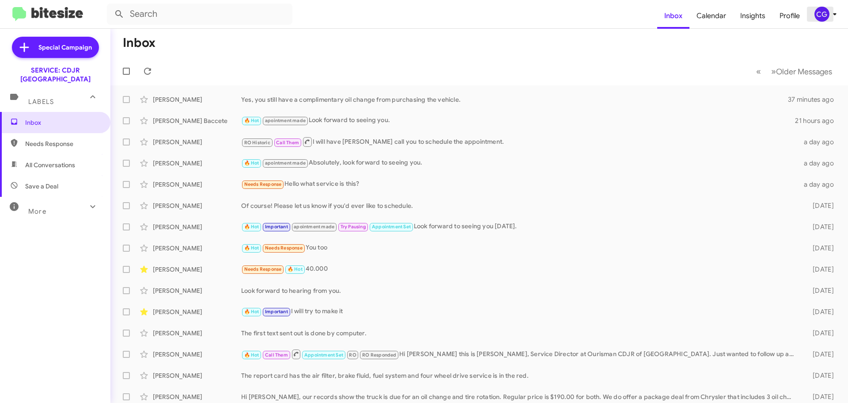
click at [824, 17] on div "CG" at bounding box center [822, 14] width 15 height 15
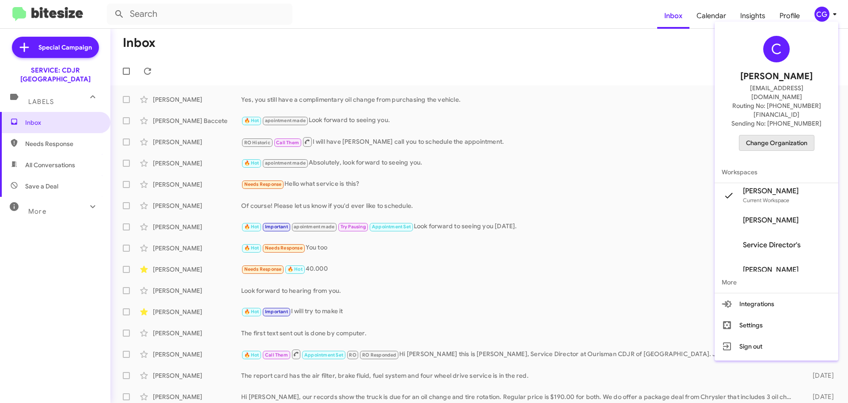
click at [801, 135] on span "Change Organization" at bounding box center [776, 142] width 61 height 15
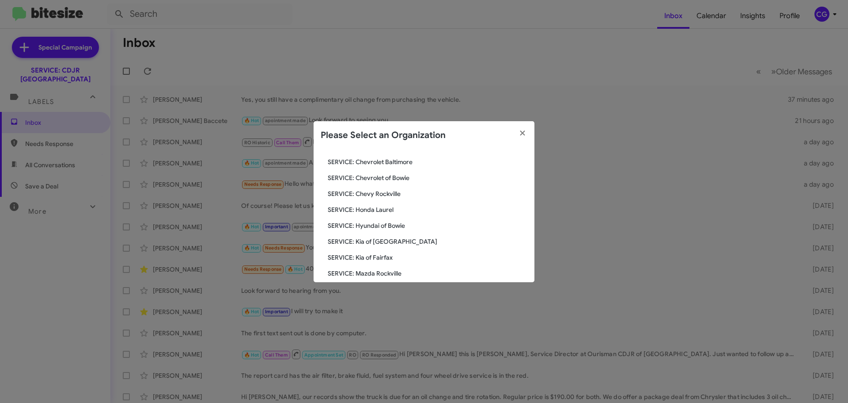
scroll to position [163, 0]
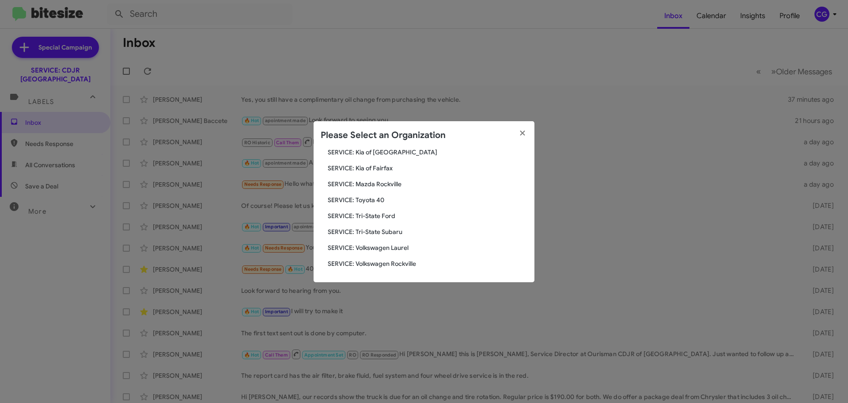
click at [372, 201] on span "SERVICE: Toyota 40" at bounding box center [428, 199] width 200 height 9
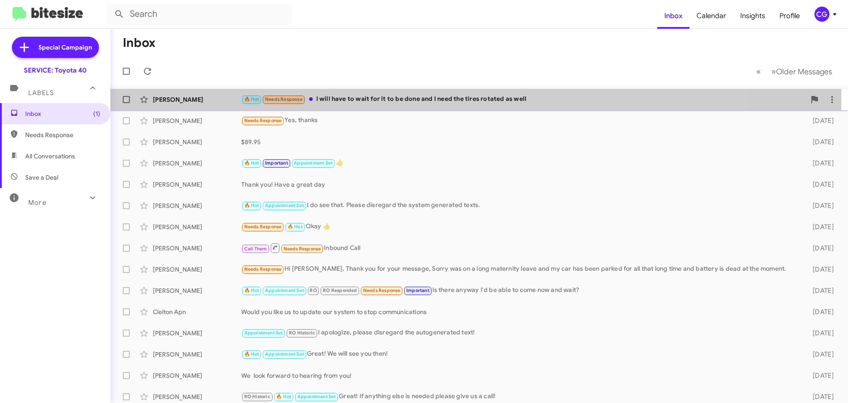
click at [347, 99] on div "🔥 Hot Needs Response I will have to wait for it to be done and I need the tires…" at bounding box center [523, 99] width 565 height 10
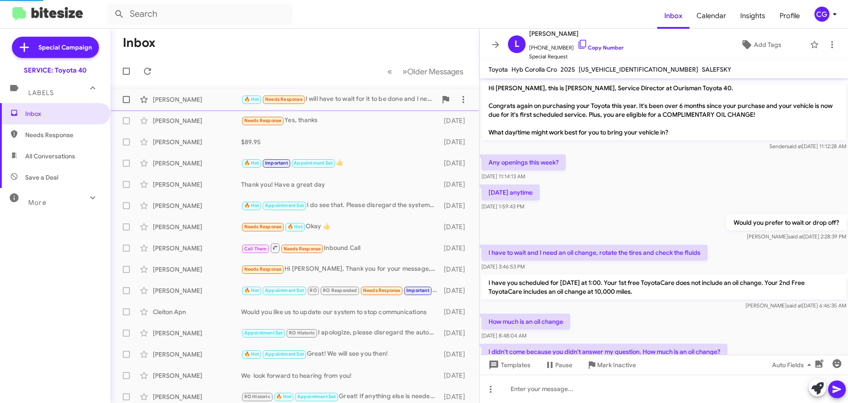
scroll to position [132, 0]
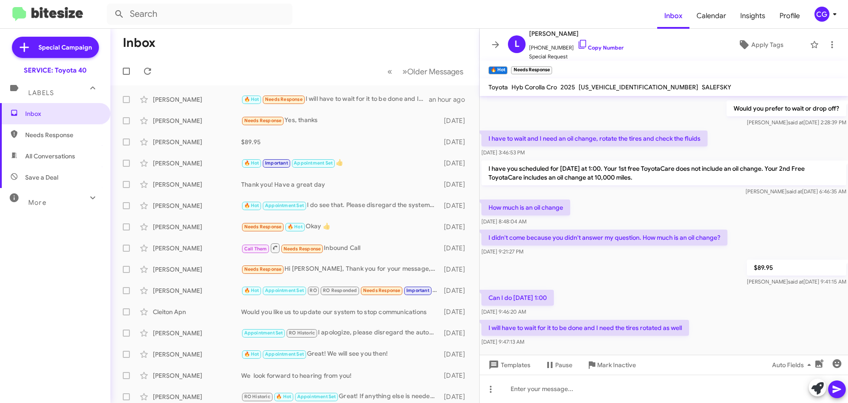
click at [593, 87] on span "[US_VEHICLE_IDENTIFICATION_NUMBER]" at bounding box center [639, 87] width 120 height 8
click at [593, 87] on span "7MUFBABG3SV064608" at bounding box center [639, 87] width 120 height 8
drag, startPoint x: 593, startPoint y: 87, endPoint x: 585, endPoint y: 90, distance: 8.8
click at [585, 90] on span "7MUFBABG3SV064608" at bounding box center [639, 87] width 120 height 8
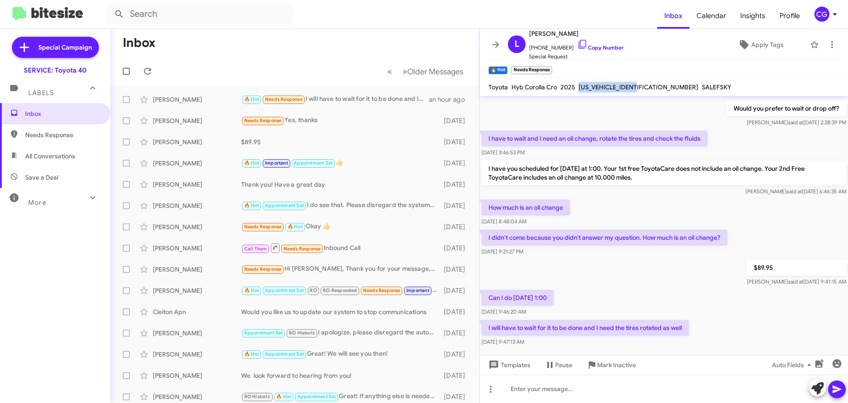
copy span "7MUFBABG3SV064608"
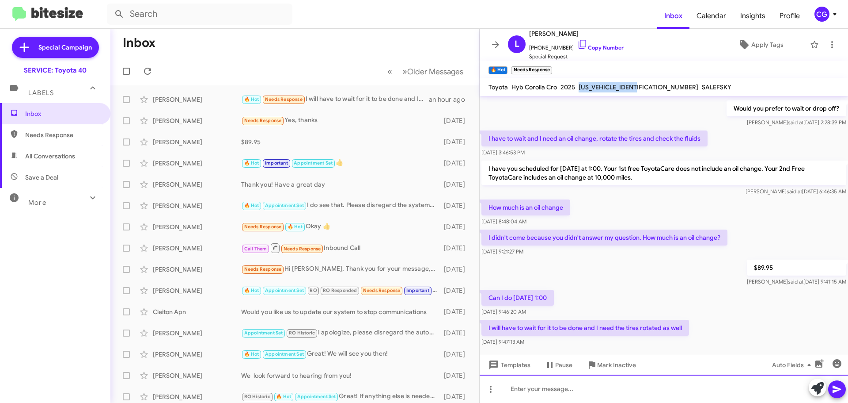
click at [638, 393] on div at bounding box center [664, 388] width 369 height 28
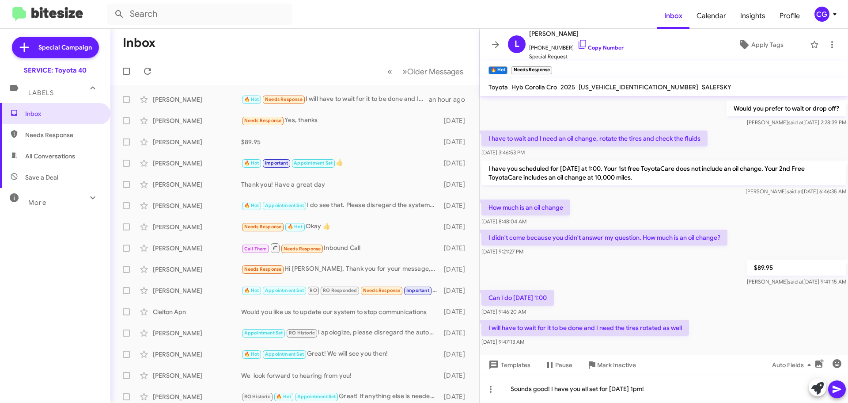
click at [839, 391] on icon at bounding box center [837, 389] width 11 height 11
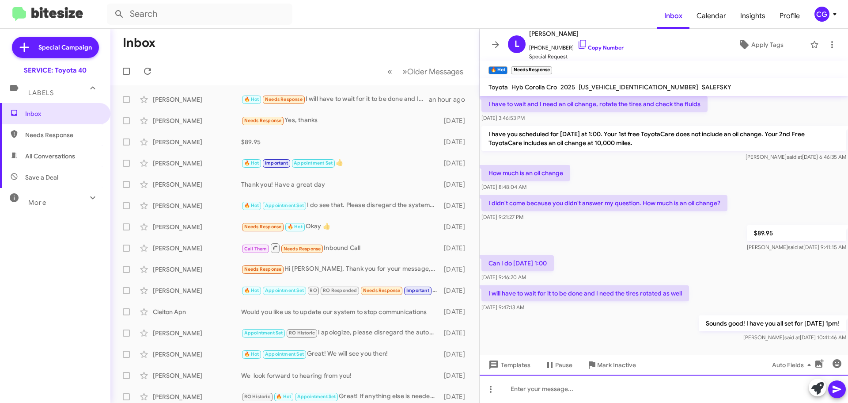
scroll to position [182, 0]
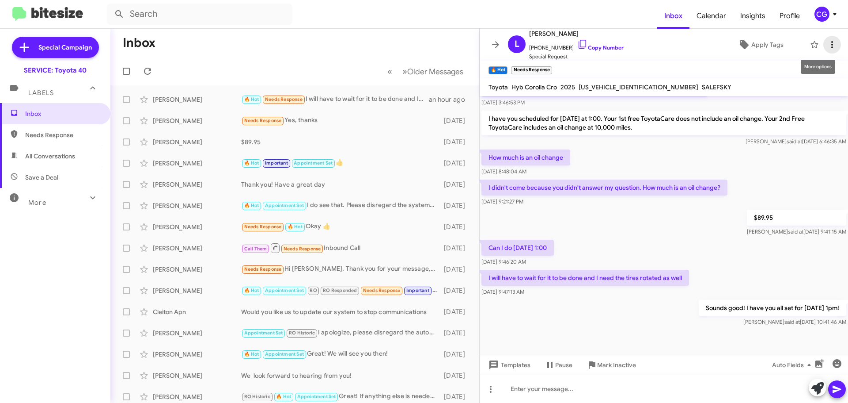
click at [827, 41] on icon at bounding box center [832, 44] width 11 height 11
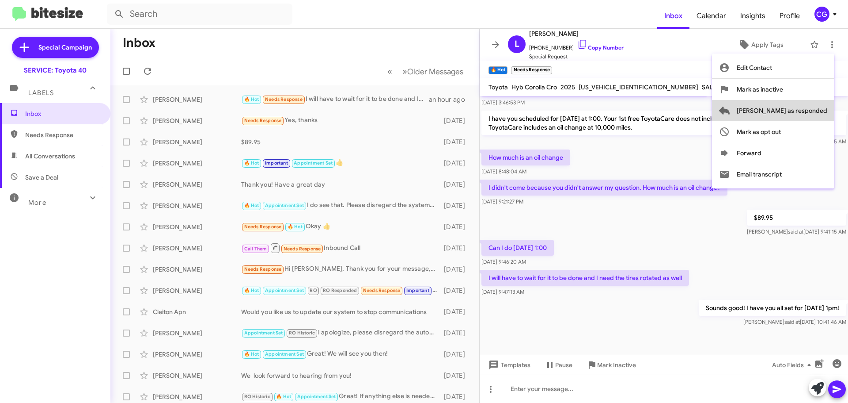
click at [821, 111] on span "[PERSON_NAME] as responded" at bounding box center [782, 110] width 91 height 21
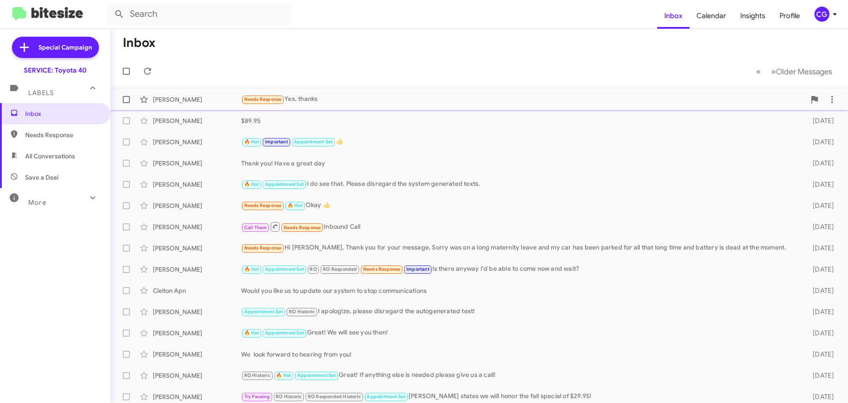
click at [521, 96] on div "Needs Response Yes, thanks" at bounding box center [523, 99] width 565 height 10
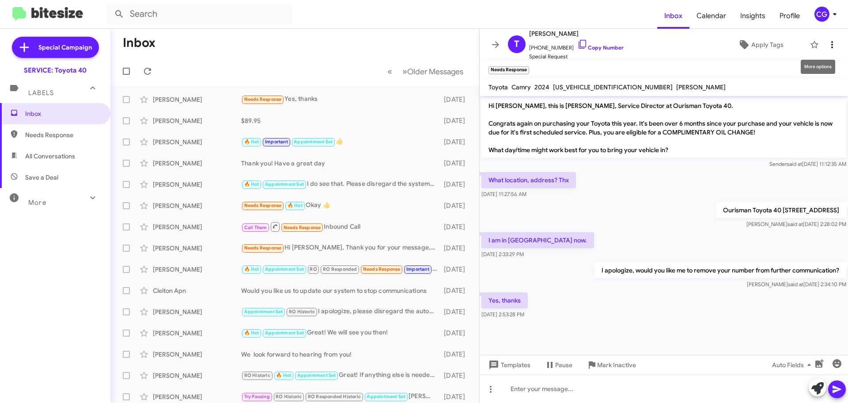
click at [827, 42] on icon at bounding box center [832, 44] width 11 height 11
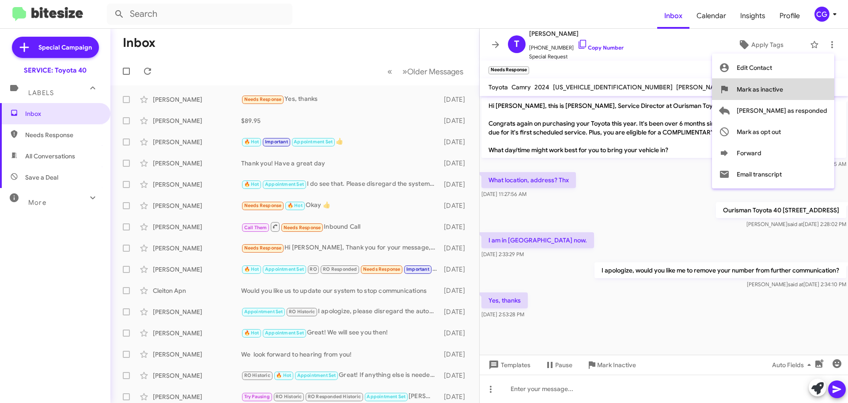
click at [826, 90] on button "Mark as inactive" at bounding box center [773, 89] width 122 height 21
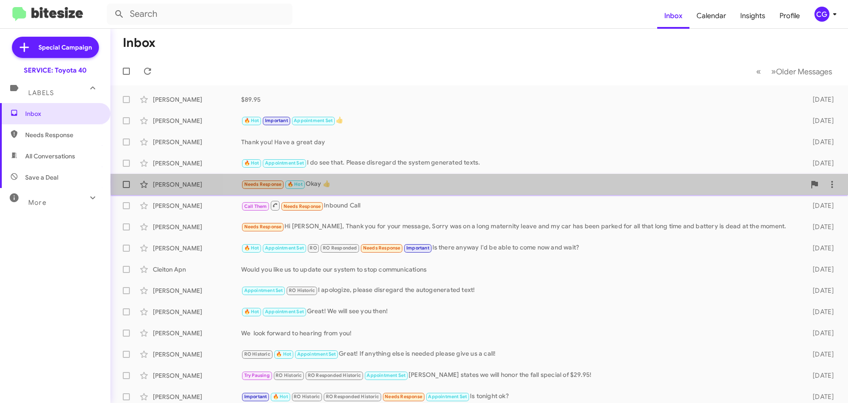
click at [507, 182] on div "Needs Response 🔥 Hot Okay 👍" at bounding box center [523, 184] width 565 height 10
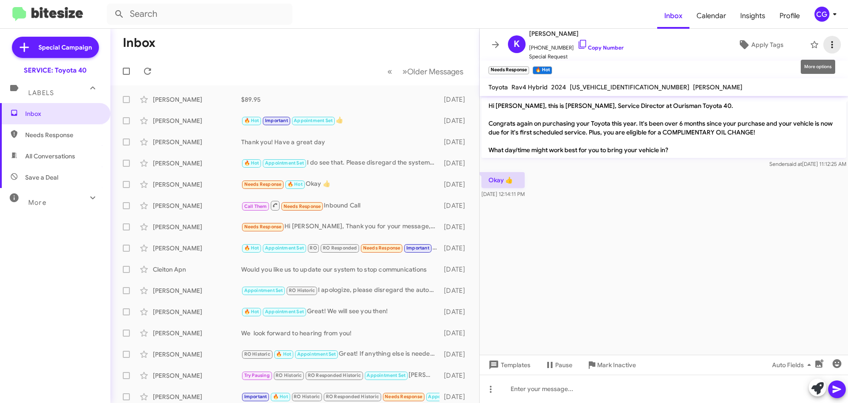
click at [825, 38] on button at bounding box center [833, 45] width 18 height 18
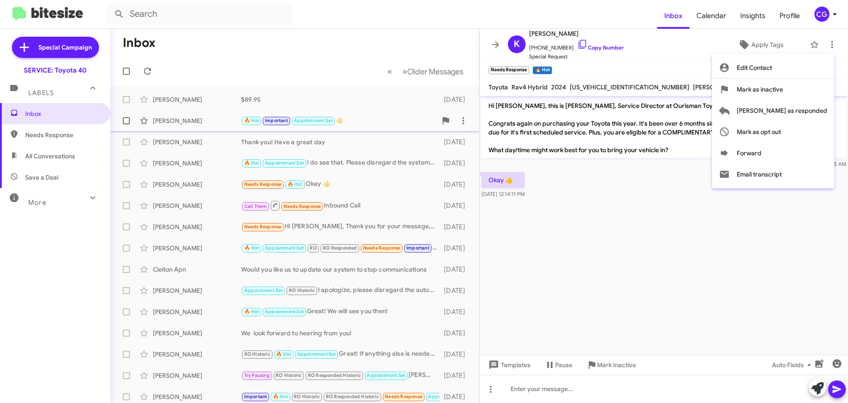
click at [826, 109] on span "[PERSON_NAME] as responded" at bounding box center [782, 110] width 91 height 21
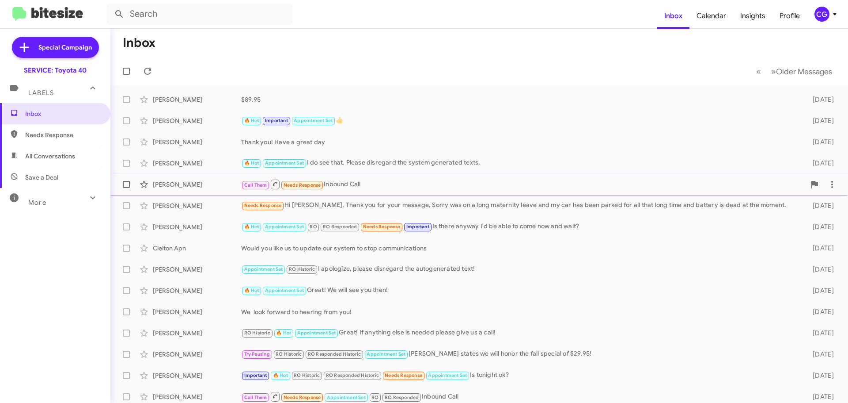
click at [344, 179] on div "Call Them Needs Response Inbound Call" at bounding box center [523, 184] width 565 height 11
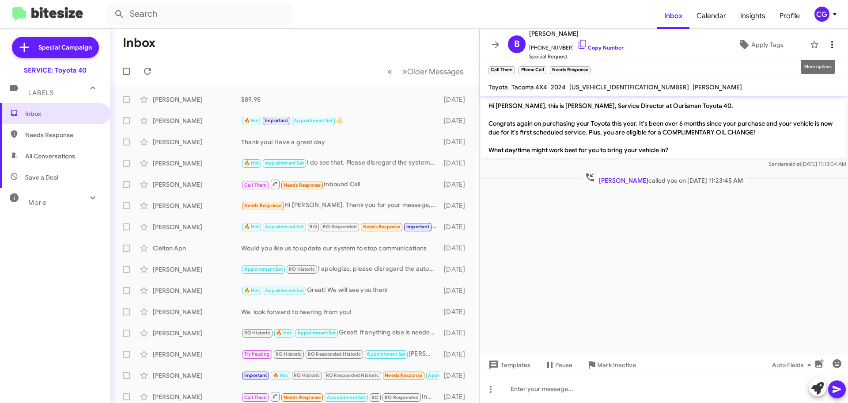
click at [827, 43] on icon at bounding box center [832, 44] width 11 height 11
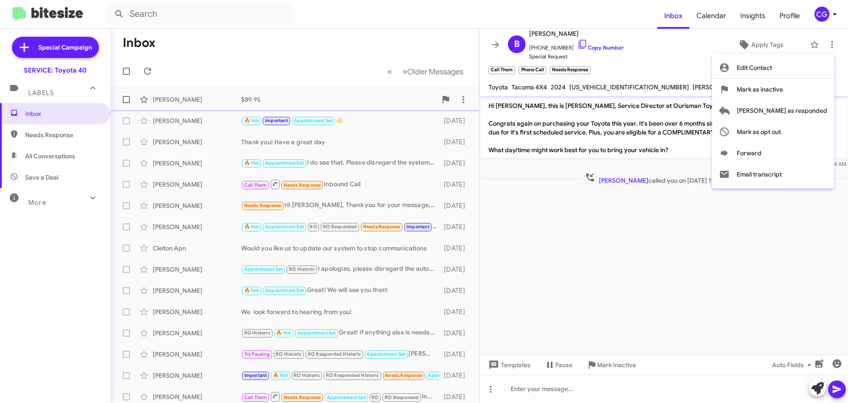
click at [824, 109] on span "[PERSON_NAME] as responded" at bounding box center [782, 110] width 91 height 21
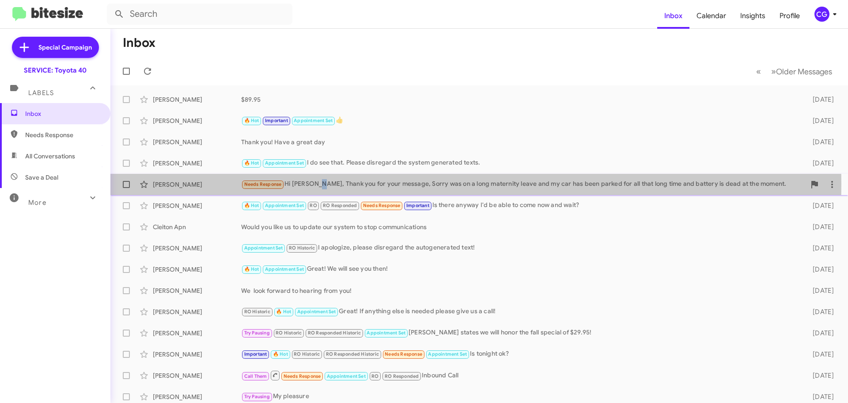
click at [316, 184] on div "Needs Response Hi Grant, Thank you for your message, Sorry was on a long matern…" at bounding box center [523, 184] width 565 height 10
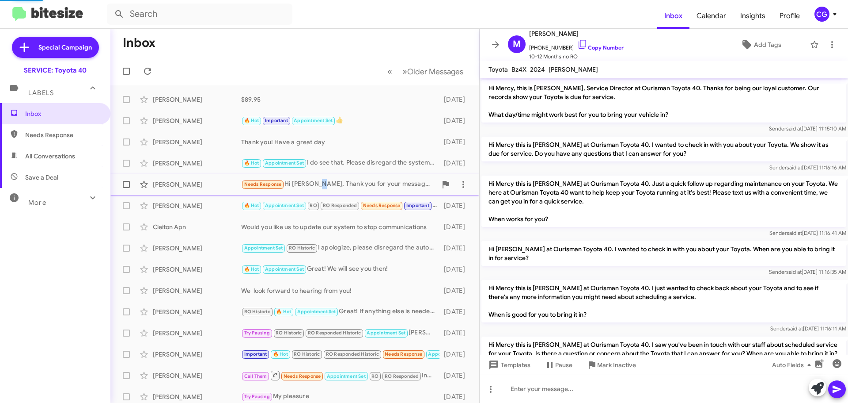
scroll to position [696, 0]
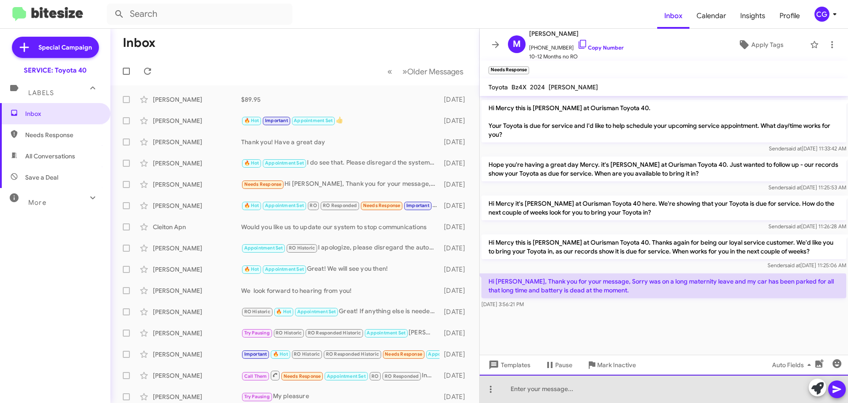
click at [611, 390] on div at bounding box center [664, 388] width 369 height 28
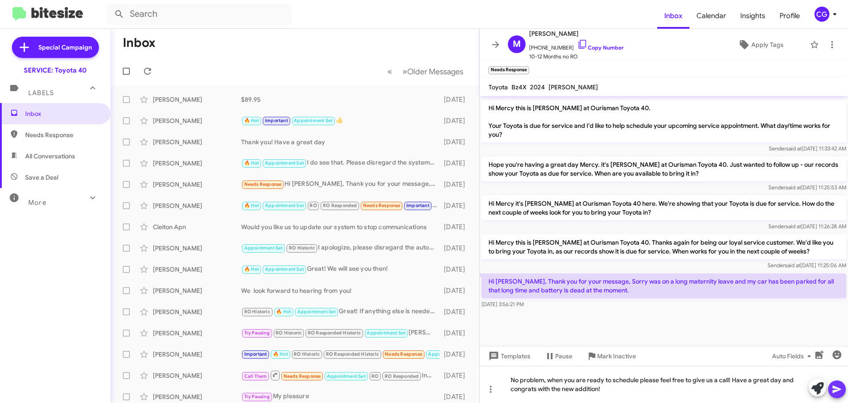
click at [846, 386] on button at bounding box center [837, 389] width 18 height 18
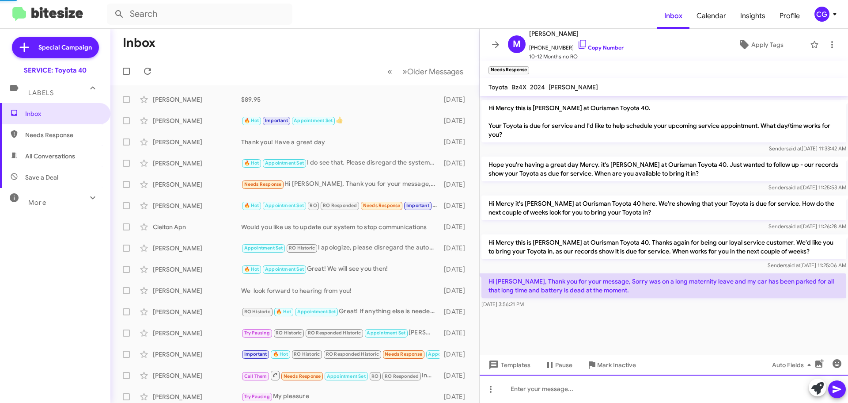
scroll to position [0, 0]
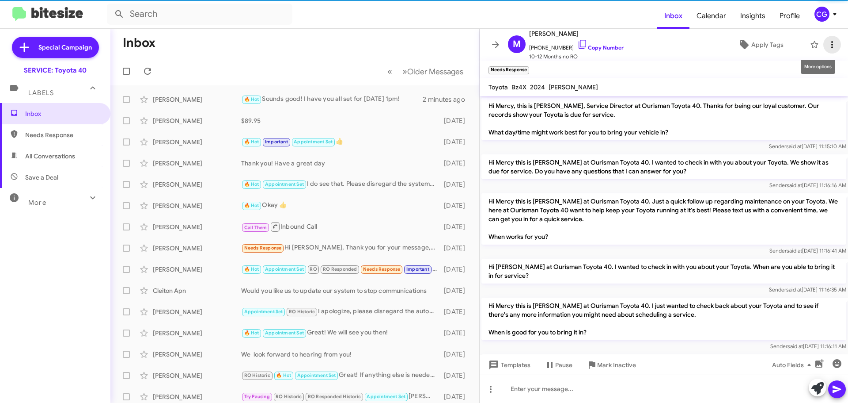
click at [827, 45] on icon at bounding box center [832, 44] width 11 height 11
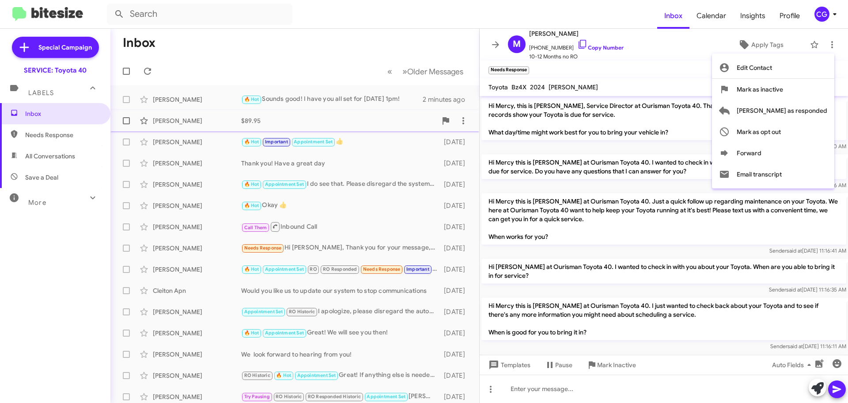
click at [817, 110] on span "Mark as responded" at bounding box center [782, 110] width 91 height 21
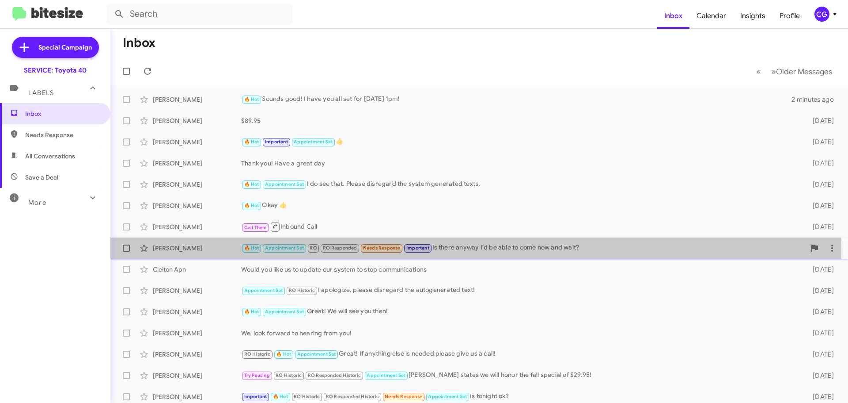
click at [375, 251] on span "Needs Response" at bounding box center [382, 248] width 38 height 6
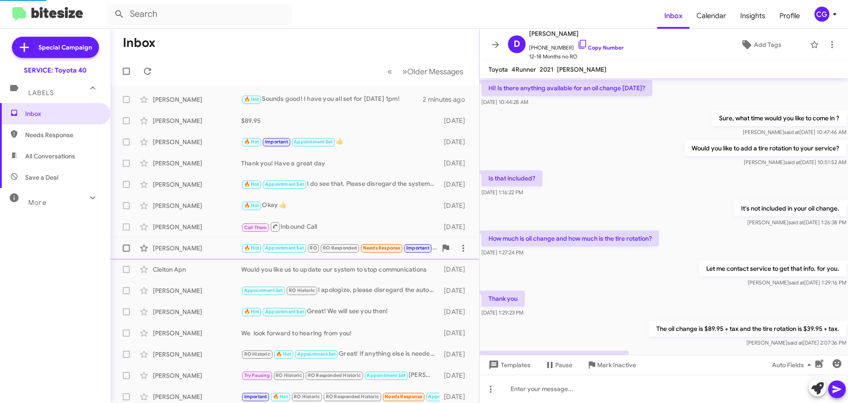
scroll to position [328, 0]
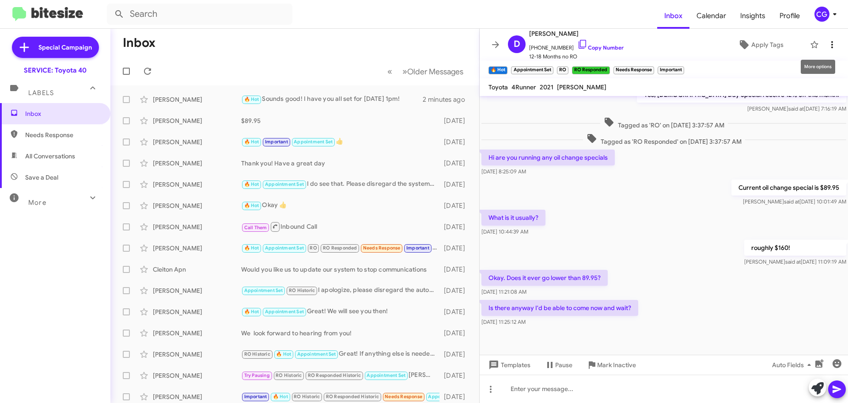
click at [834, 45] on span at bounding box center [833, 44] width 18 height 11
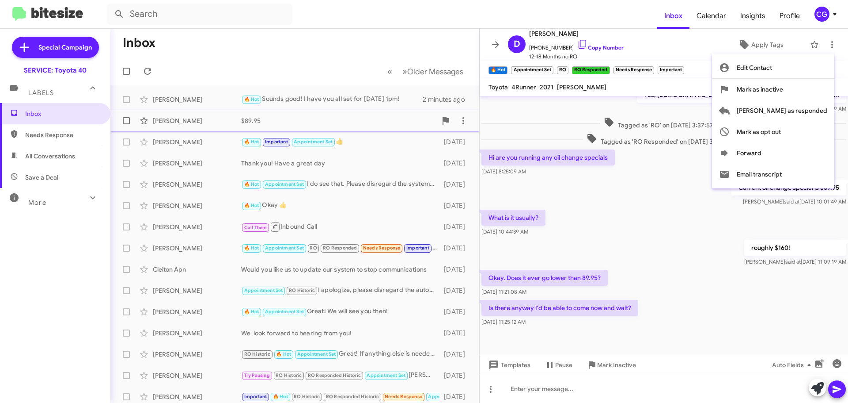
click at [826, 110] on span "Mark as responded" at bounding box center [782, 110] width 91 height 21
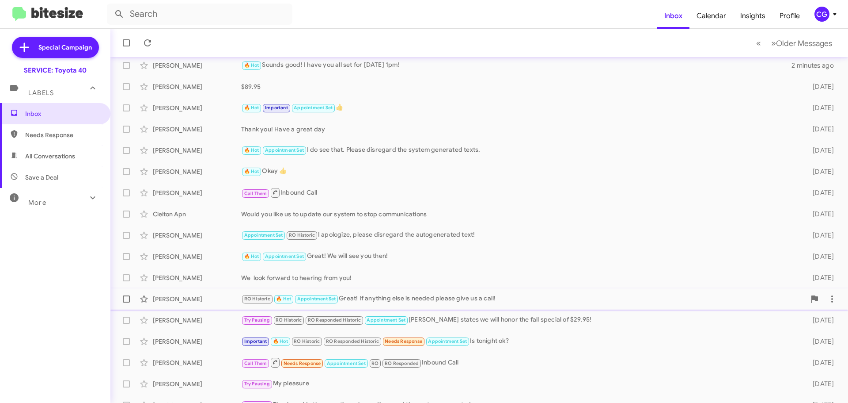
scroll to position [68, 0]
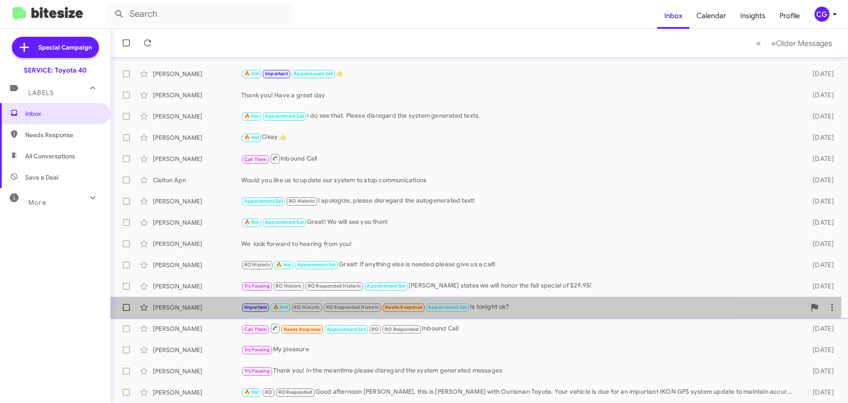
click at [452, 305] on span "Appointment Set" at bounding box center [447, 307] width 39 height 6
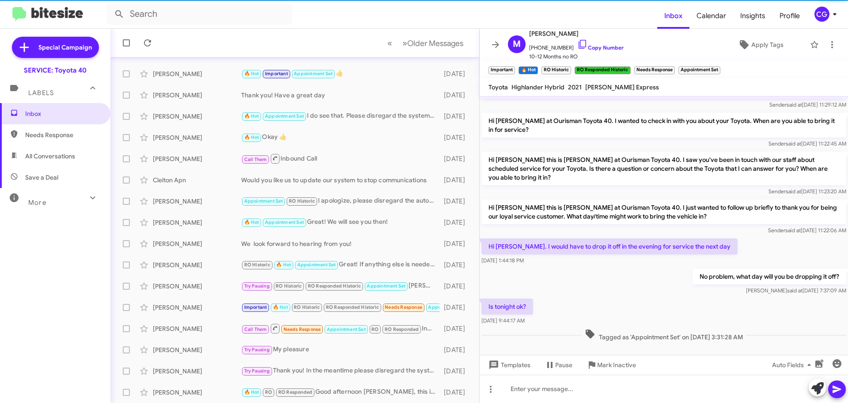
scroll to position [478, 0]
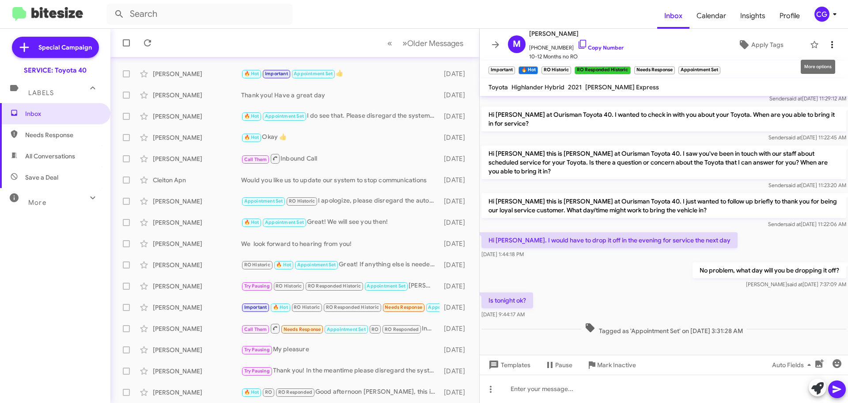
click at [834, 45] on span at bounding box center [833, 44] width 18 height 11
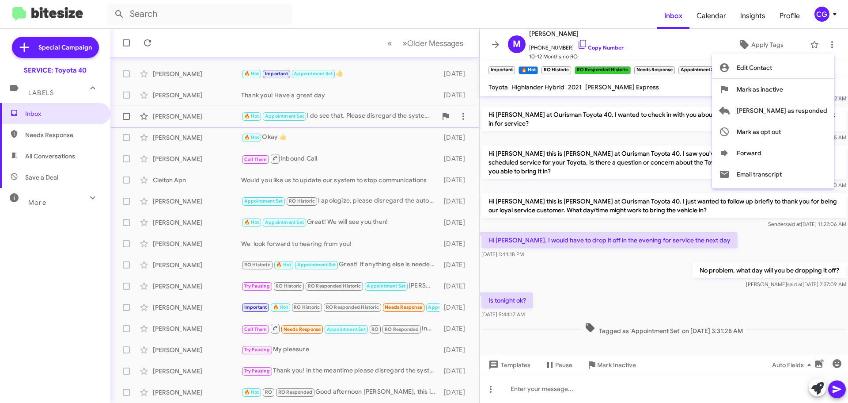
click at [824, 114] on span "Mark as responded" at bounding box center [782, 110] width 91 height 21
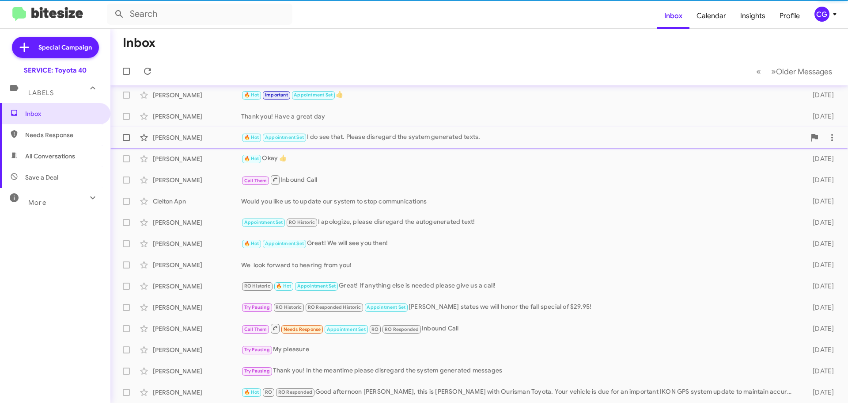
scroll to position [47, 0]
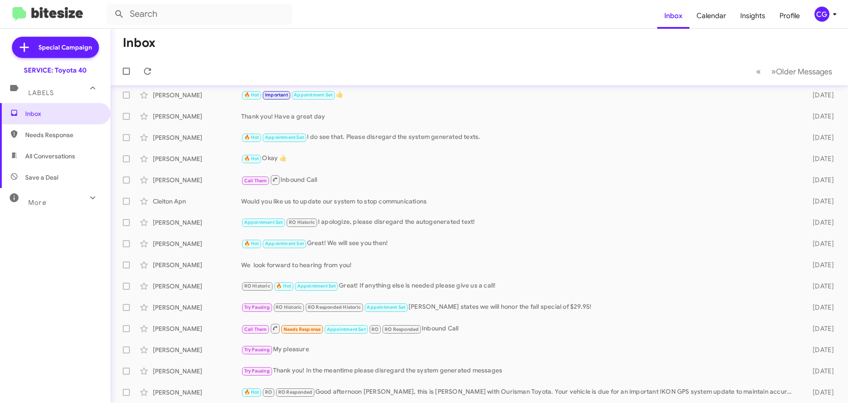
click at [832, 10] on icon at bounding box center [835, 14] width 11 height 11
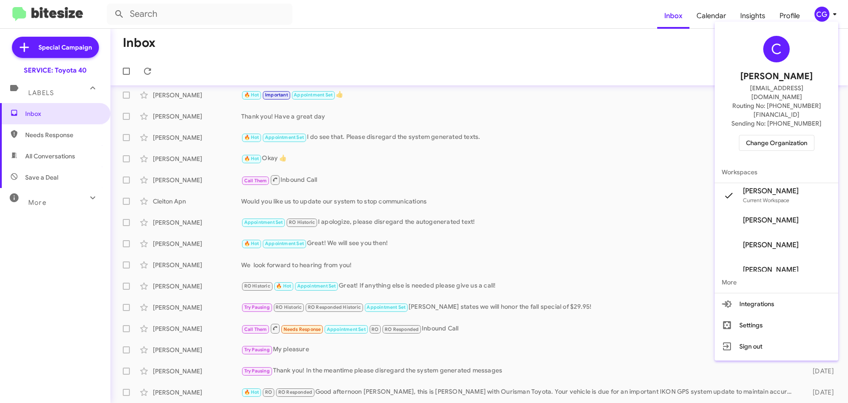
click at [789, 114] on div "C Carmen Gast cgast@ourismancars.com Routing No: +1 (410) 679-1500 Sending No: …" at bounding box center [777, 93] width 124 height 136
click at [787, 135] on span "Change Organization" at bounding box center [776, 142] width 61 height 15
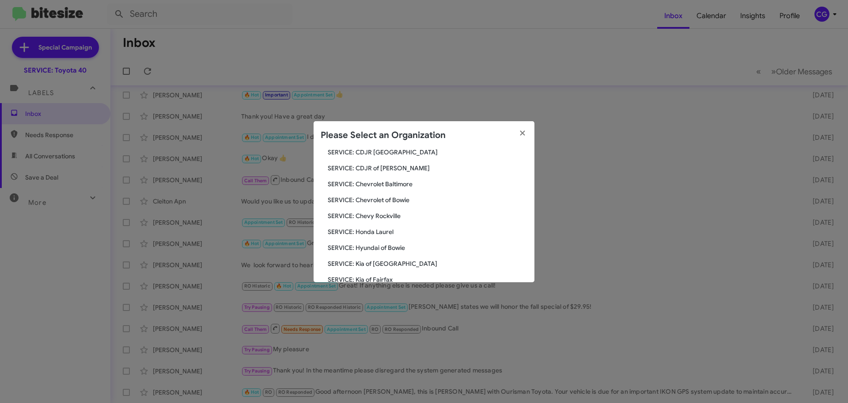
scroll to position [163, 0]
click at [383, 215] on span "SERVICE: Tri-State Ford" at bounding box center [428, 215] width 200 height 9
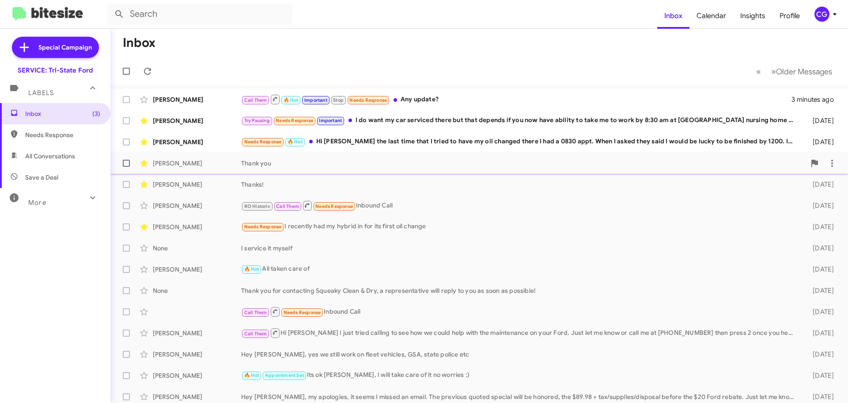
click at [285, 161] on div "Thank you" at bounding box center [523, 163] width 565 height 9
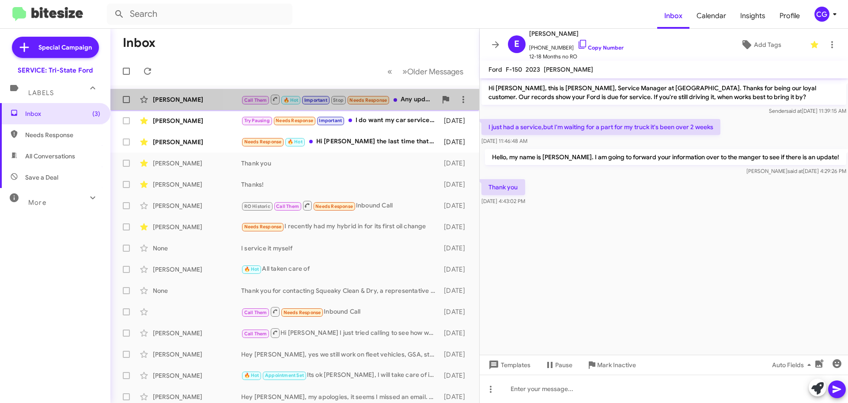
click at [390, 95] on span "Call Them 🔥 Hot Important Stop Needs Response" at bounding box center [315, 99] width 149 height 11
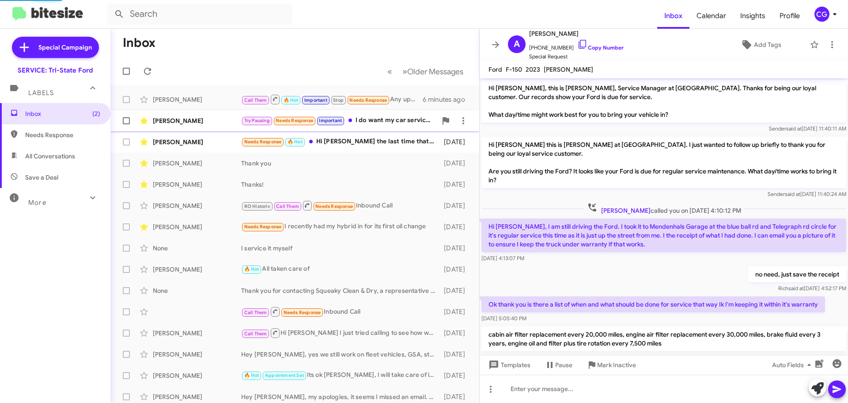
scroll to position [531, 0]
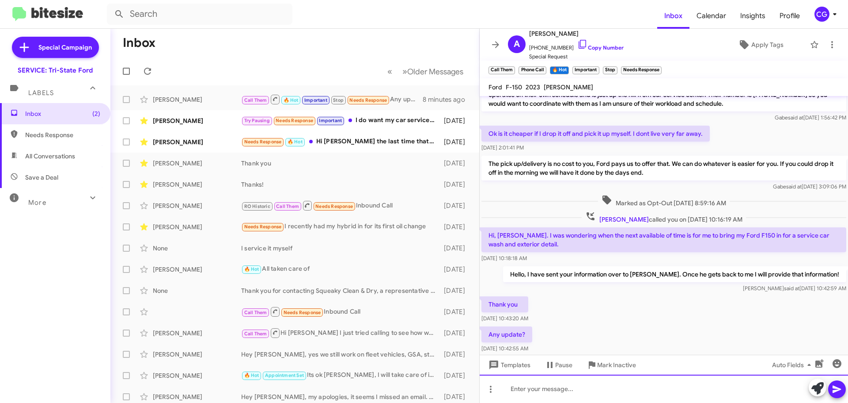
click at [597, 392] on div at bounding box center [664, 388] width 369 height 28
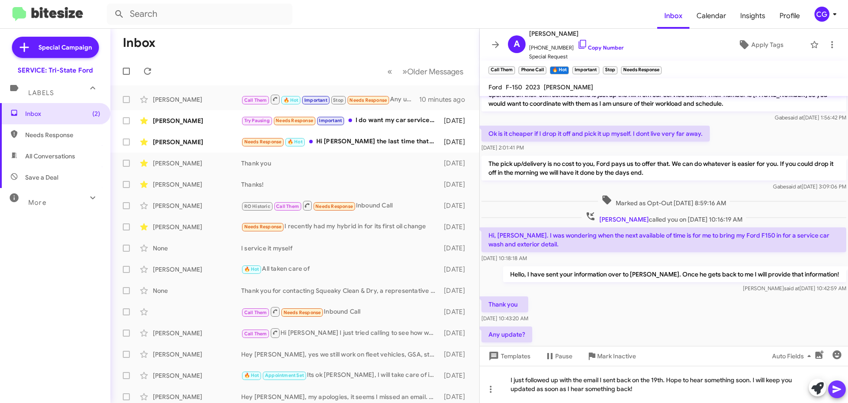
click at [844, 390] on button at bounding box center [837, 389] width 18 height 18
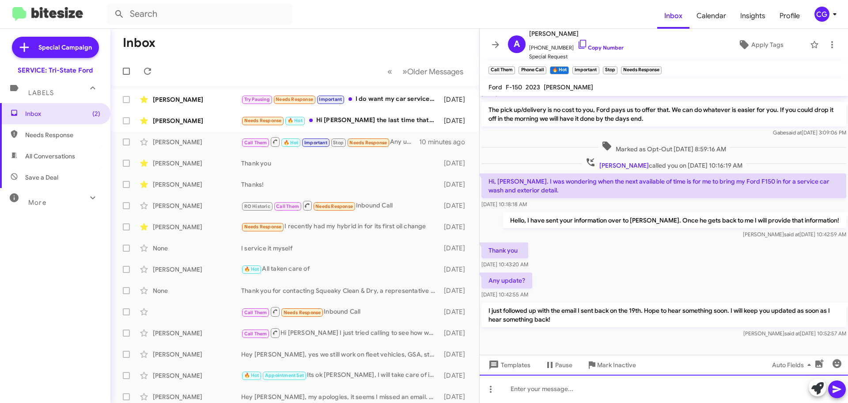
scroll to position [590, 0]
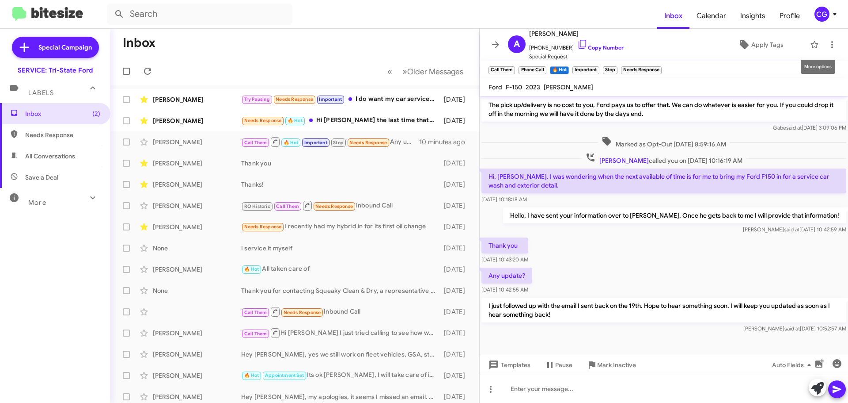
click at [837, 38] on mat-toolbar "A [PERSON_NAME] [PHONE_NUMBER] Copy Number Special Request Apply Tags" at bounding box center [664, 45] width 369 height 32
click at [827, 44] on icon at bounding box center [832, 44] width 11 height 11
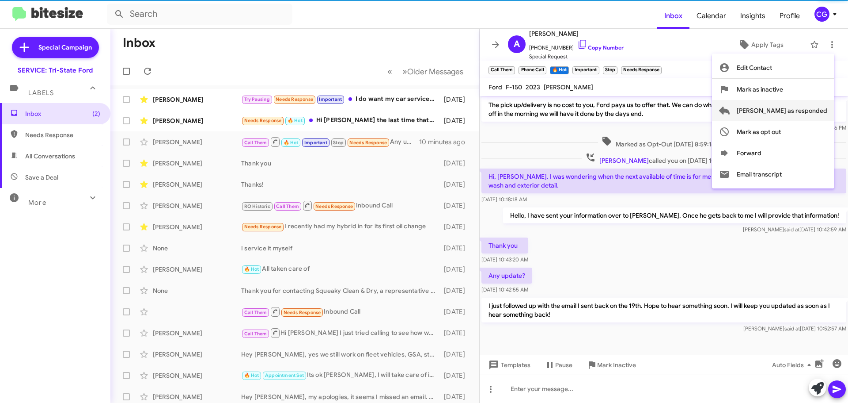
click at [823, 109] on span "[PERSON_NAME] as responded" at bounding box center [782, 110] width 91 height 21
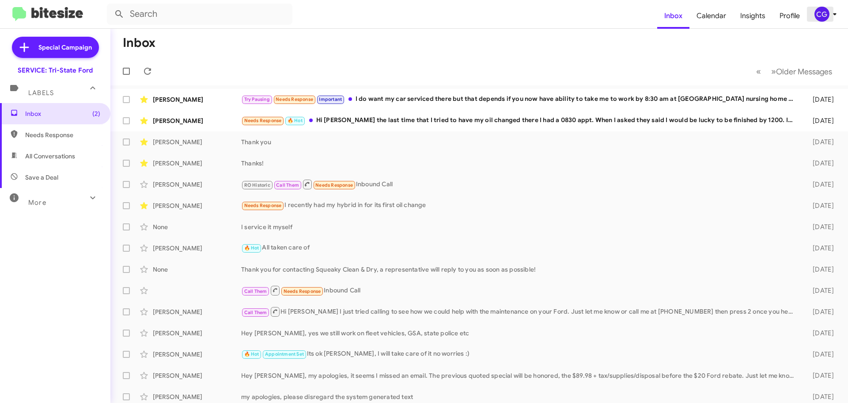
click at [821, 16] on div "CG" at bounding box center [822, 14] width 15 height 15
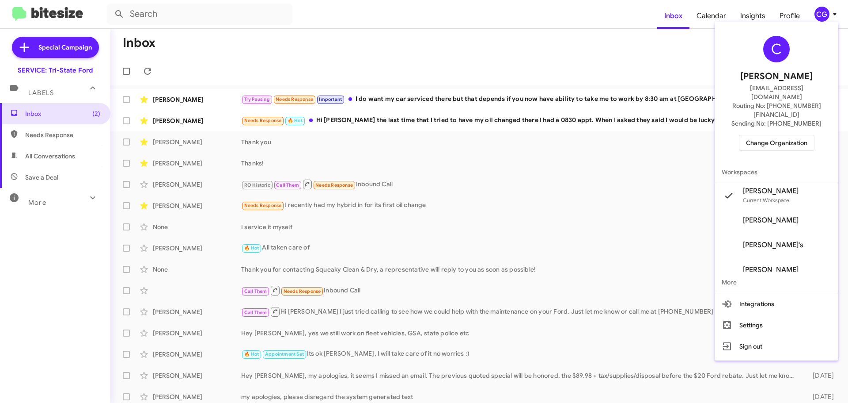
click at [772, 135] on span "Change Organization" at bounding box center [776, 142] width 61 height 15
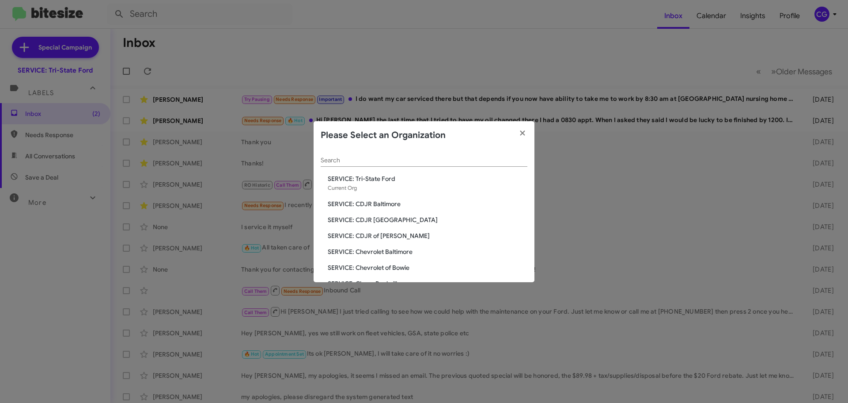
click at [376, 235] on span "SERVICE: CDJR of [PERSON_NAME]" at bounding box center [428, 235] width 200 height 9
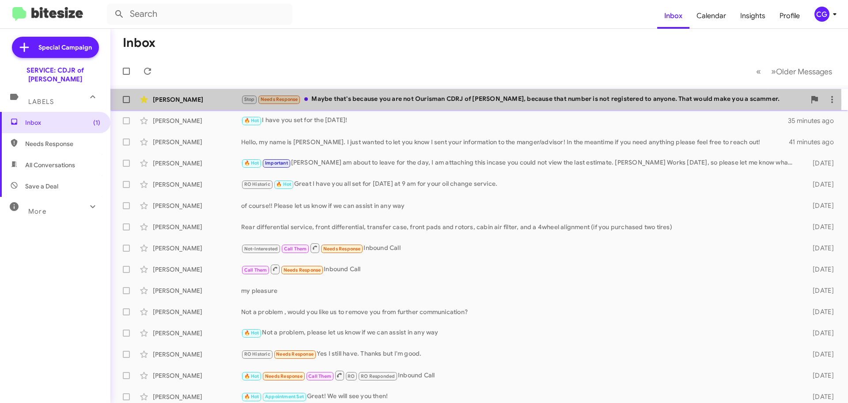
click at [188, 102] on div "George Segredo" at bounding box center [197, 99] width 88 height 9
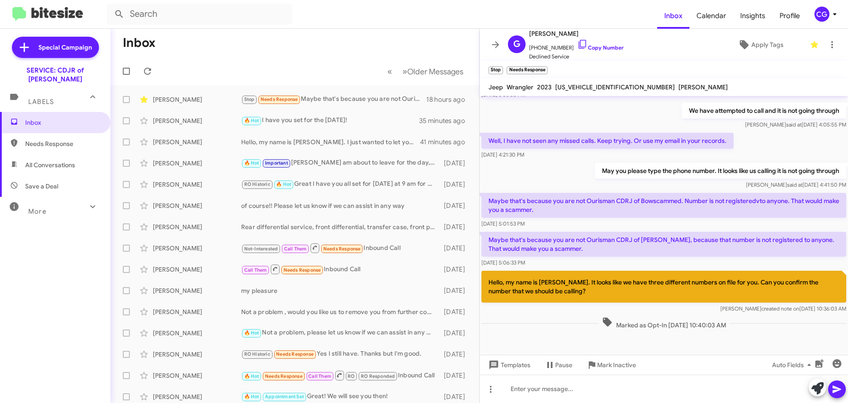
scroll to position [260, 0]
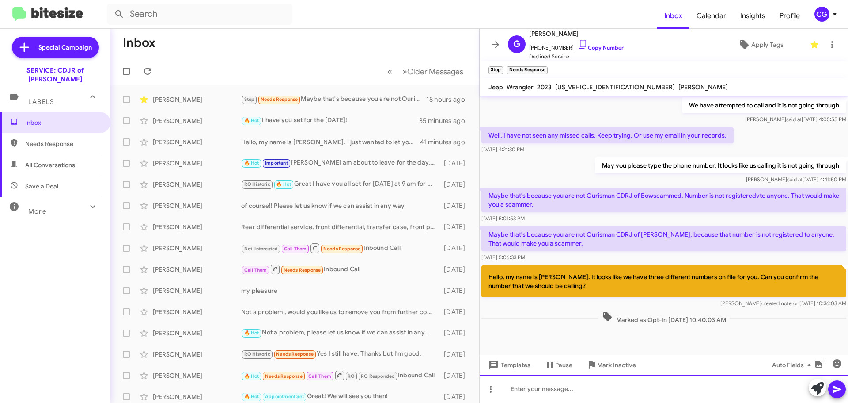
click at [647, 385] on div at bounding box center [664, 388] width 369 height 28
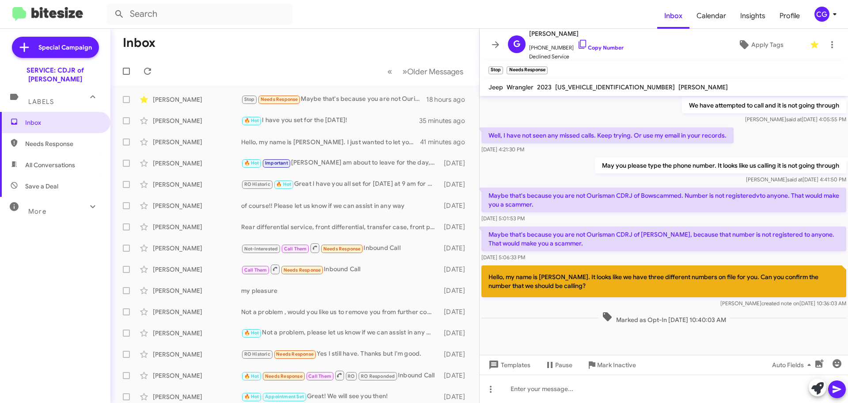
drag, startPoint x: 556, startPoint y: 286, endPoint x: 520, endPoint y: 284, distance: 36.3
click at [520, 284] on p "Hello, my name is Carmen. It looks like we have three different numbers on file…" at bounding box center [664, 281] width 365 height 32
click at [519, 283] on p "Hello, my name is Carmen. It looks like we have three different numbers on file…" at bounding box center [664, 281] width 365 height 32
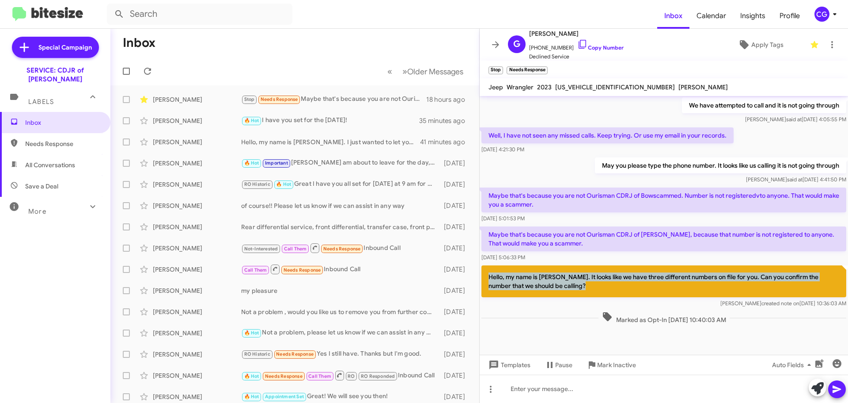
click at [519, 283] on p "Hello, my name is Carmen. It looks like we have three different numbers on file…" at bounding box center [664, 281] width 365 height 32
copy p "Hello, my name is Carmen. It looks like we have three different numbers on file…"
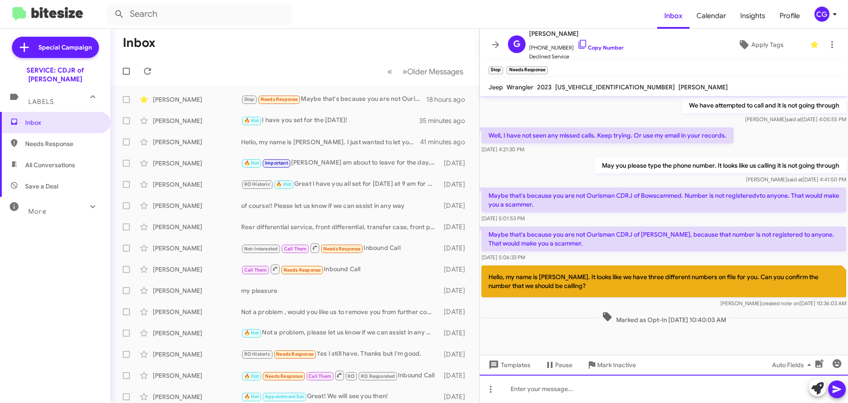
click at [567, 392] on div at bounding box center [664, 388] width 369 height 28
paste div
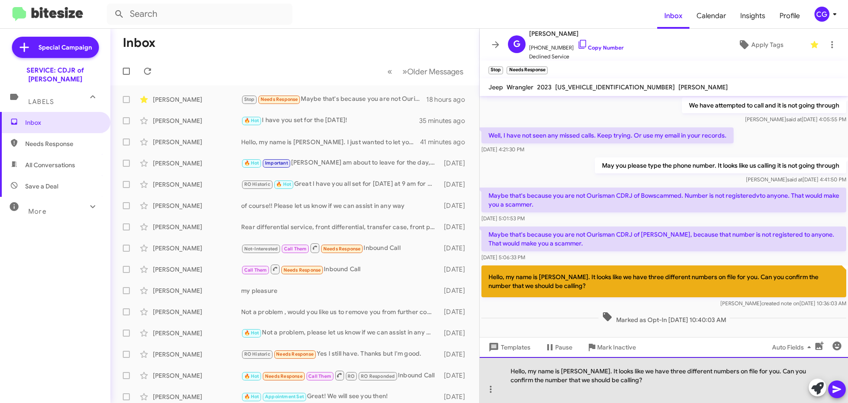
click at [638, 380] on div "Hello, my name is Carmen. It looks like we have three different numbers on file…" at bounding box center [664, 380] width 369 height 46
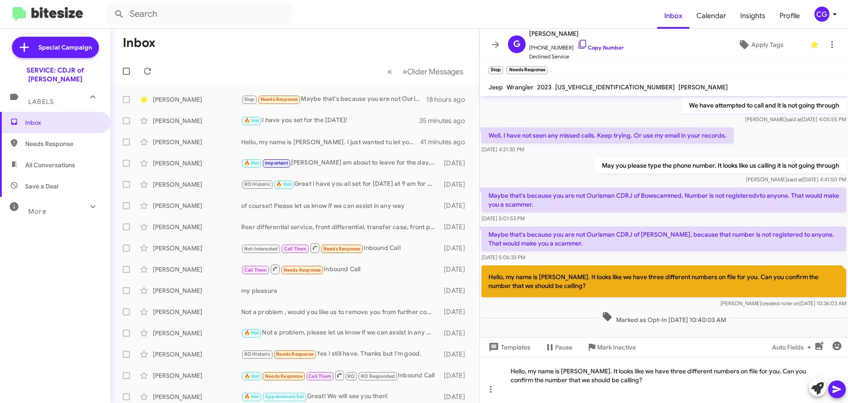
click at [837, 392] on icon at bounding box center [837, 389] width 11 height 11
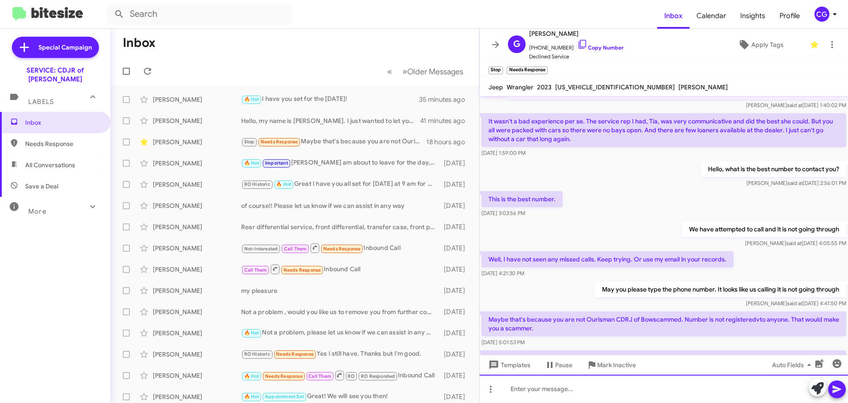
scroll to position [301, 0]
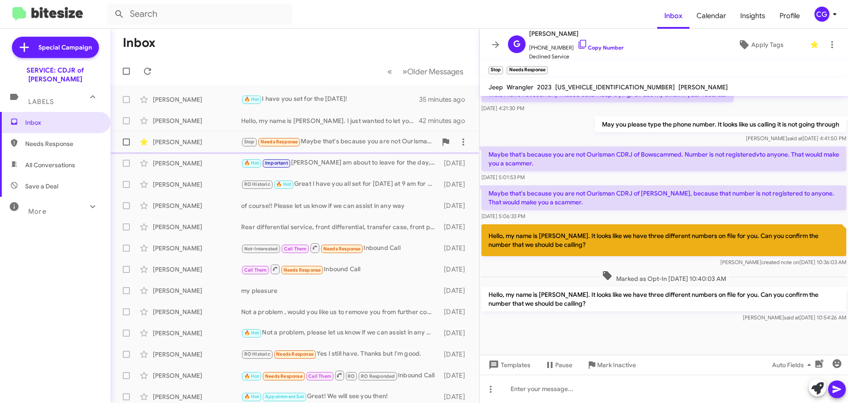
click at [372, 151] on span "George Segredo Stop Needs Response Maybe that's because you are not Ourisman CD…" at bounding box center [294, 141] width 369 height 21
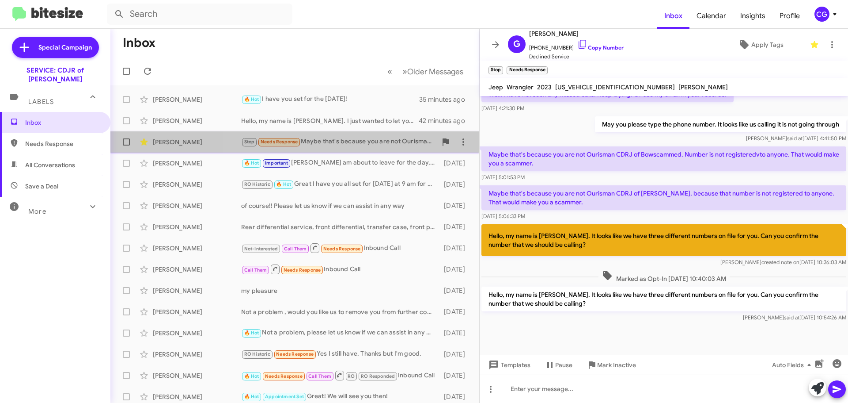
click at [385, 141] on div "Stop Needs Response Maybe that's because you are not Ourisman CDRJ of Bowie, be…" at bounding box center [339, 142] width 196 height 10
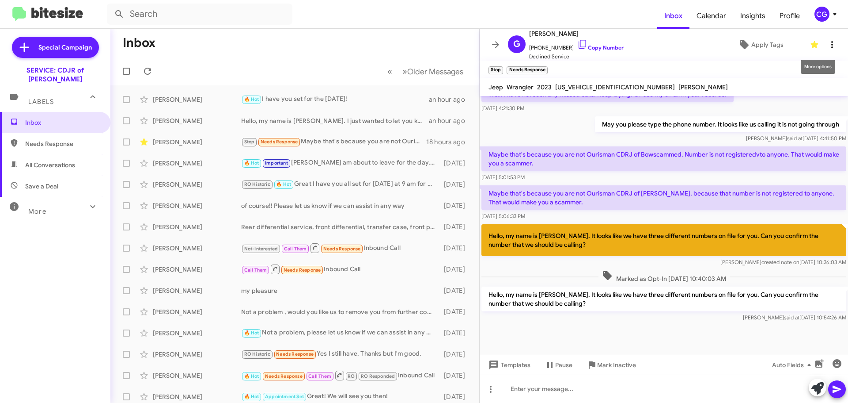
click at [824, 38] on button at bounding box center [833, 45] width 18 height 18
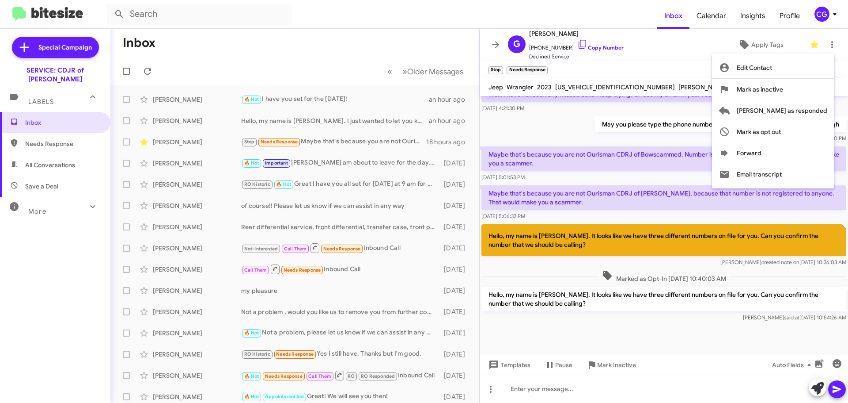
click at [827, 2] on div at bounding box center [424, 201] width 848 height 403
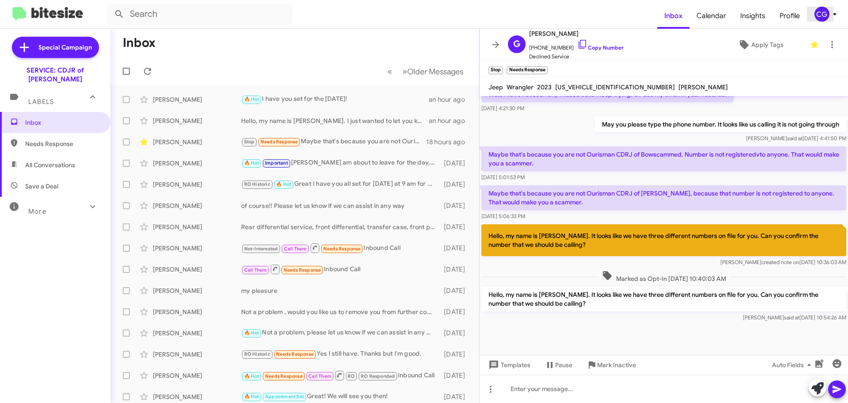
click at [818, 16] on div "CG" at bounding box center [822, 14] width 15 height 15
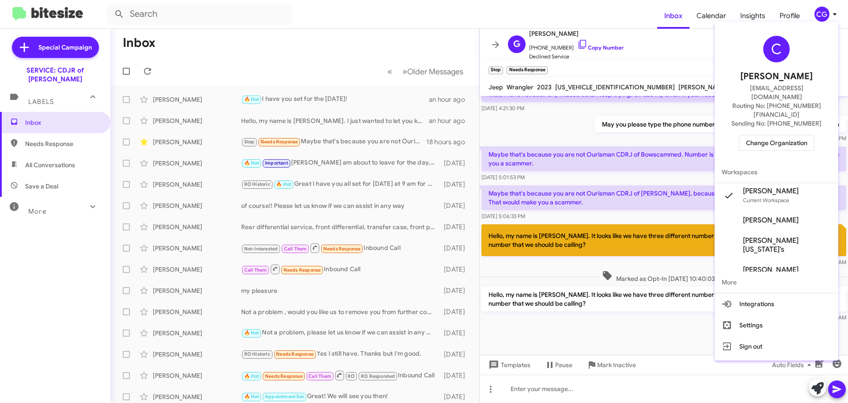
click at [792, 135] on span "Change Organization" at bounding box center [776, 142] width 61 height 15
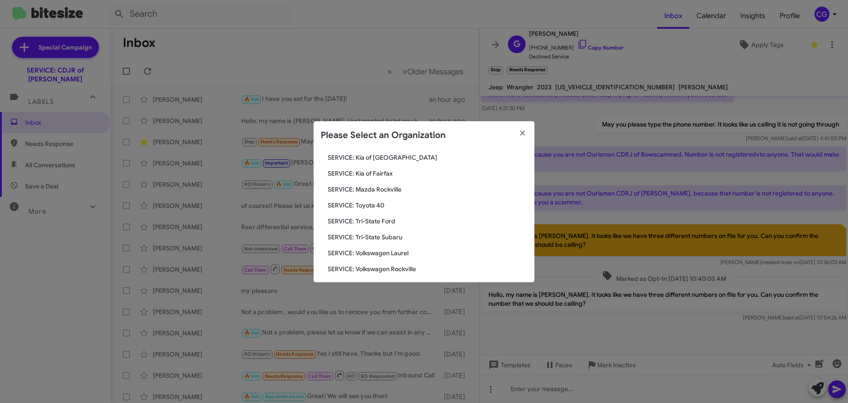
scroll to position [163, 0]
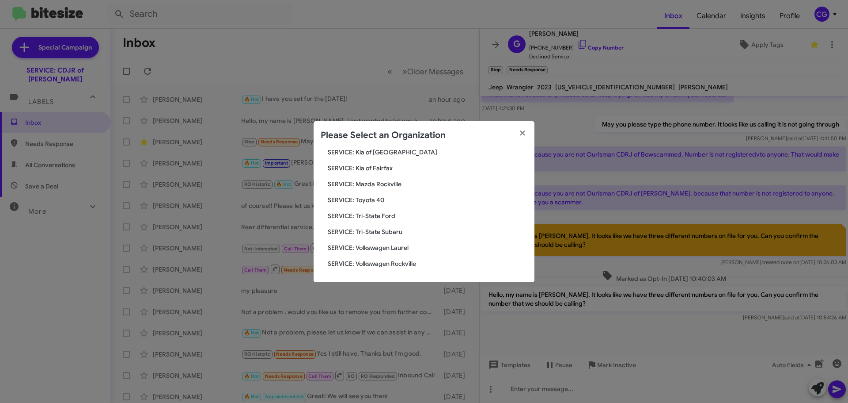
click at [374, 216] on span "SERVICE: Tri-State Ford" at bounding box center [428, 215] width 200 height 9
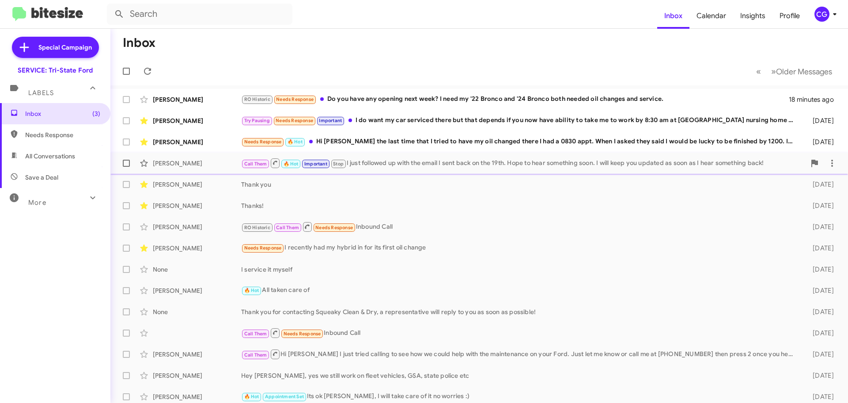
click at [237, 164] on div "[PERSON_NAME]" at bounding box center [197, 163] width 88 height 9
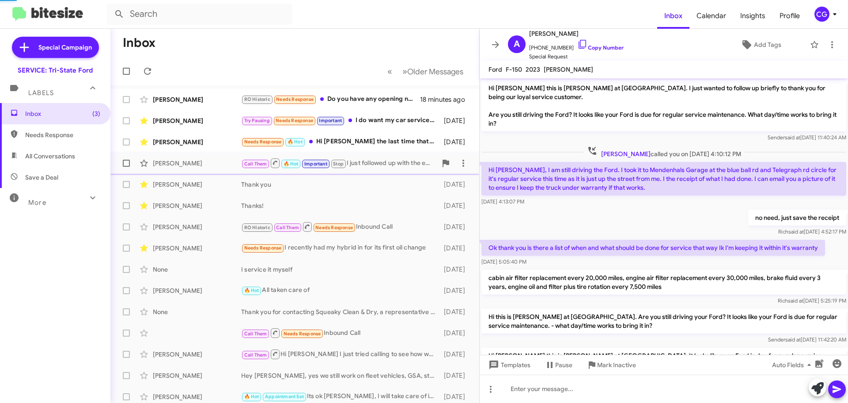
scroll to position [513, 0]
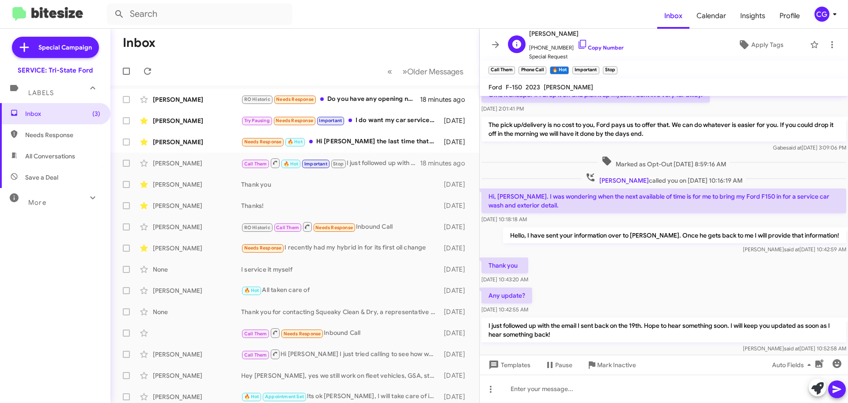
click at [547, 33] on span "[PERSON_NAME]" at bounding box center [576, 33] width 95 height 11
copy span "[PERSON_NAME]"
click at [554, 46] on span "[PHONE_NUMBER] Copy Number" at bounding box center [576, 45] width 95 height 13
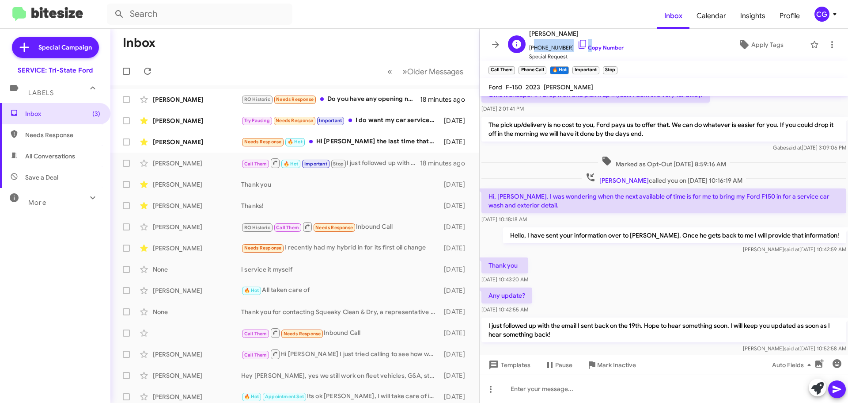
click at [554, 46] on span "[PHONE_NUMBER] Copy Number" at bounding box center [576, 45] width 95 height 13
copy span "16104708594"
click at [825, 18] on div "CG" at bounding box center [822, 14] width 15 height 15
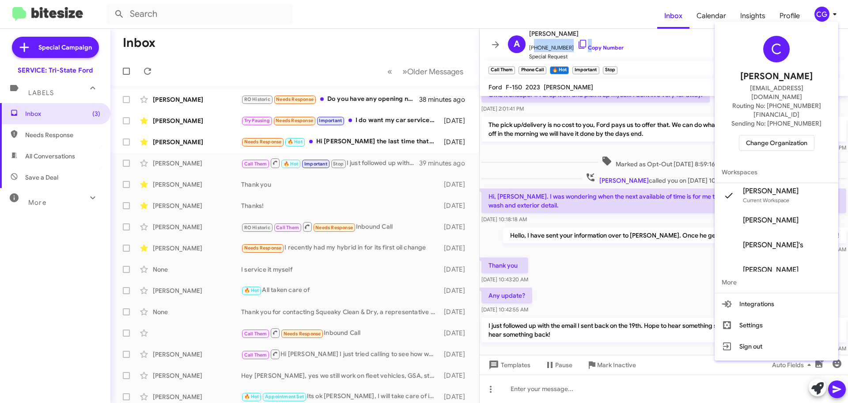
click at [778, 135] on span "Change Organization" at bounding box center [776, 142] width 61 height 15
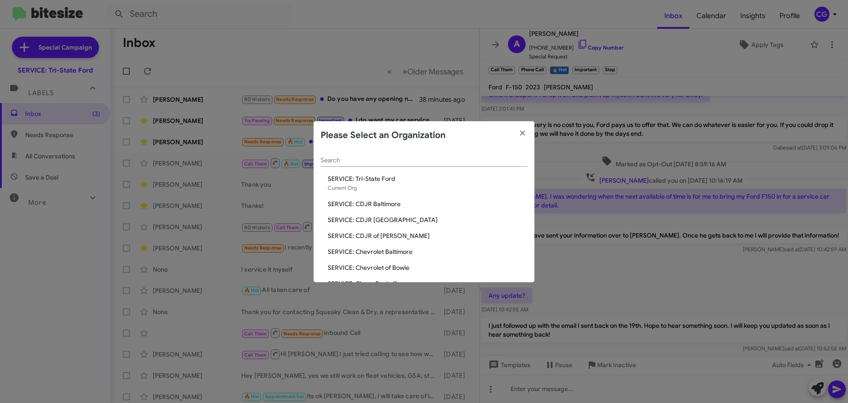
click at [395, 206] on span "SERVICE: CDJR Baltimore" at bounding box center [428, 203] width 200 height 9
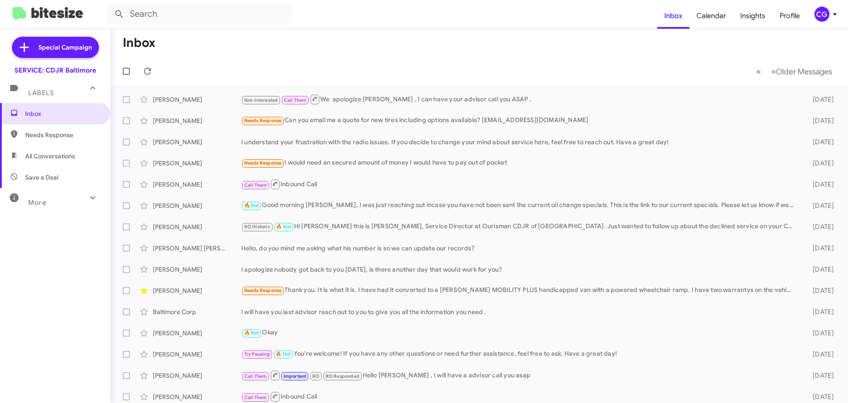
click at [828, 9] on span "CG" at bounding box center [827, 14] width 27 height 15
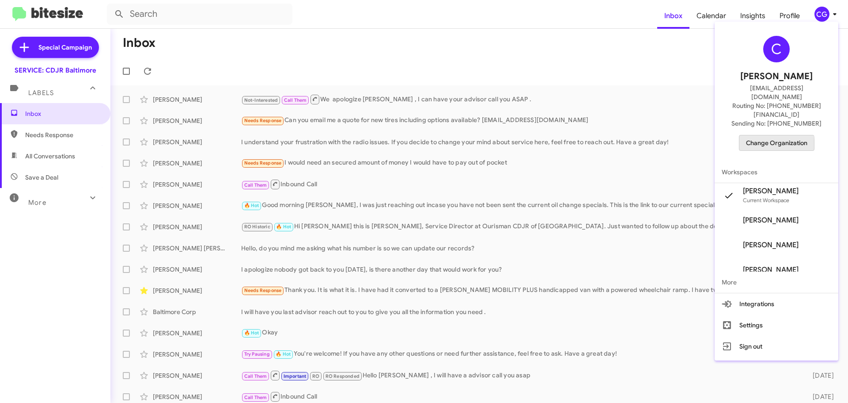
click at [774, 135] on span "Change Organization" at bounding box center [776, 142] width 61 height 15
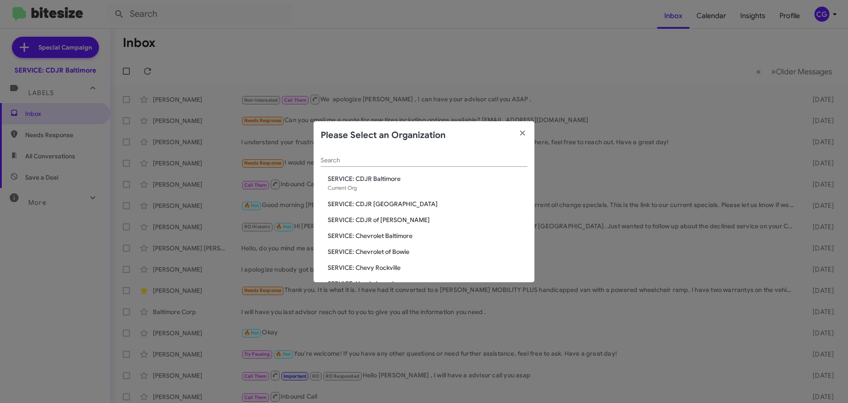
click at [397, 205] on span "SERVICE: CDJR [GEOGRAPHIC_DATA]" at bounding box center [428, 203] width 200 height 9
